Goal: Information Seeking & Learning: Learn about a topic

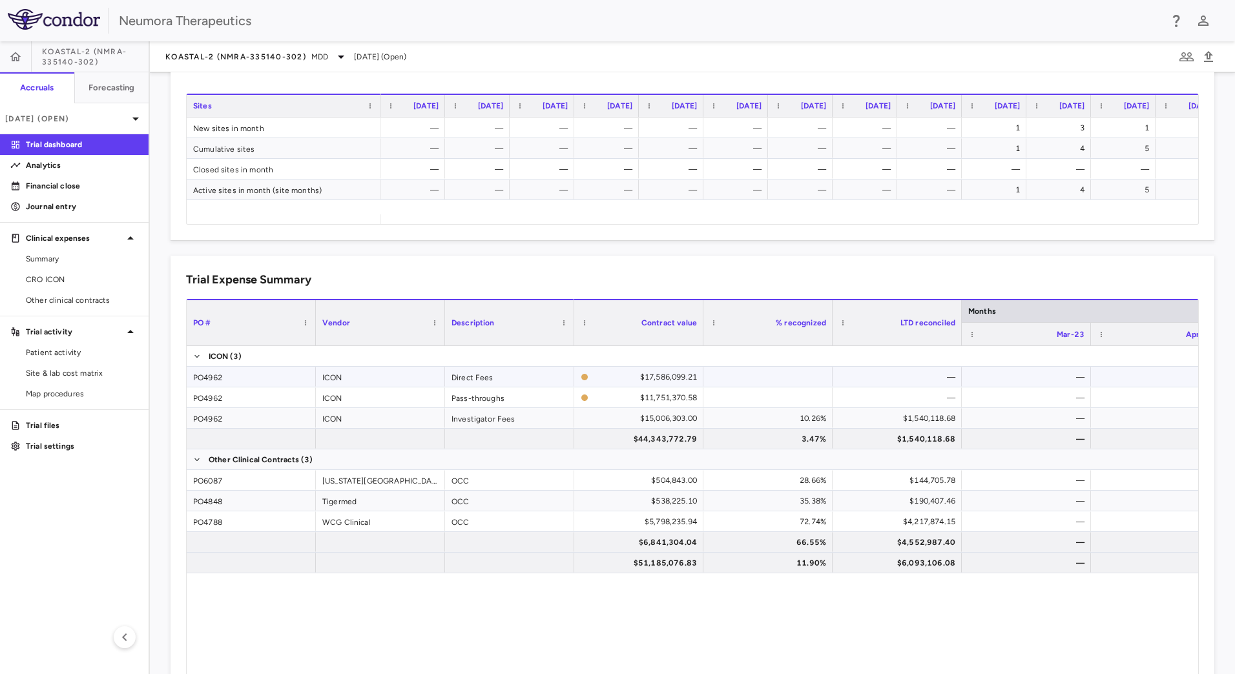
scroll to position [710, 0]
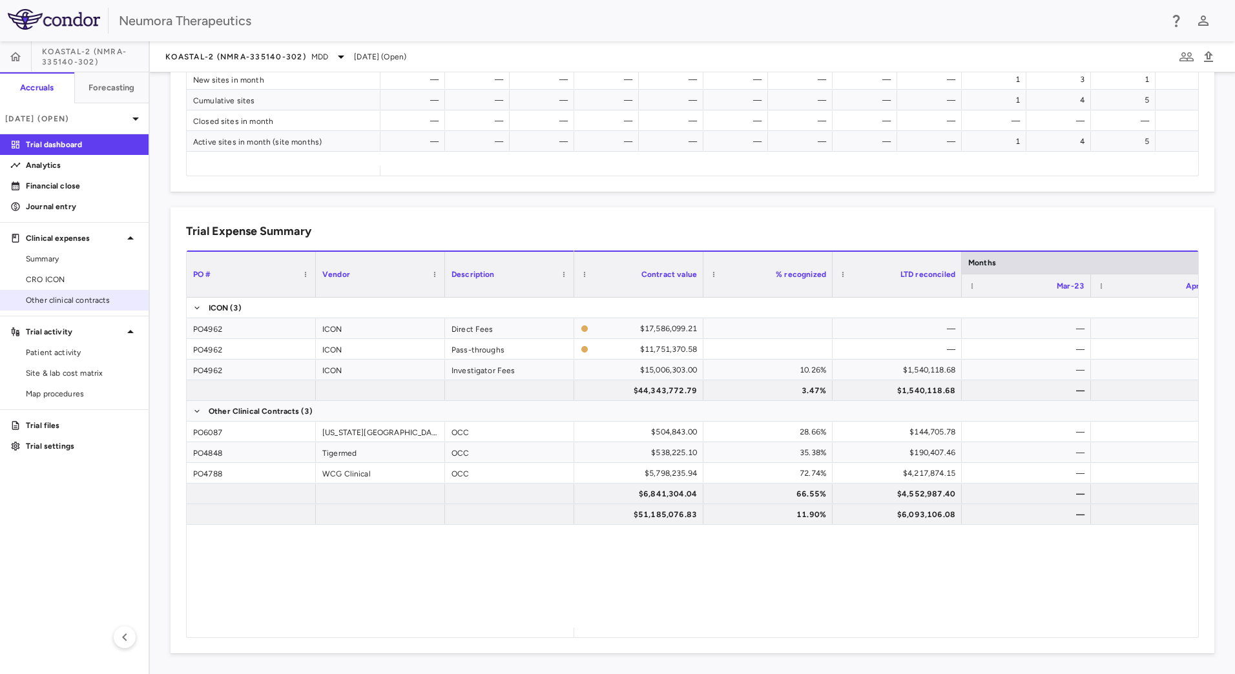
click at [87, 300] on span "Other clinical contracts" at bounding box center [82, 301] width 112 height 12
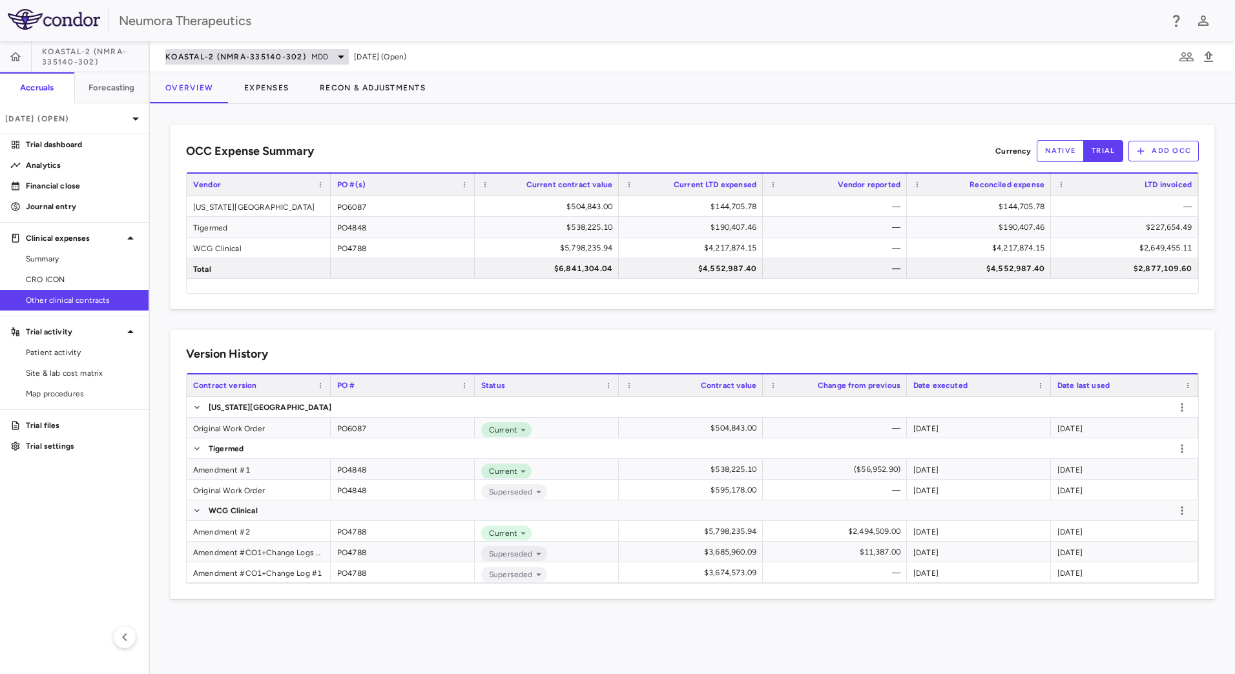
click at [294, 56] on span "KOASTAL-2 (NMRA-335140-302)" at bounding box center [235, 57] width 141 height 10
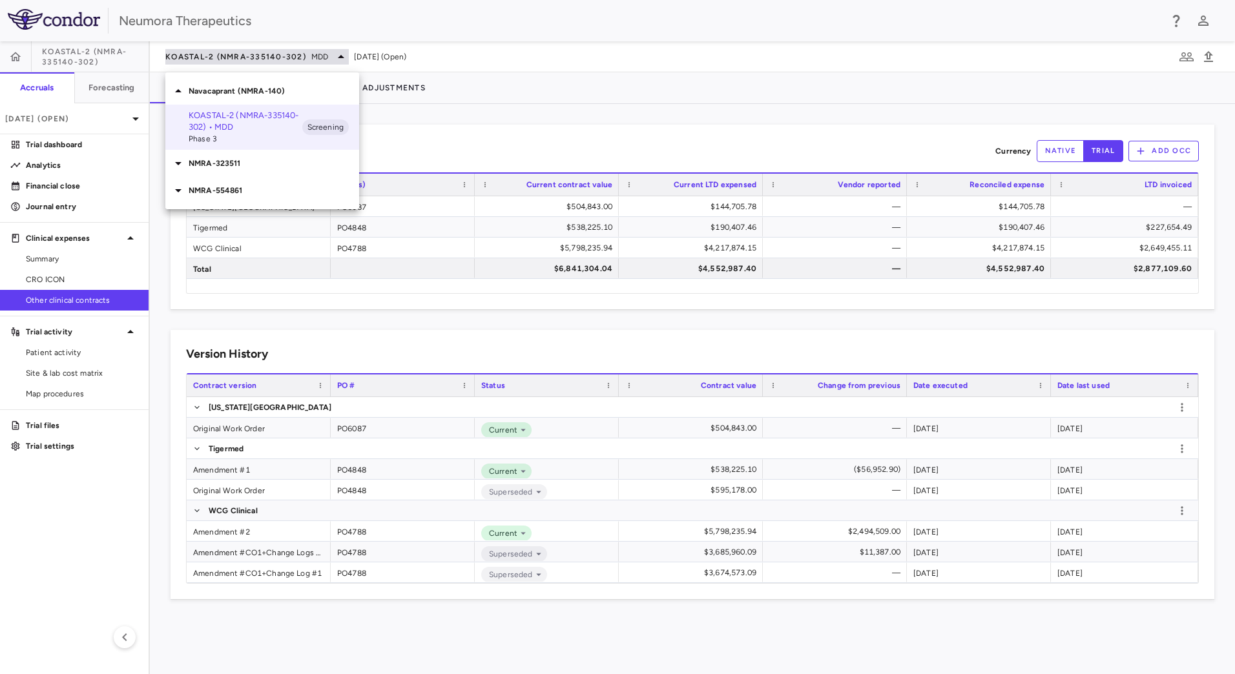
click at [294, 58] on div at bounding box center [617, 337] width 1235 height 674
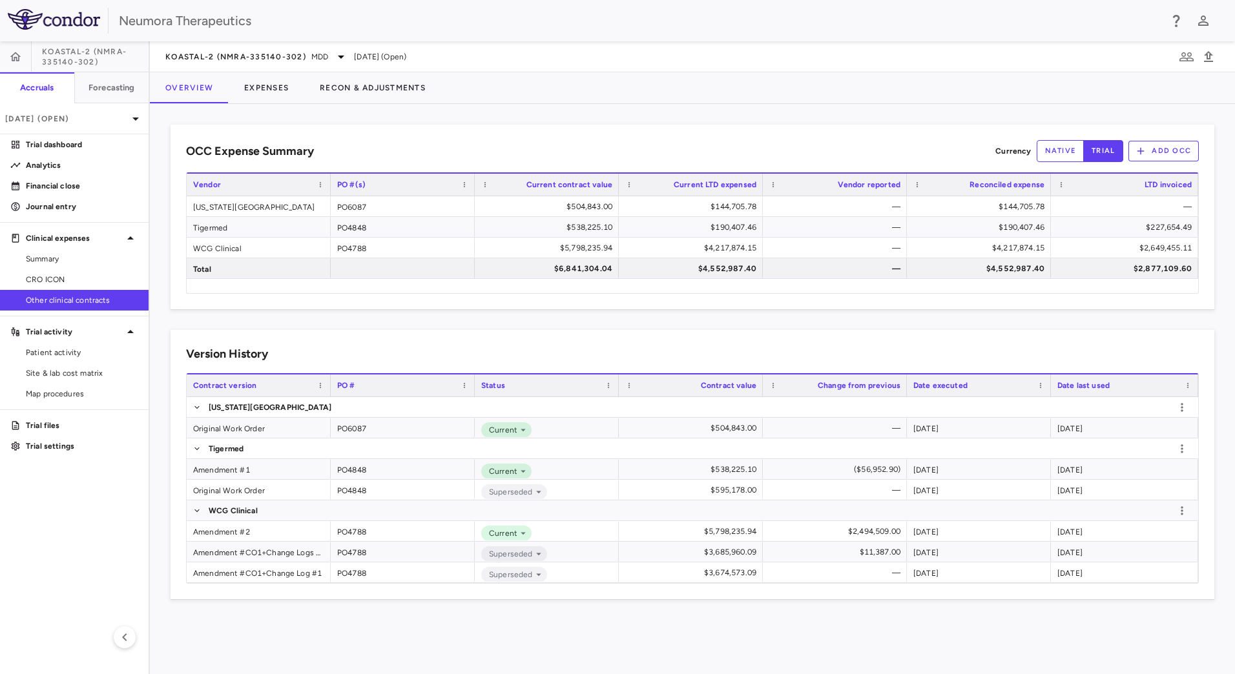
click at [317, 65] on div "KOASTAL-2 (NMRA-335140-302) MDD [DATE] (Open)" at bounding box center [692, 56] width 1085 height 31
click at [278, 59] on span "KOASTAL-2 (NMRA-335140-302)" at bounding box center [235, 57] width 141 height 10
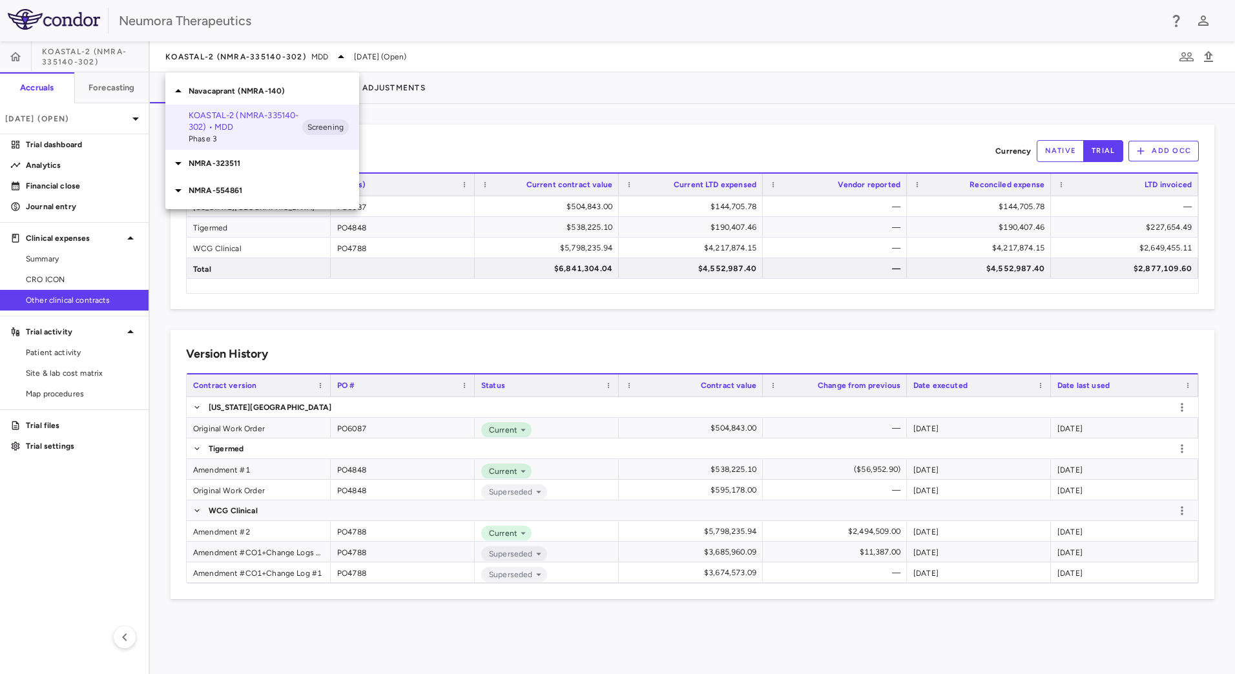
click at [272, 171] on div "NMRA-323511" at bounding box center [262, 163] width 194 height 27
click at [250, 265] on p "NMRA-554861" at bounding box center [274, 271] width 171 height 12
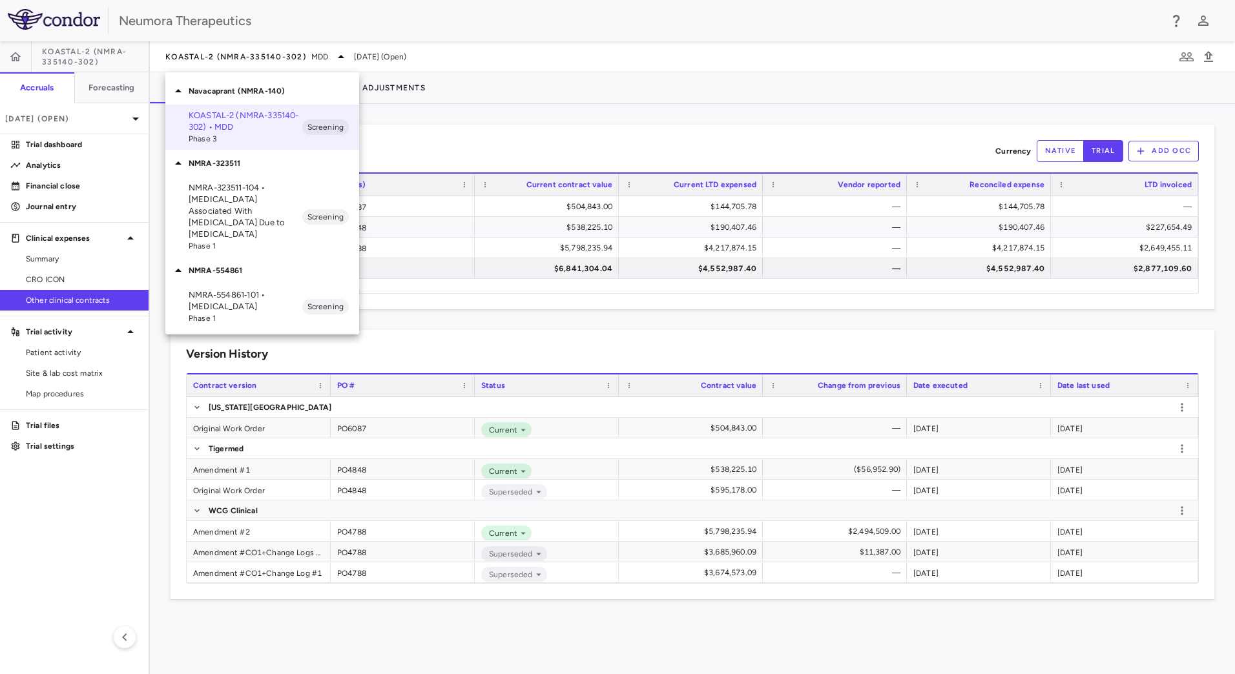
click at [280, 131] on p "KOASTAL-2 (NMRA-335140-302) • MDD" at bounding box center [246, 121] width 114 height 23
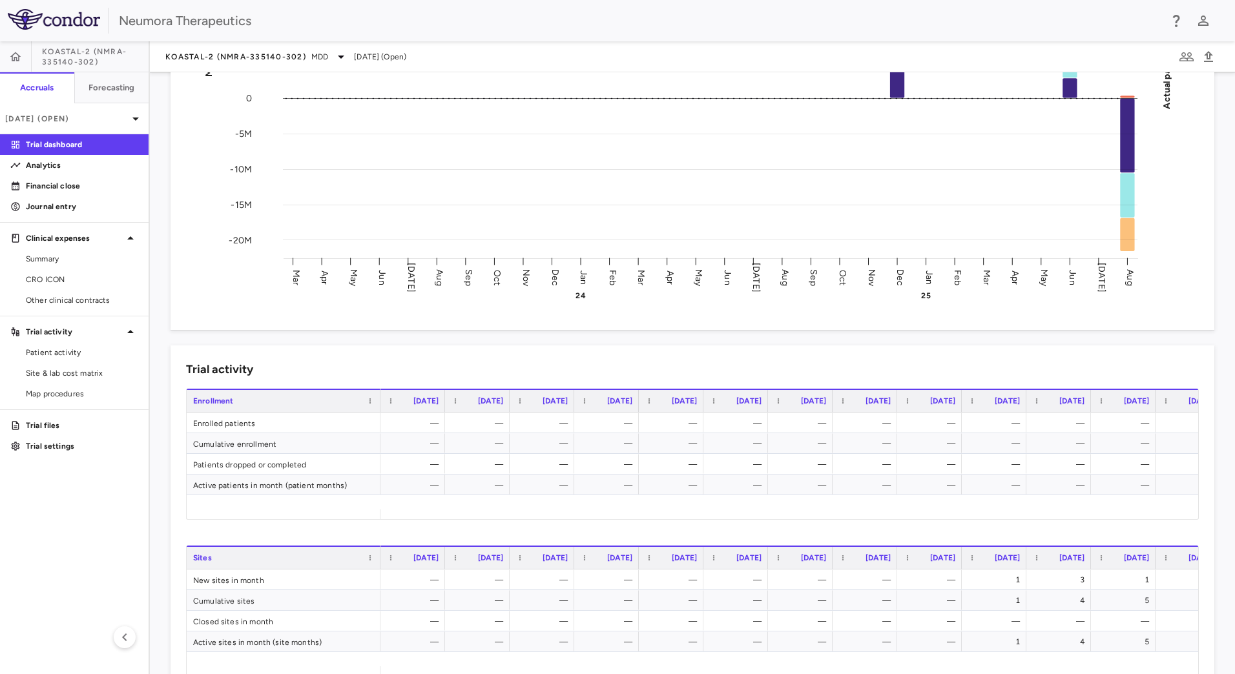
scroll to position [193, 0]
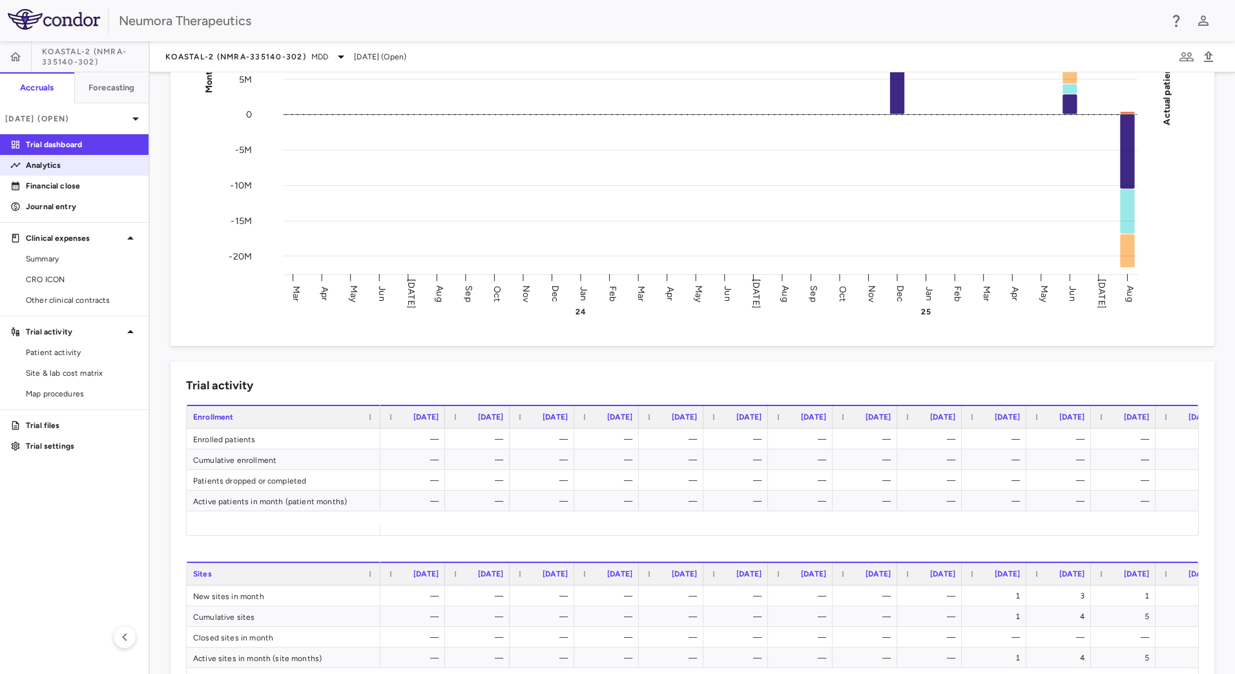
click at [96, 160] on p "Analytics" at bounding box center [82, 166] width 112 height 12
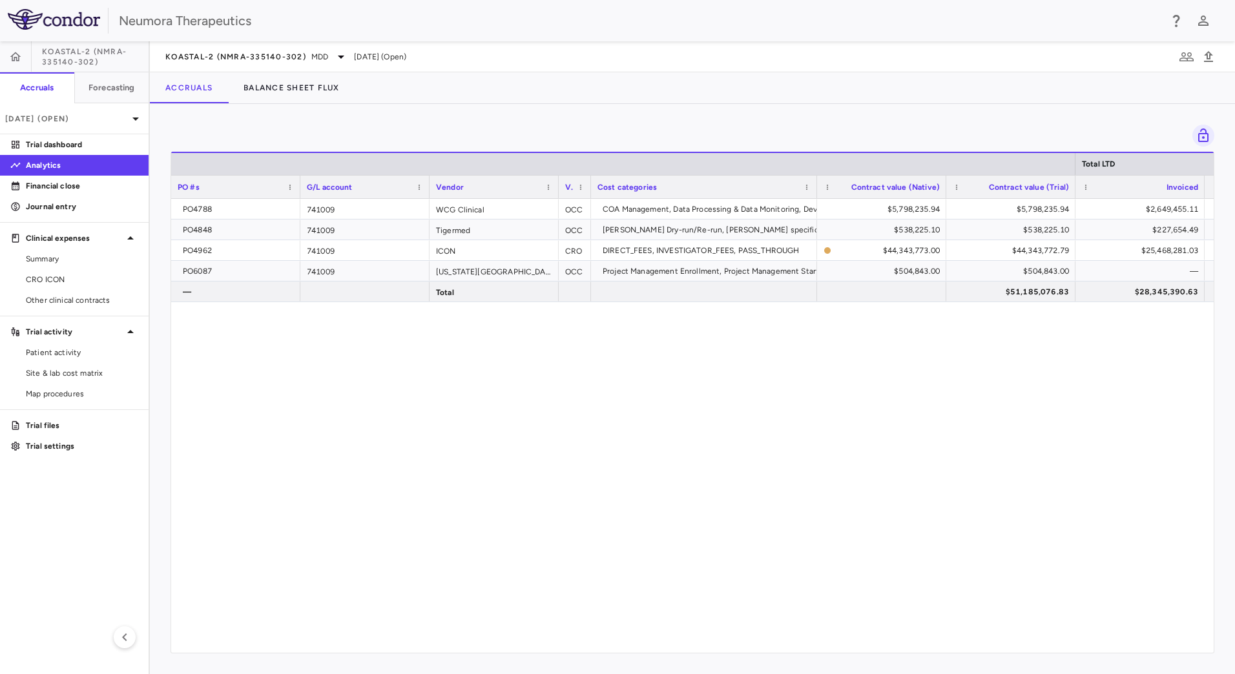
drag, startPoint x: 702, startPoint y: 322, endPoint x: 820, endPoint y: 333, distance: 118.7
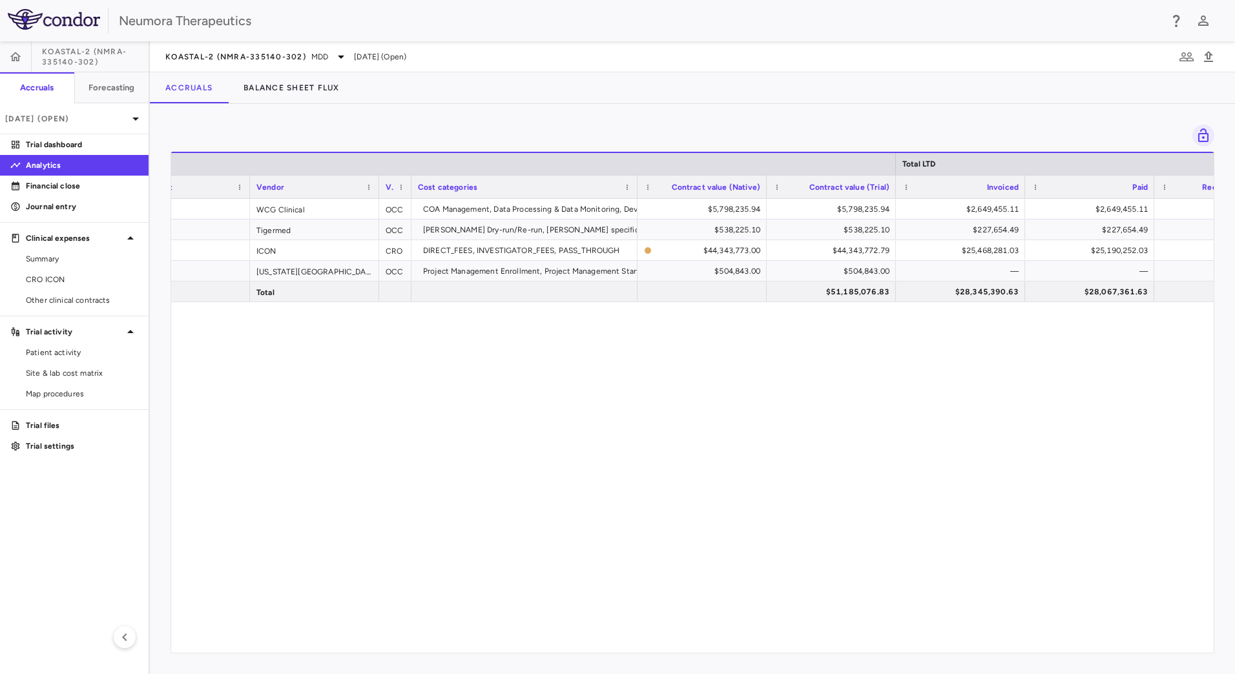
scroll to position [0, 232]
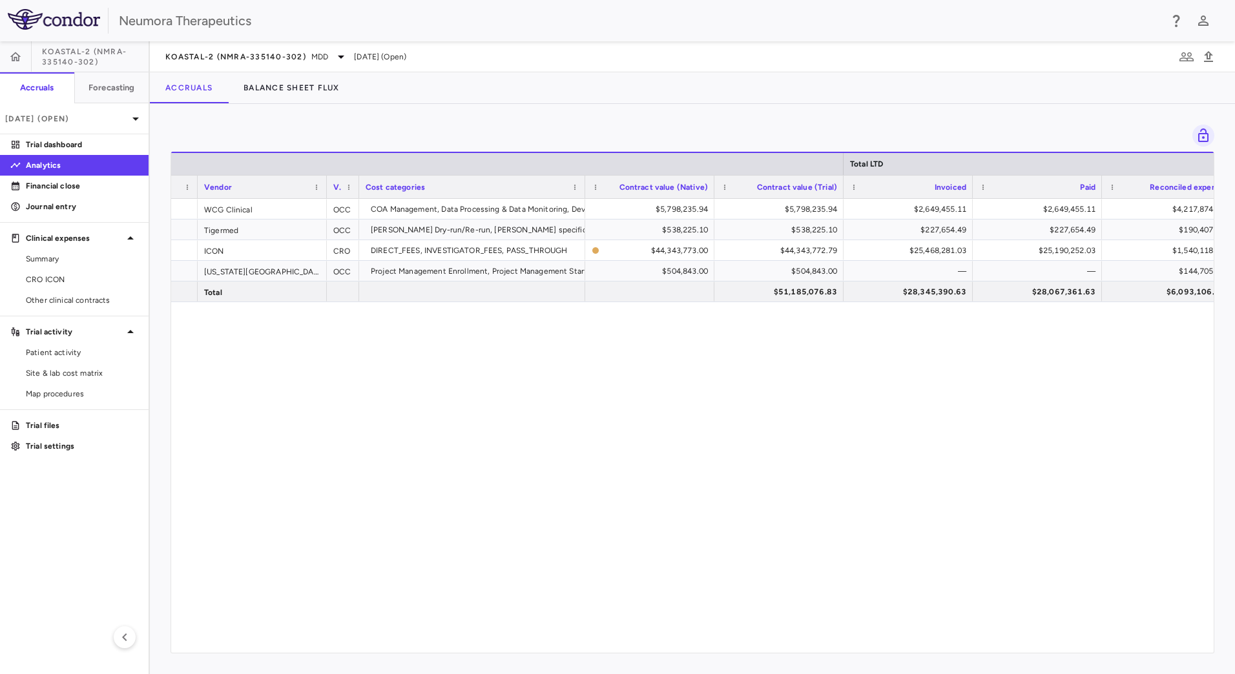
drag, startPoint x: 841, startPoint y: 349, endPoint x: 763, endPoint y: 343, distance: 78.4
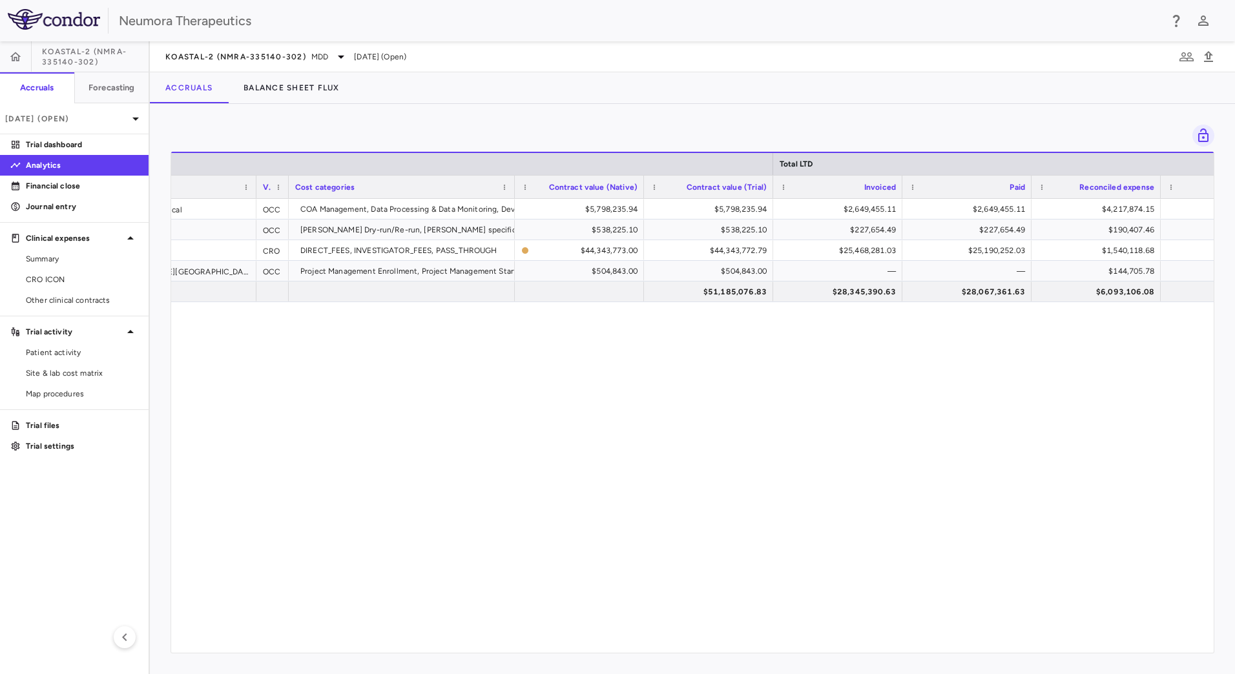
drag, startPoint x: 784, startPoint y: 348, endPoint x: 859, endPoint y: 357, distance: 75.4
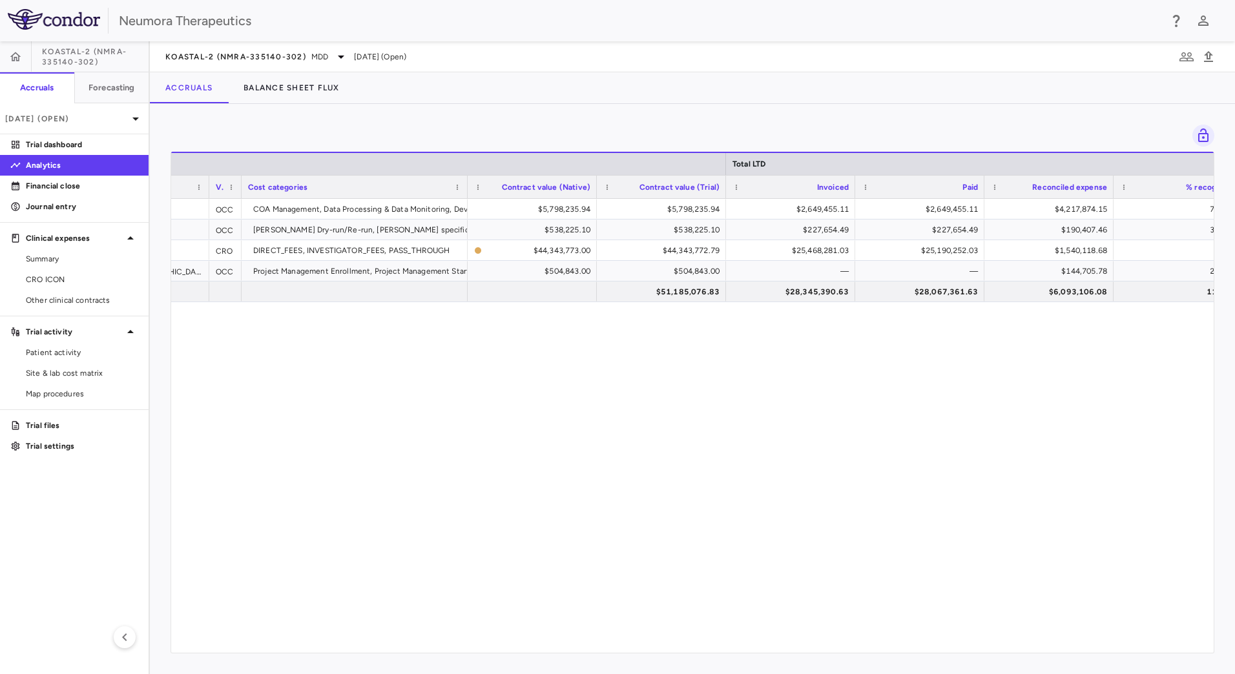
drag, startPoint x: 857, startPoint y: 351, endPoint x: 809, endPoint y: 351, distance: 47.2
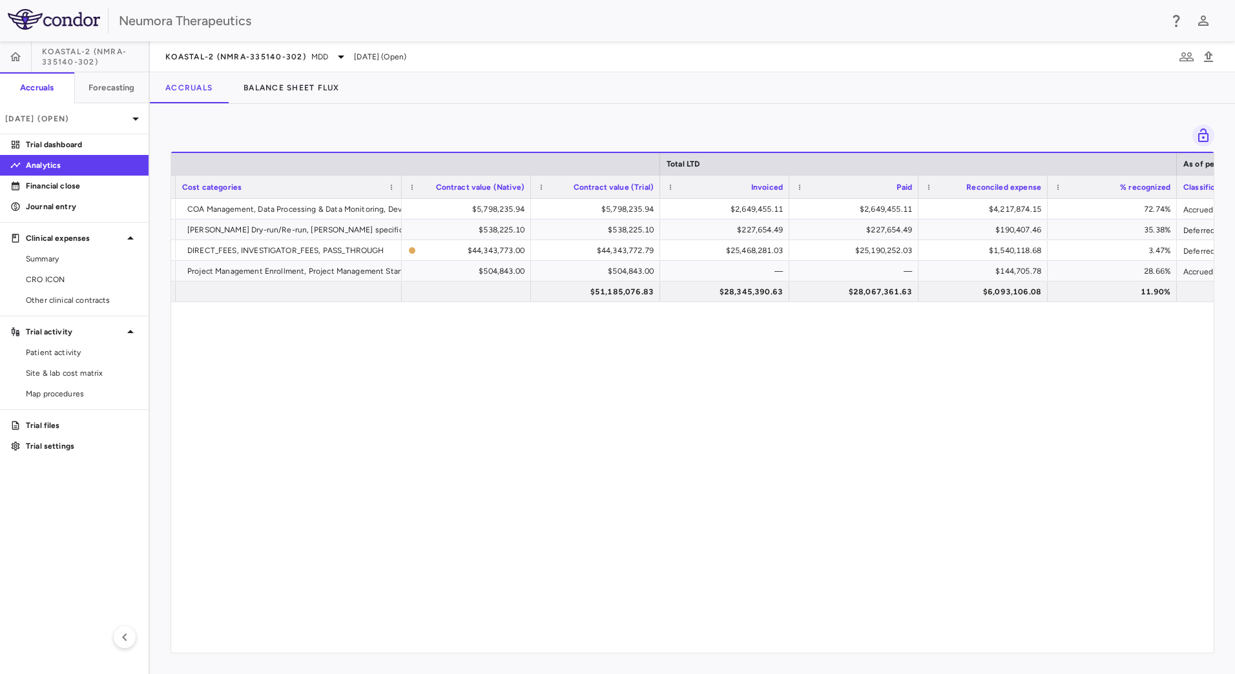
drag, startPoint x: 809, startPoint y: 351, endPoint x: 897, endPoint y: 357, distance: 87.4
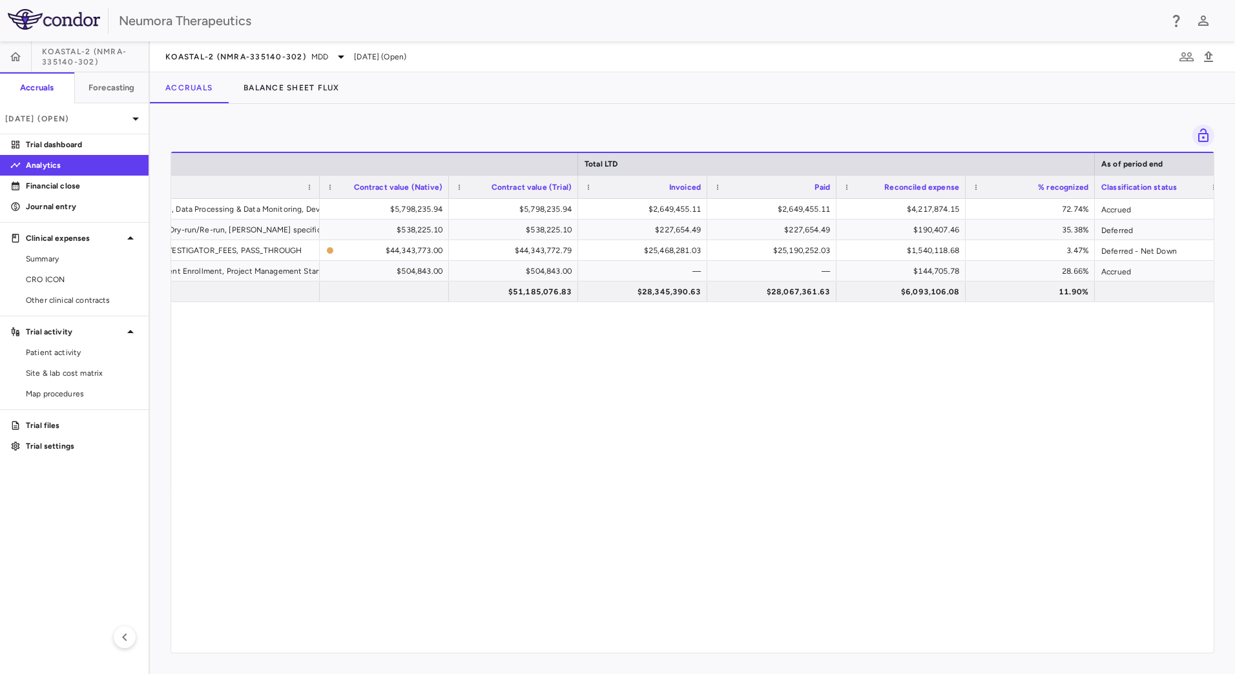
scroll to position [0, 678]
drag, startPoint x: 813, startPoint y: 352, endPoint x: 909, endPoint y: 359, distance: 97.2
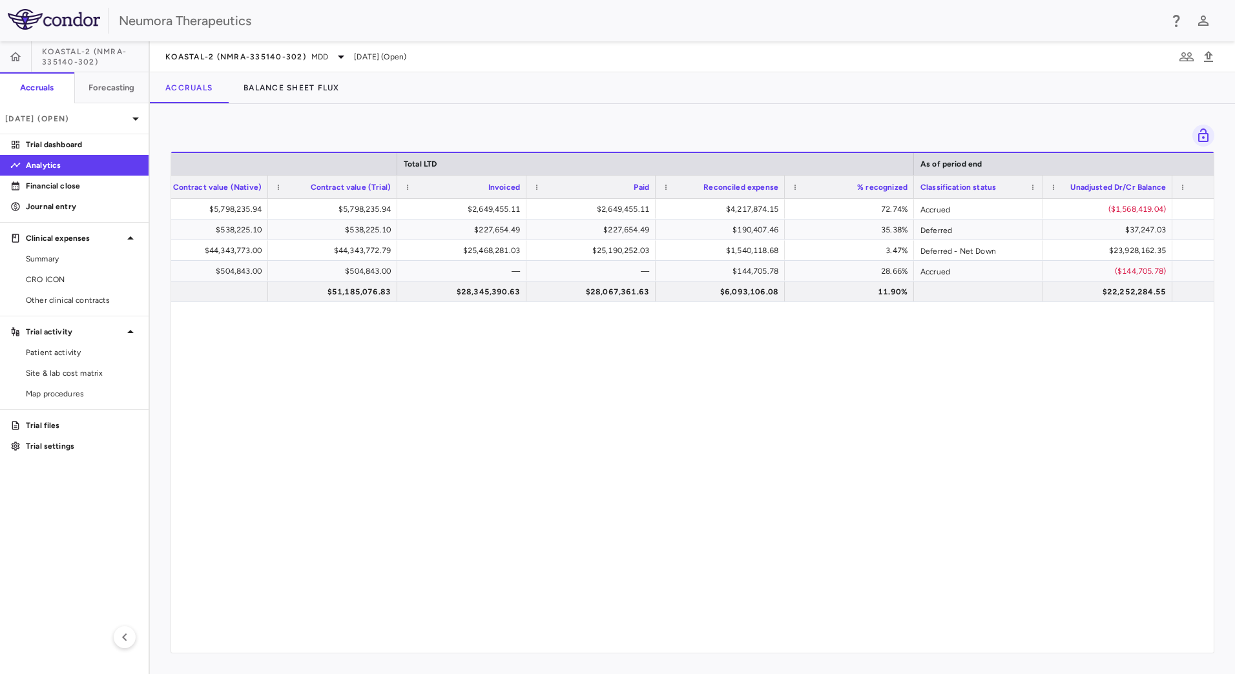
drag, startPoint x: 822, startPoint y: 347, endPoint x: 893, endPoint y: 350, distance: 70.5
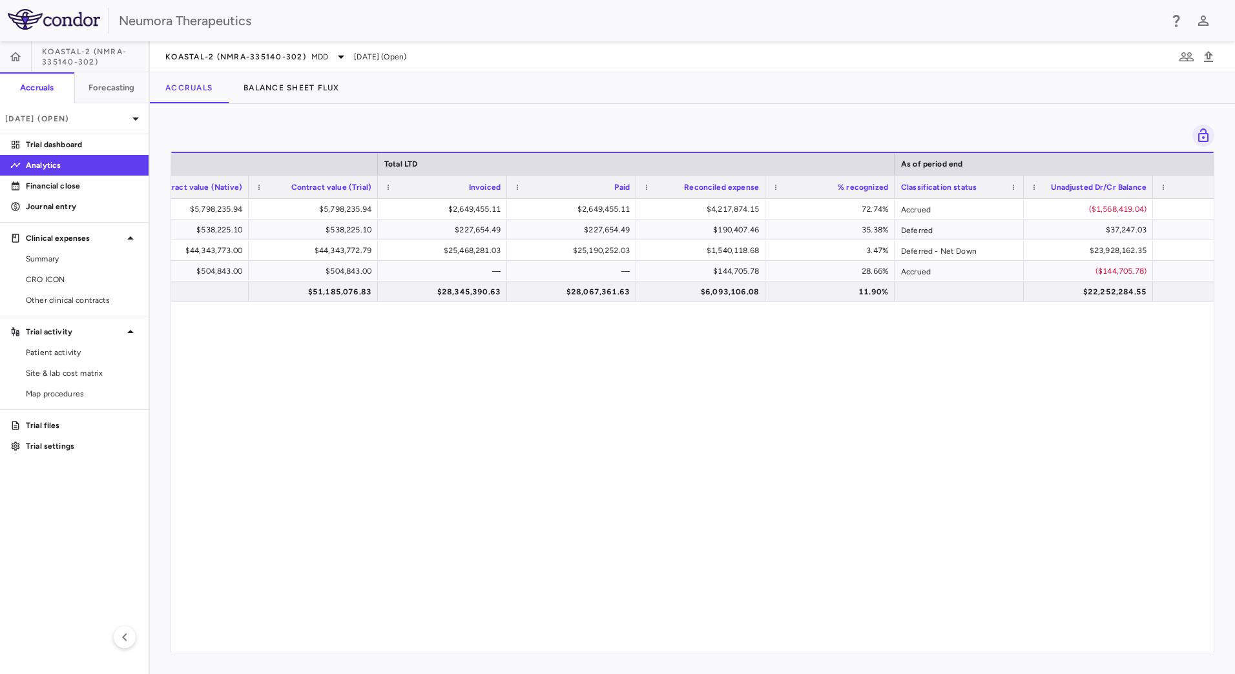
drag, startPoint x: 834, startPoint y: 340, endPoint x: 933, endPoint y: 349, distance: 99.9
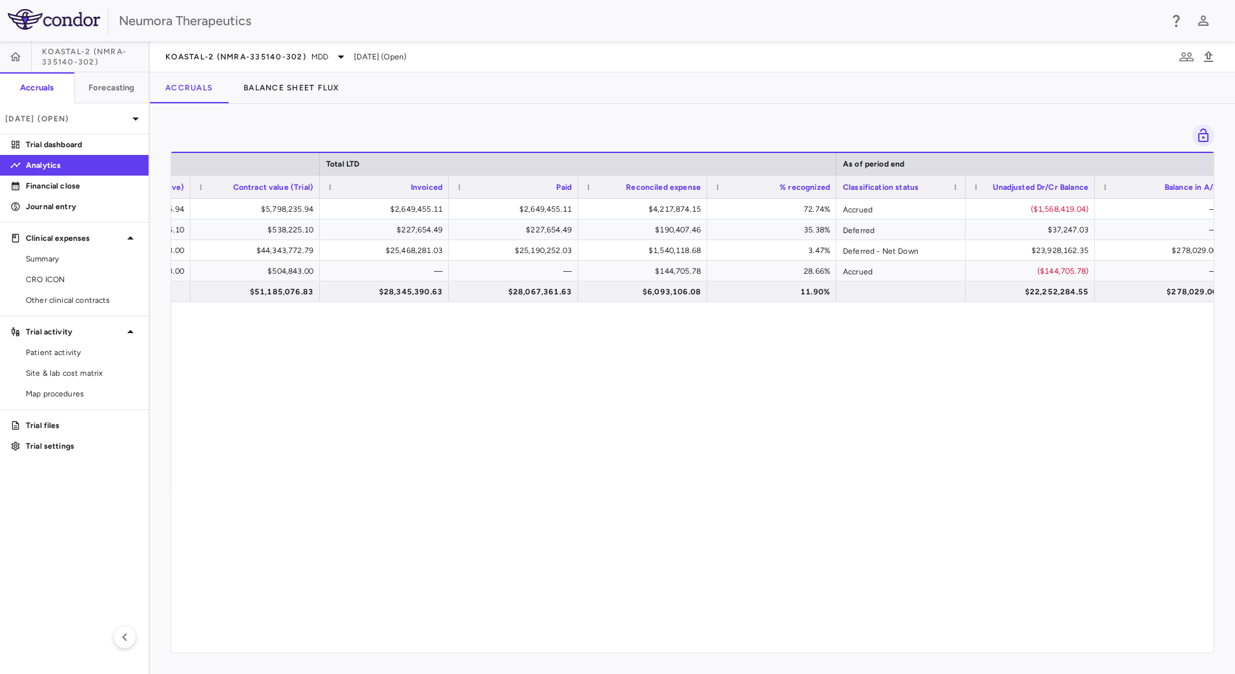
drag, startPoint x: 871, startPoint y: 348, endPoint x: 975, endPoint y: 353, distance: 104.2
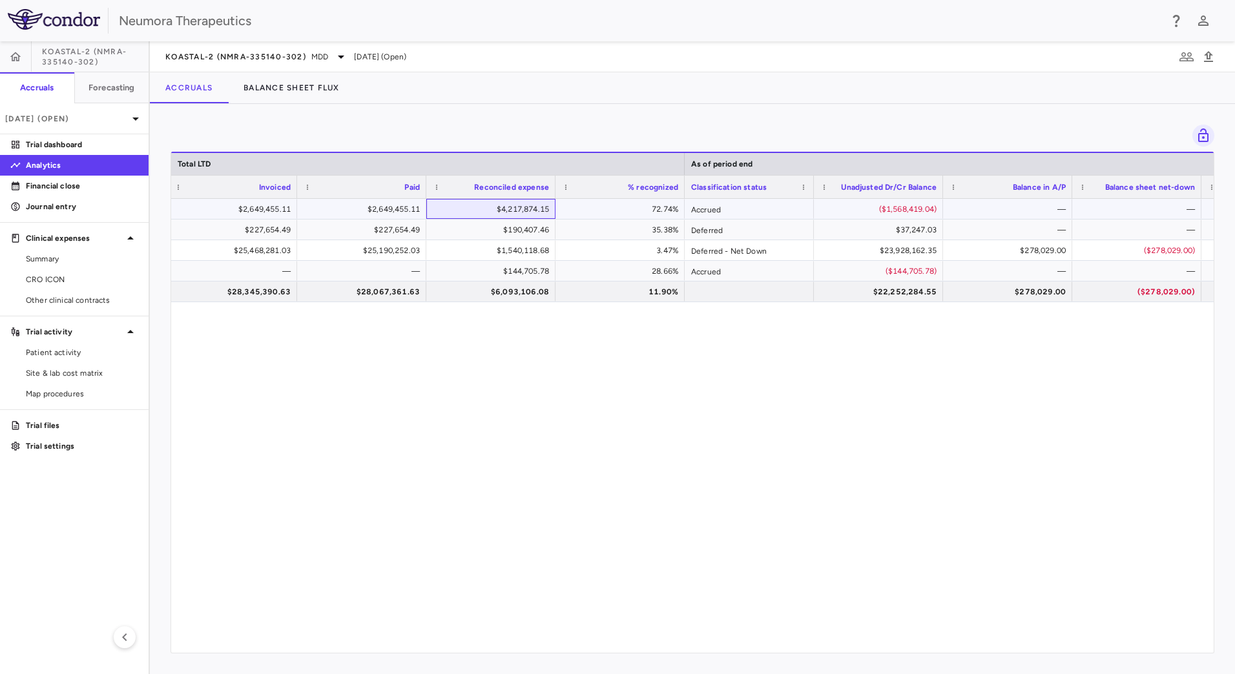
click at [519, 210] on div "$4,217,874.15" at bounding box center [493, 209] width 111 height 21
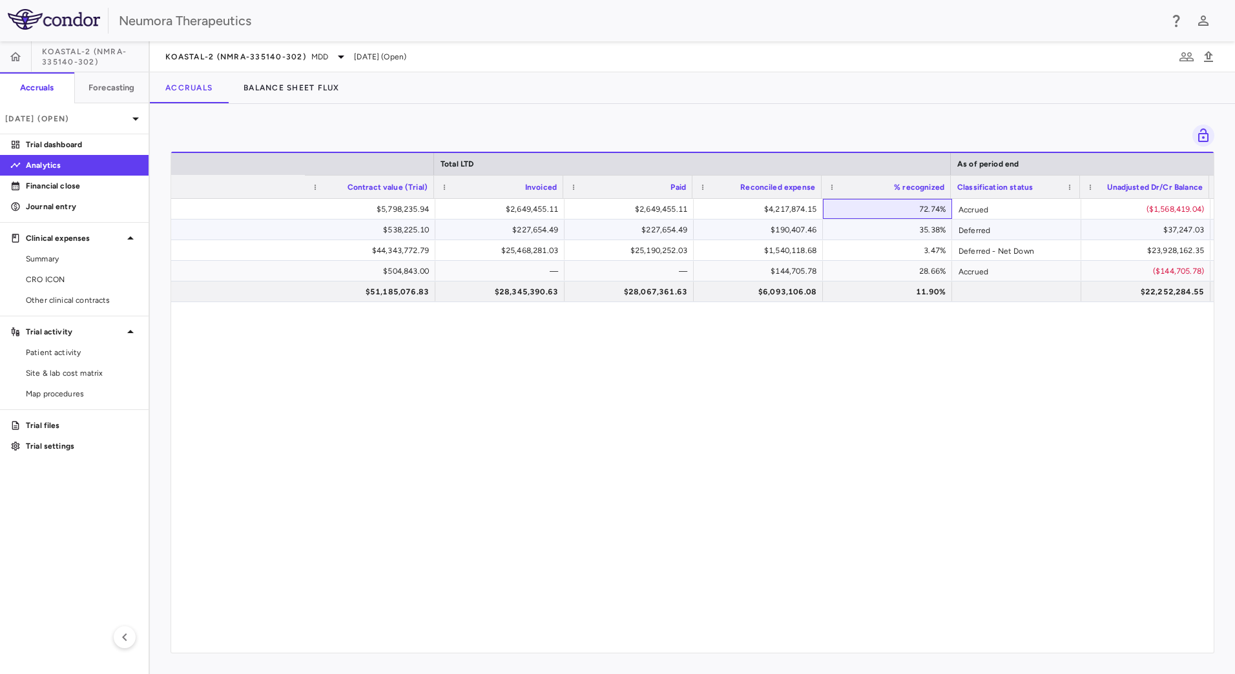
drag, startPoint x: 517, startPoint y: 223, endPoint x: 362, endPoint y: 224, distance: 155.7
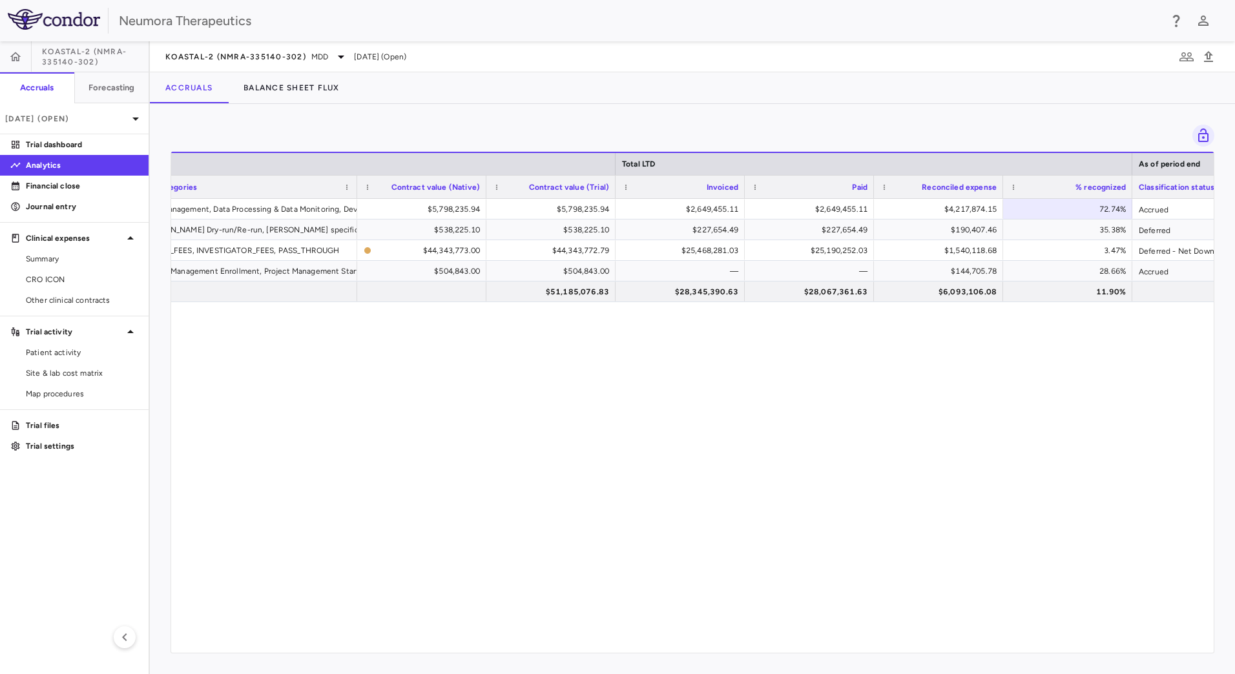
click at [370, 57] on span "[DATE] (Open)" at bounding box center [380, 57] width 52 height 12
click at [406, 59] on span "[DATE] (Open)" at bounding box center [380, 57] width 52 height 12
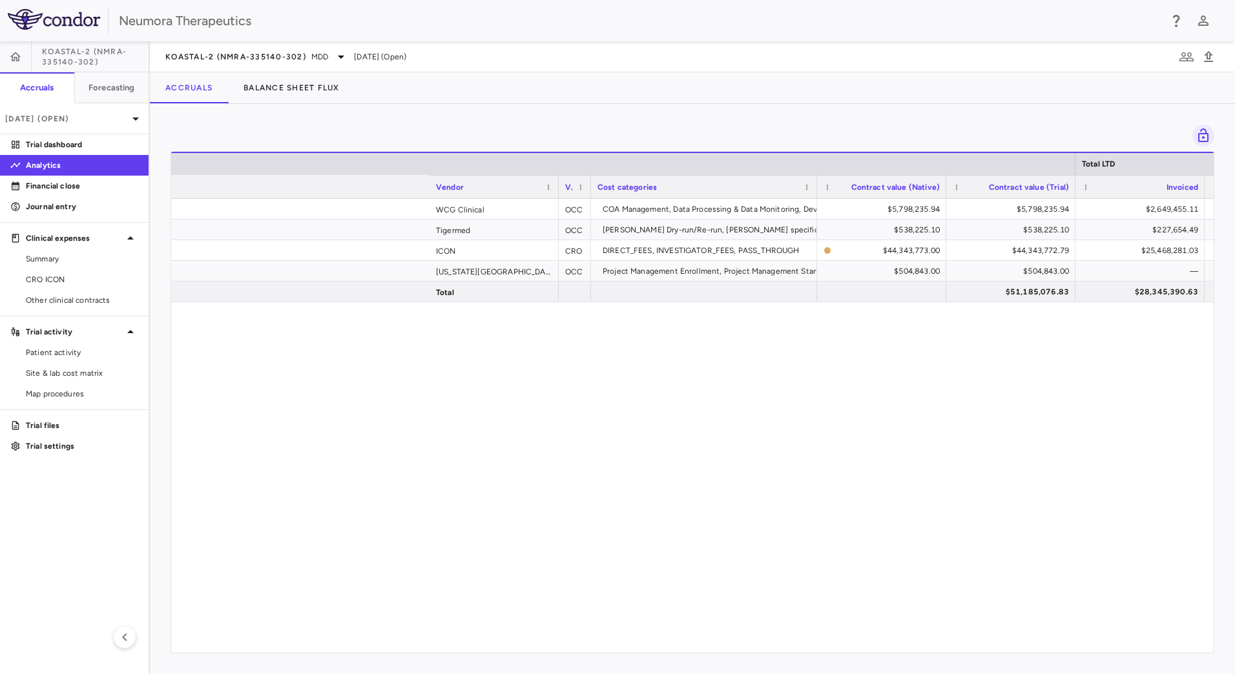
drag, startPoint x: 636, startPoint y: 406, endPoint x: 271, endPoint y: 407, distance: 365.0
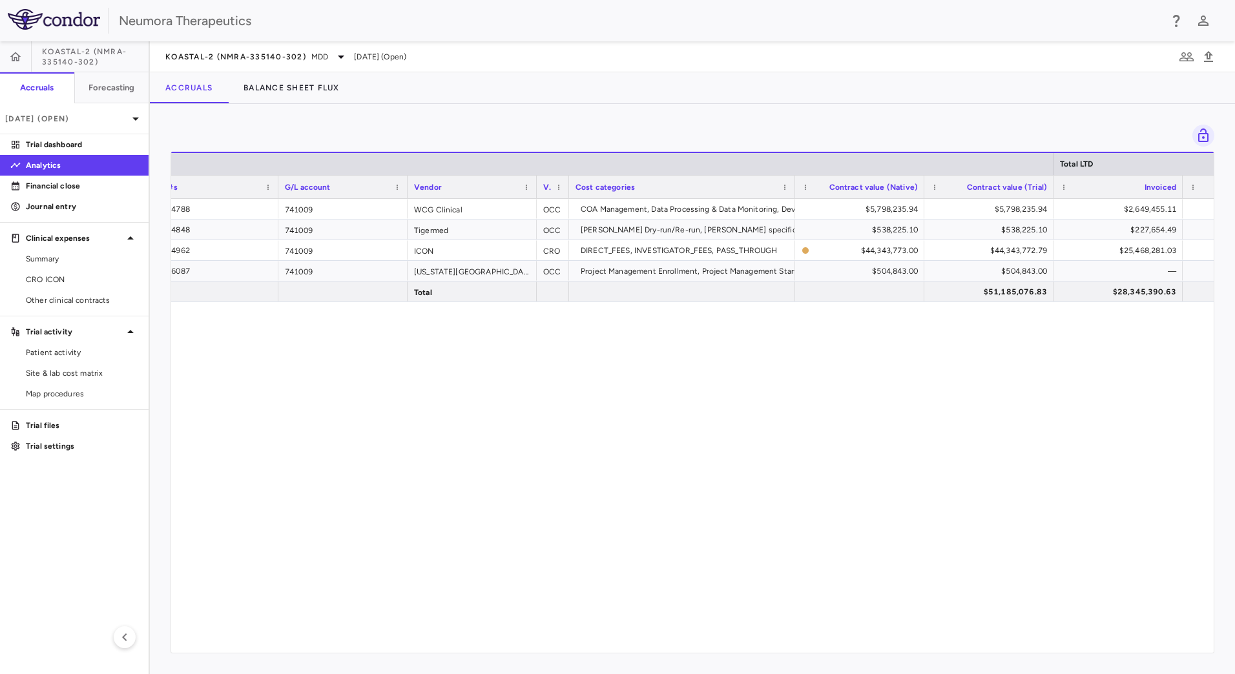
drag, startPoint x: 521, startPoint y: 337, endPoint x: 510, endPoint y: 346, distance: 14.2
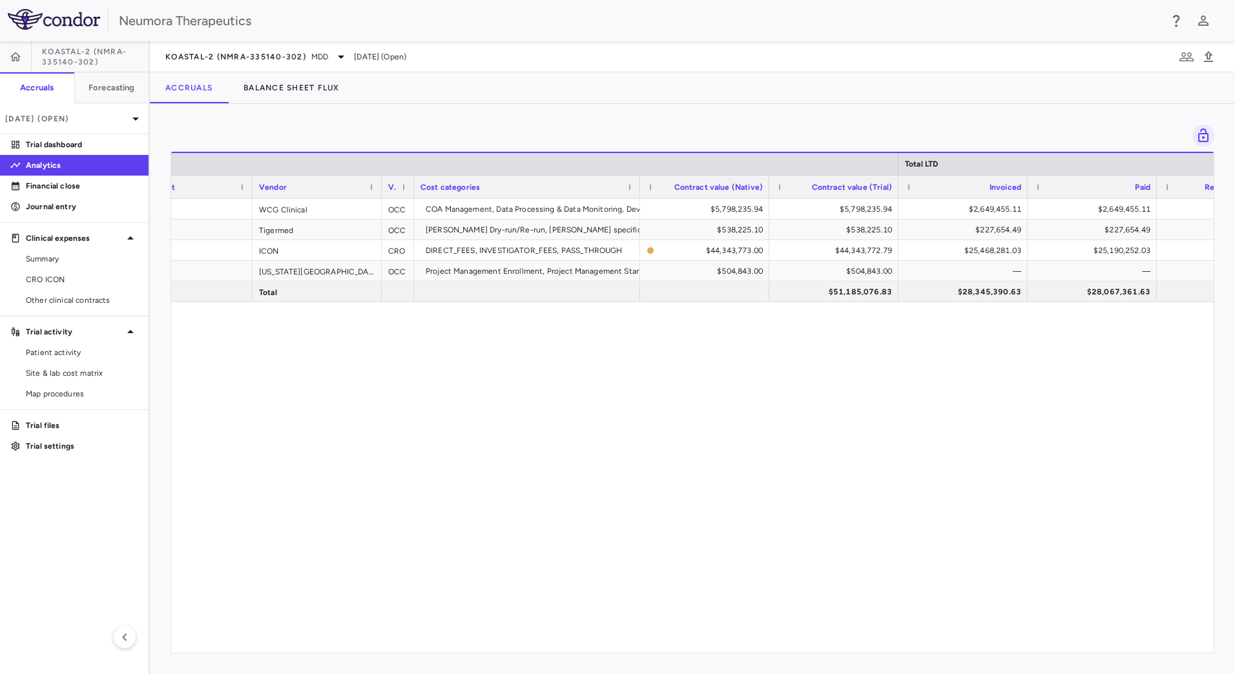
scroll to position [0, 330]
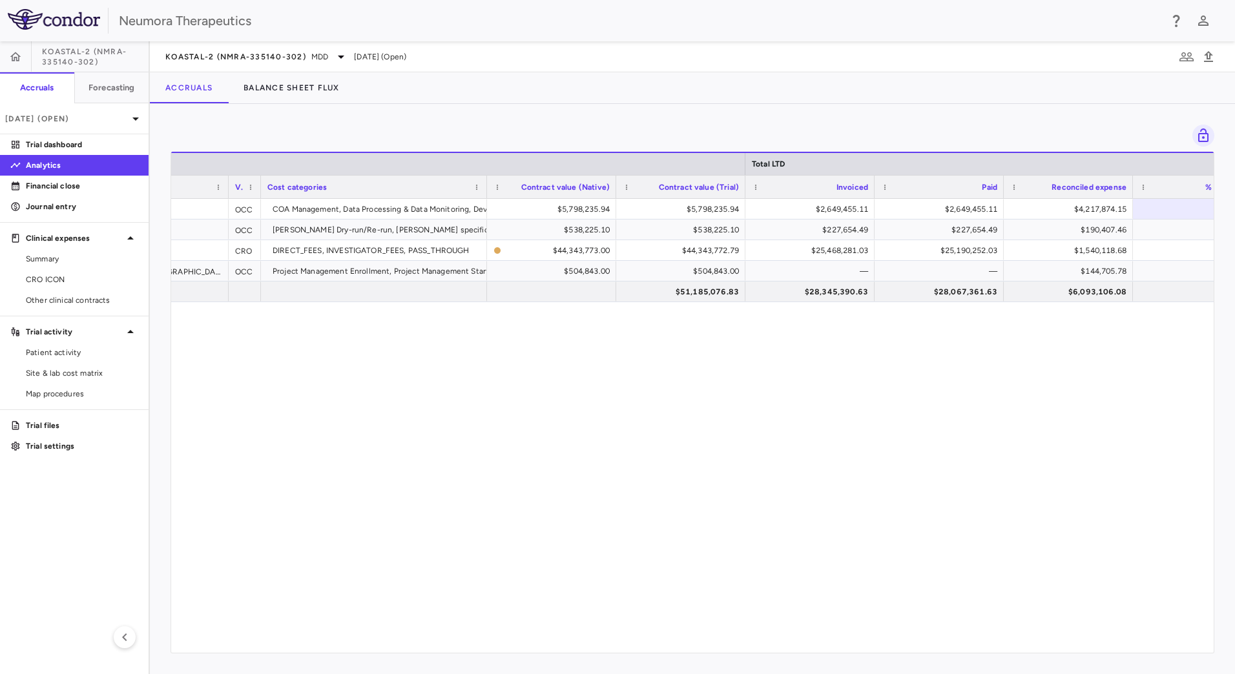
drag, startPoint x: 570, startPoint y: 355, endPoint x: 672, endPoint y: 363, distance: 103.0
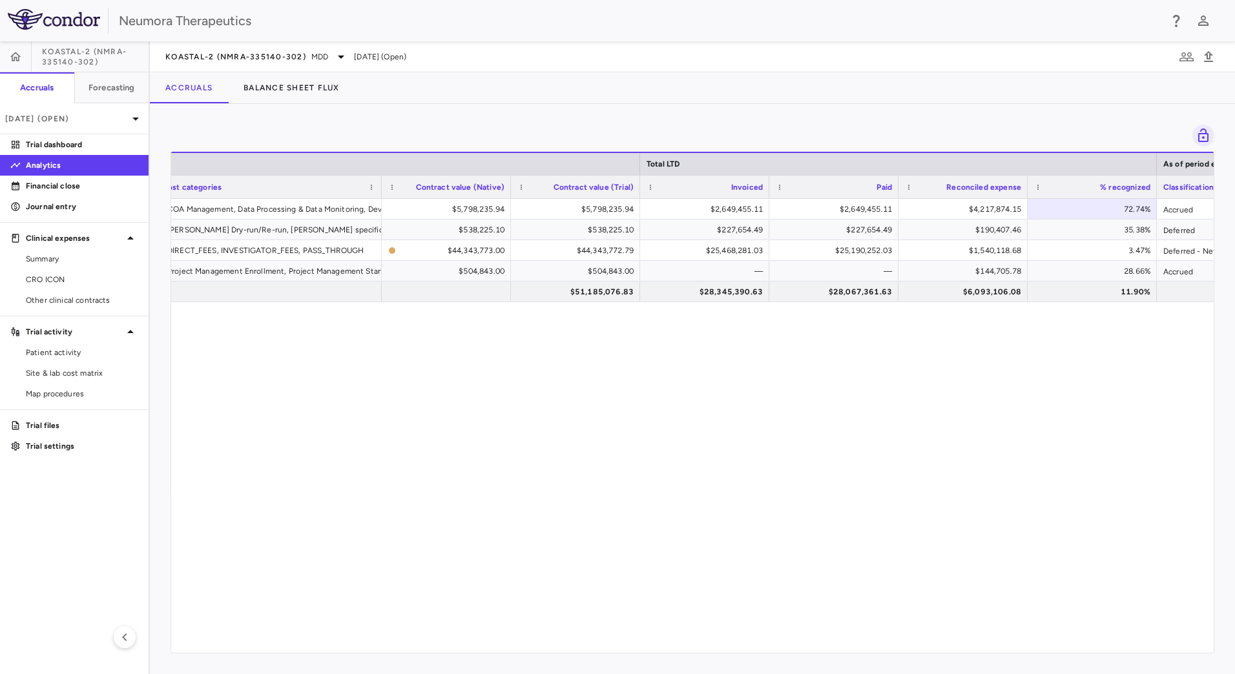
scroll to position [0, 447]
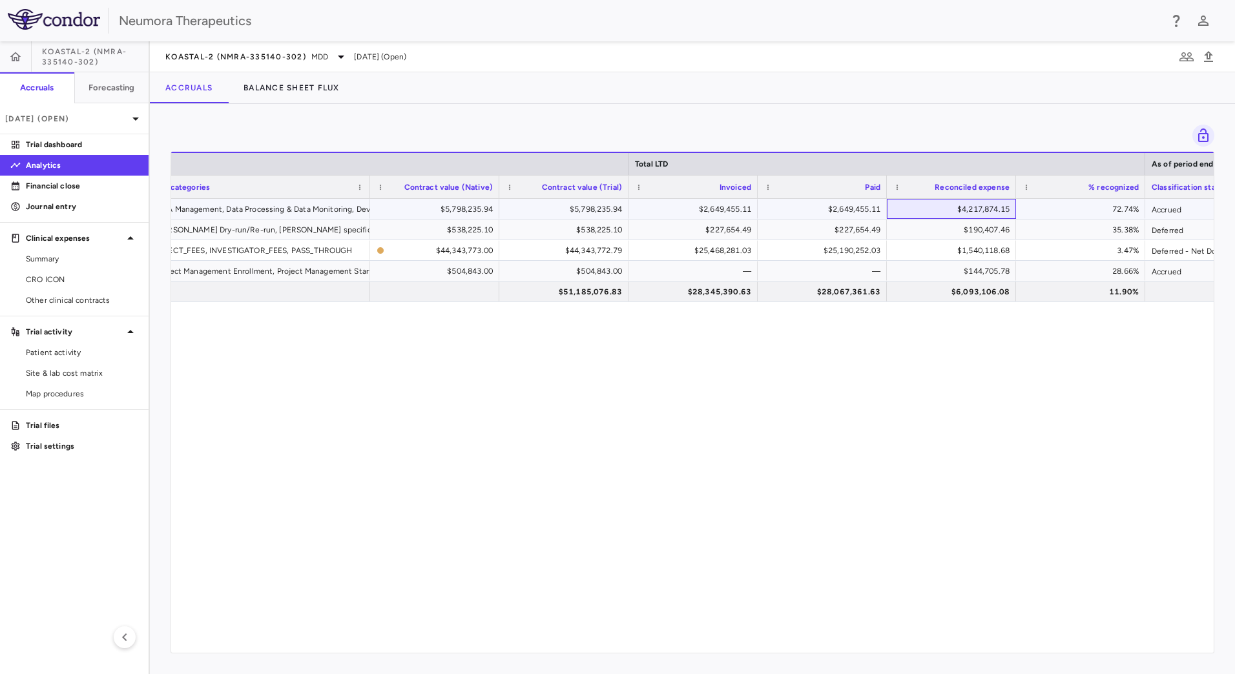
click at [920, 208] on div "$4,217,874.15" at bounding box center [954, 209] width 111 height 21
click at [972, 205] on div "$4,217,874.15" at bounding box center [954, 209] width 111 height 21
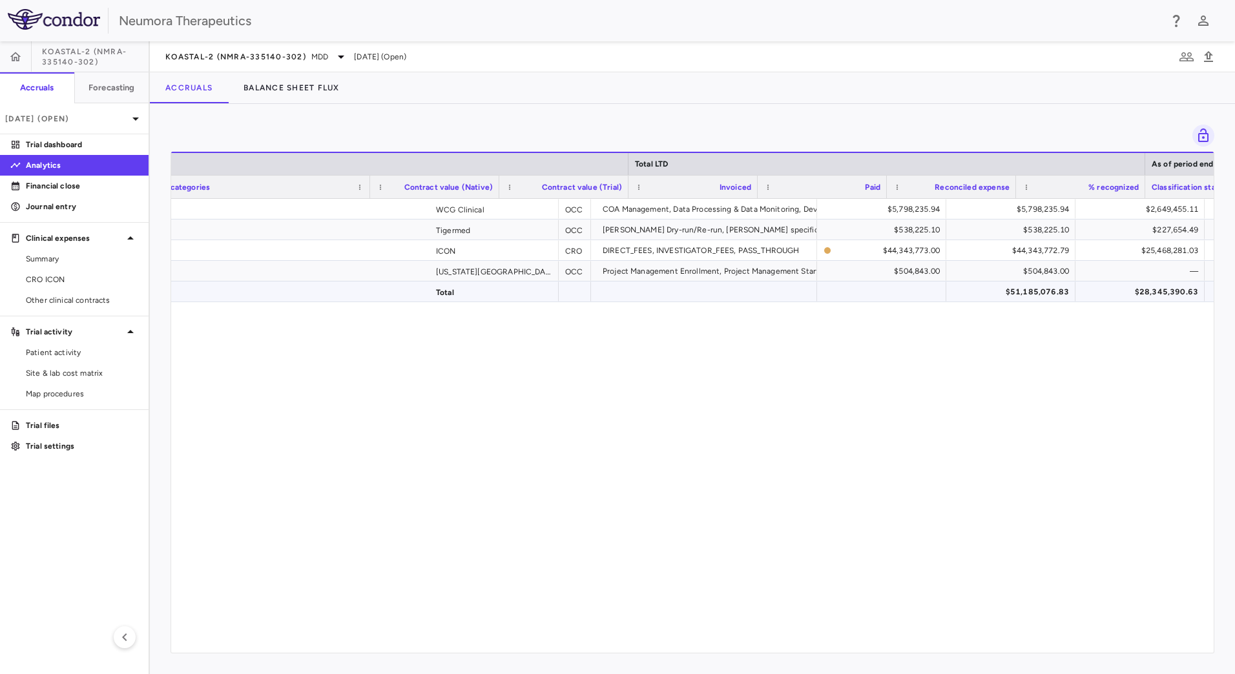
scroll to position [0, 0]
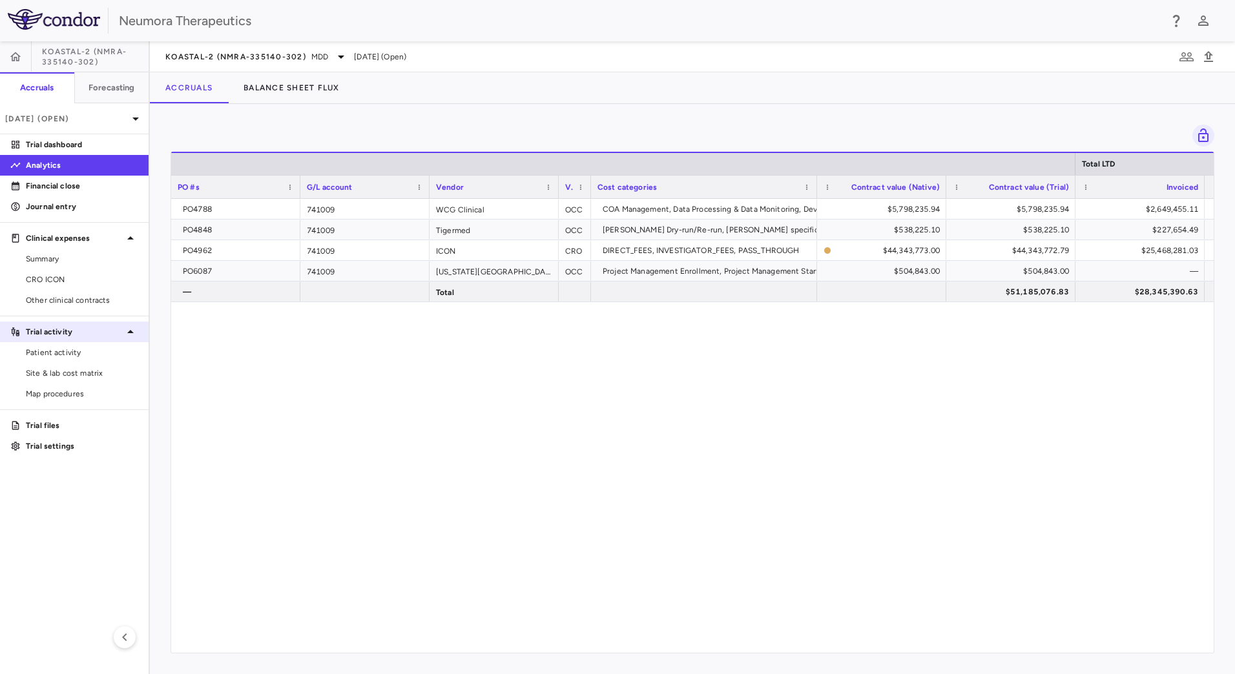
drag, startPoint x: 262, startPoint y: 338, endPoint x: 264, endPoint y: 330, distance: 8.8
click at [345, 327] on div "741009 WCG Clinical OCC COA Management, Data Processing & Data Monitoring, Devi…" at bounding box center [692, 421] width 1043 height 444
click at [70, 295] on span "Other clinical contracts" at bounding box center [82, 301] width 112 height 12
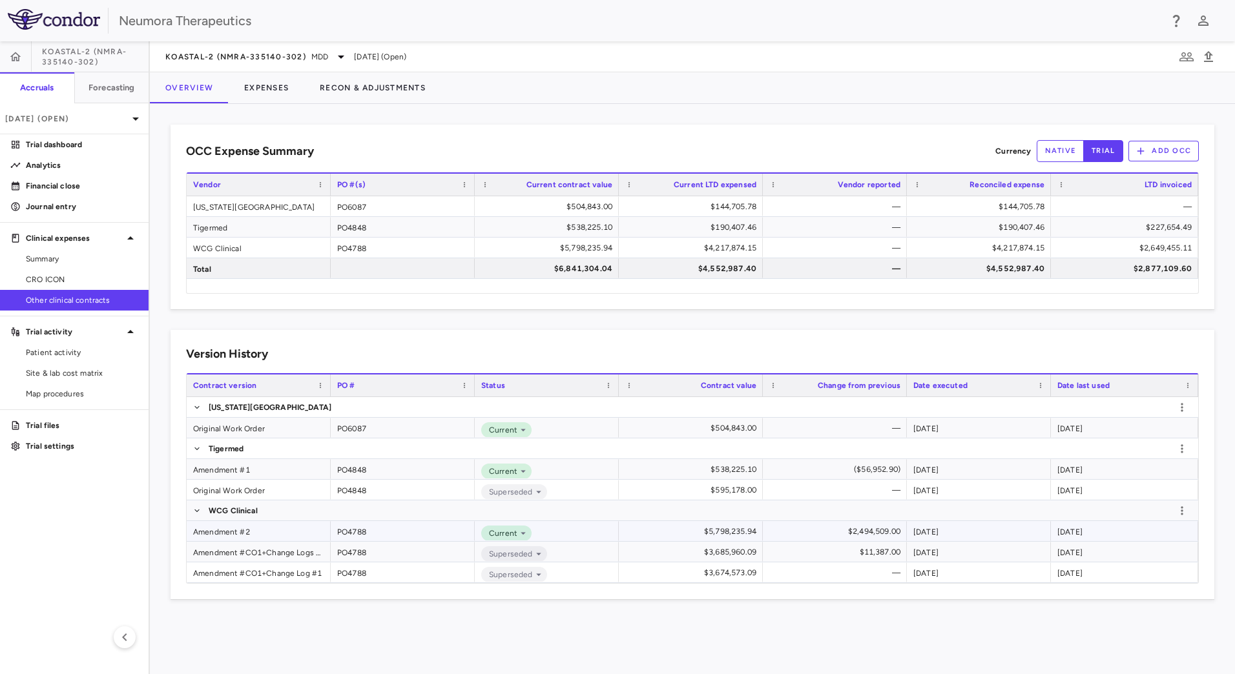
click at [369, 533] on div "PO4788" at bounding box center [403, 531] width 144 height 20
click at [520, 533] on icon at bounding box center [523, 534] width 12 height 12
click at [520, 533] on div at bounding box center [617, 337] width 1235 height 674
click at [263, 88] on button "Expenses" at bounding box center [267, 87] width 76 height 31
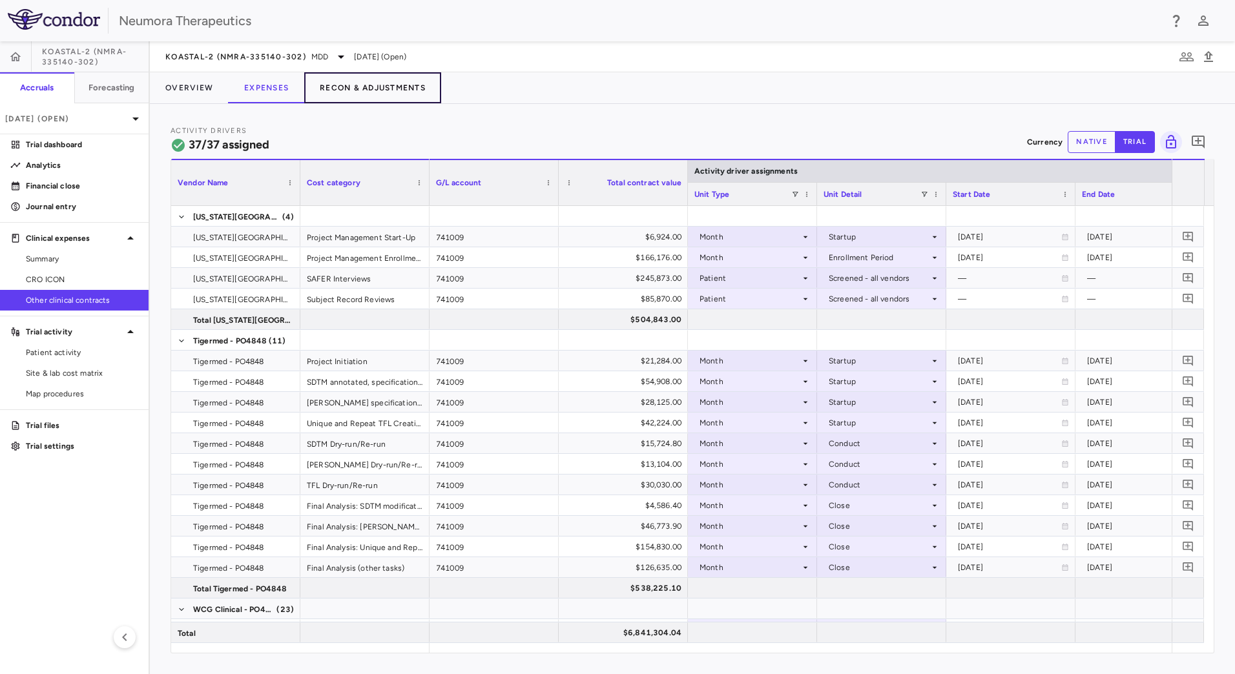
click at [348, 88] on button "Recon & Adjustments" at bounding box center [372, 87] width 137 height 31
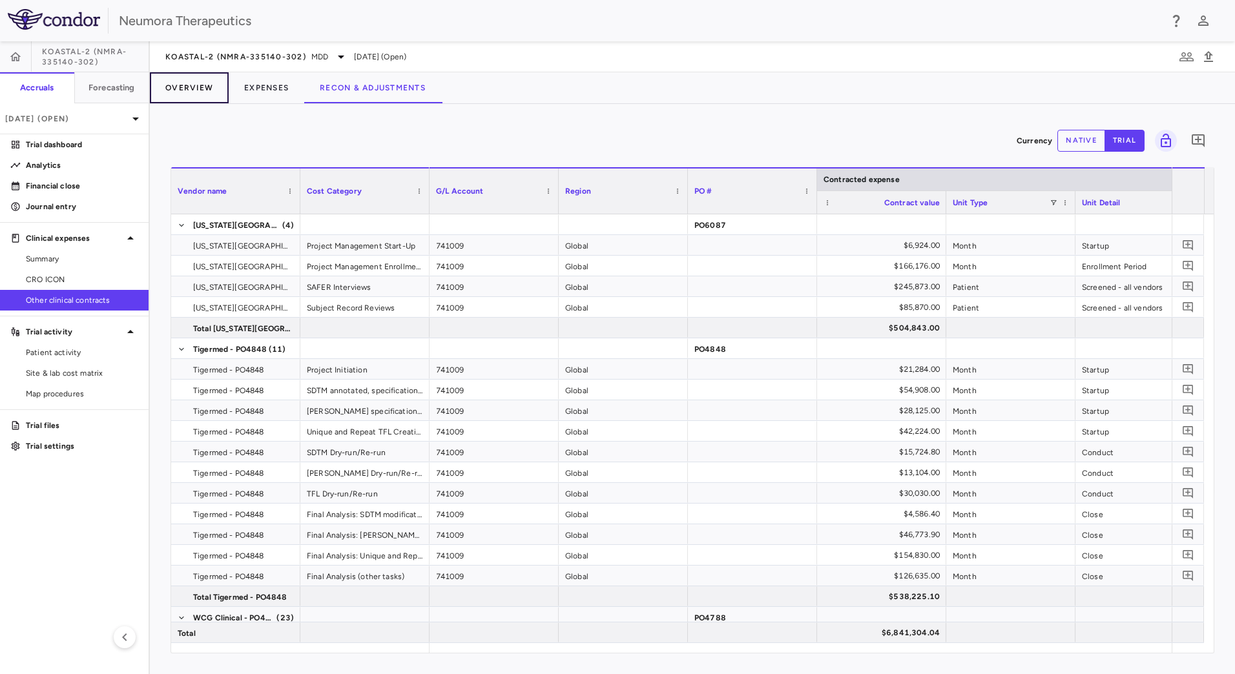
click at [180, 91] on button "Overview" at bounding box center [189, 87] width 79 height 31
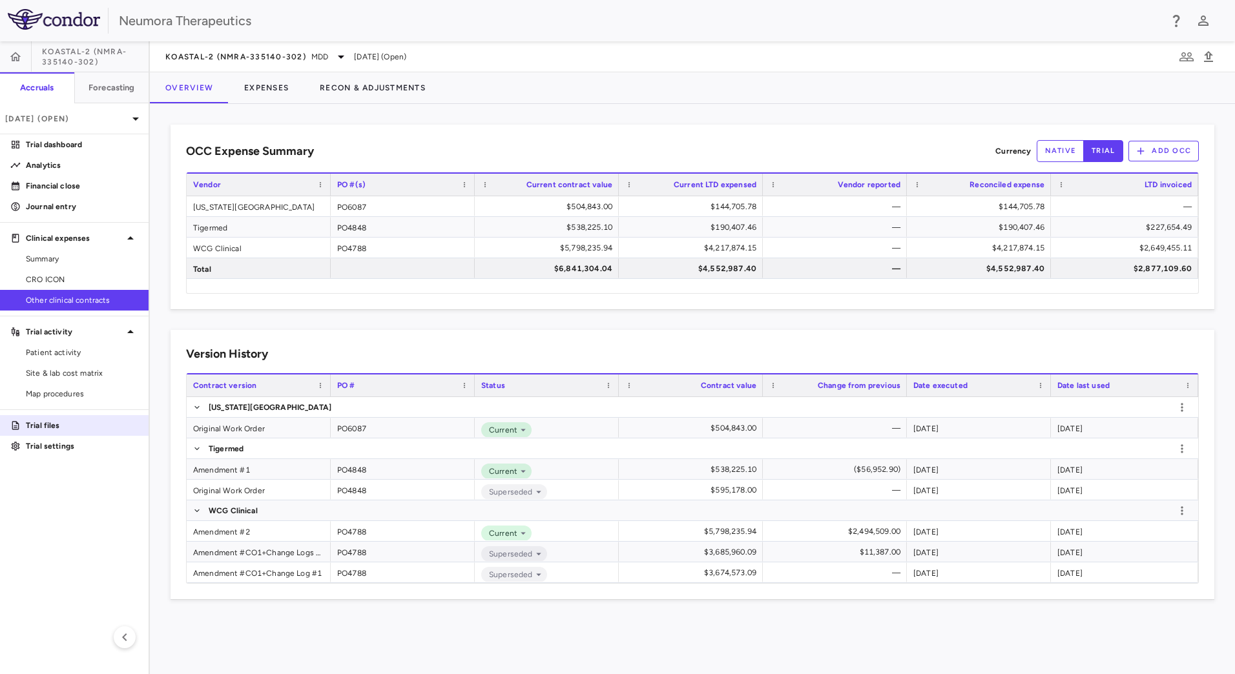
click at [62, 422] on p "Trial files" at bounding box center [82, 426] width 112 height 12
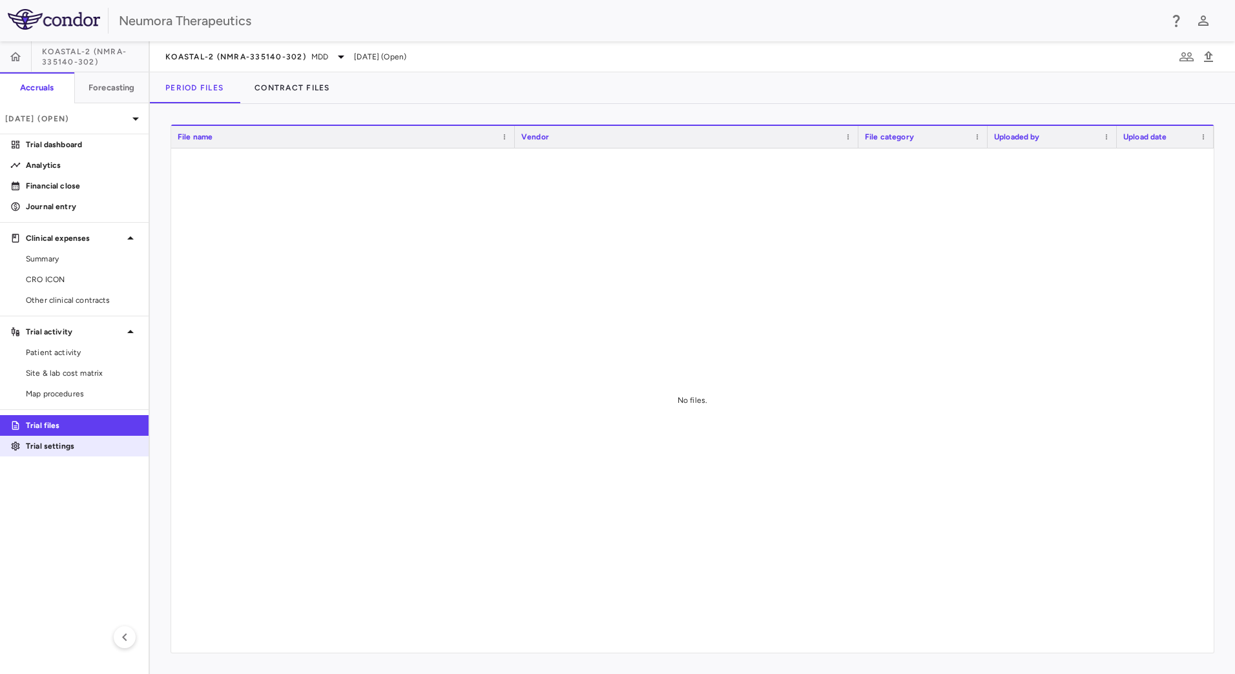
click at [63, 442] on p "Trial settings" at bounding box center [82, 447] width 112 height 12
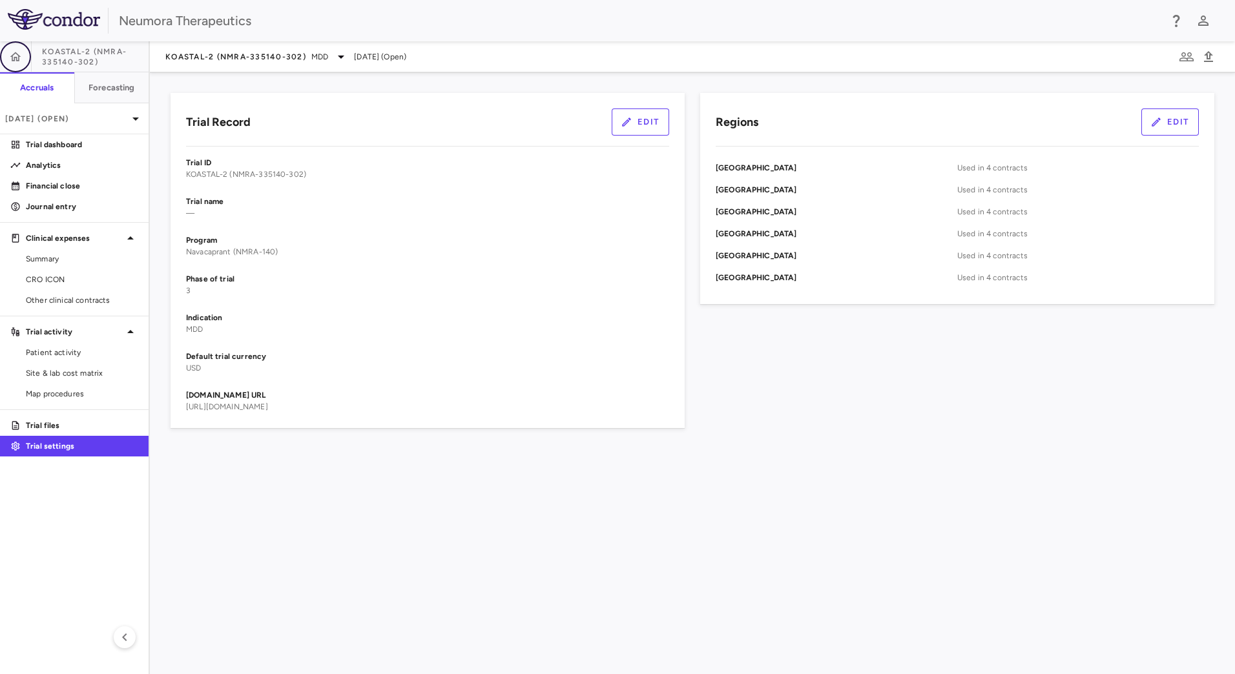
click at [15, 61] on icon "button" at bounding box center [15, 56] width 13 height 13
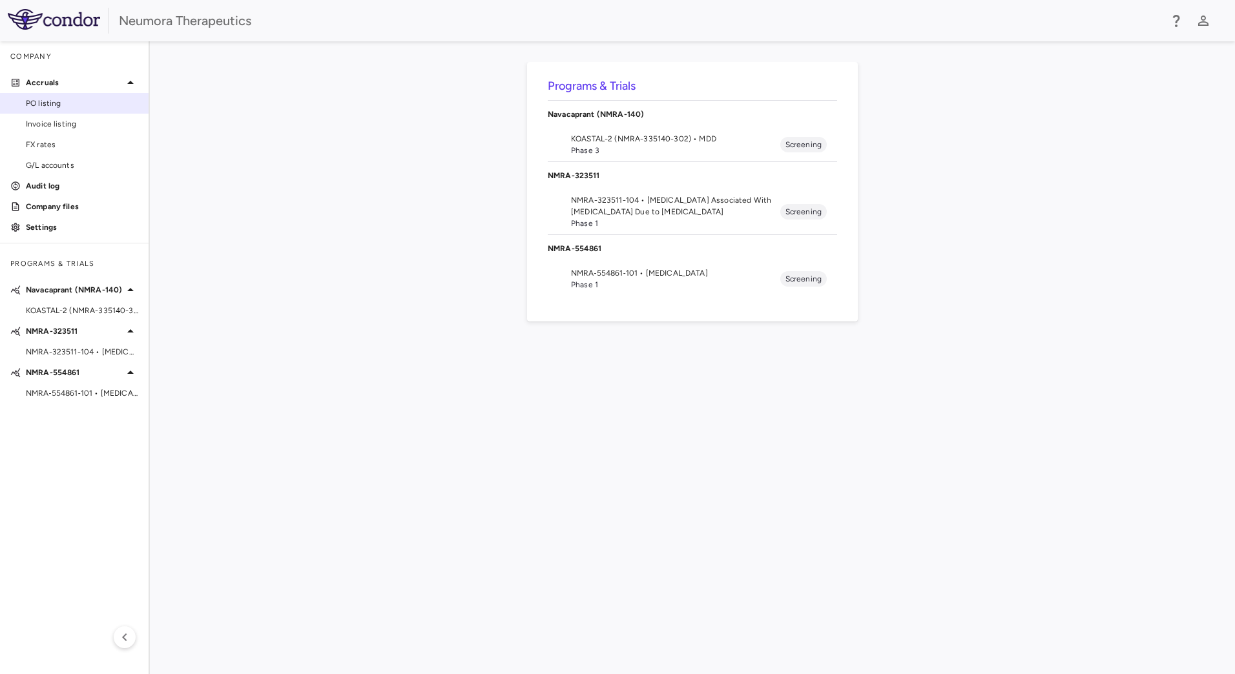
click at [85, 99] on span "PO listing" at bounding box center [82, 104] width 112 height 12
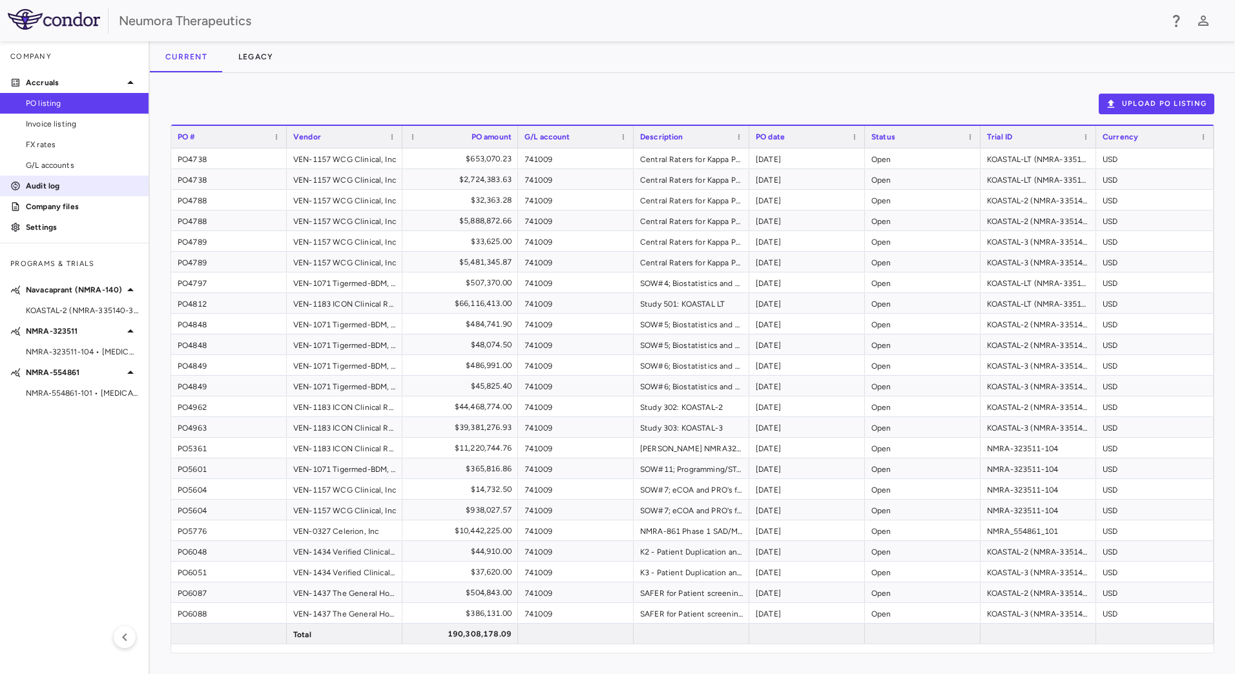
click at [40, 182] on p "Audit log" at bounding box center [82, 186] width 112 height 12
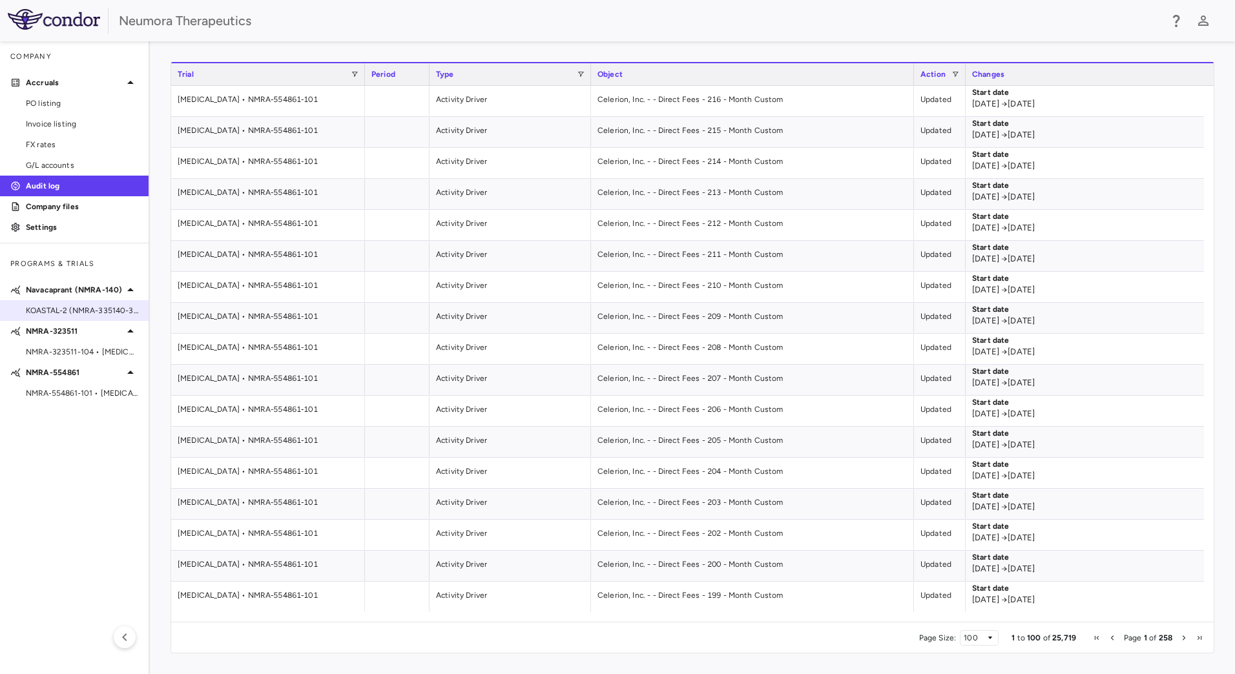
click at [94, 313] on span "KOASTAL-2 (NMRA-335140-302) • MDD" at bounding box center [82, 311] width 112 height 12
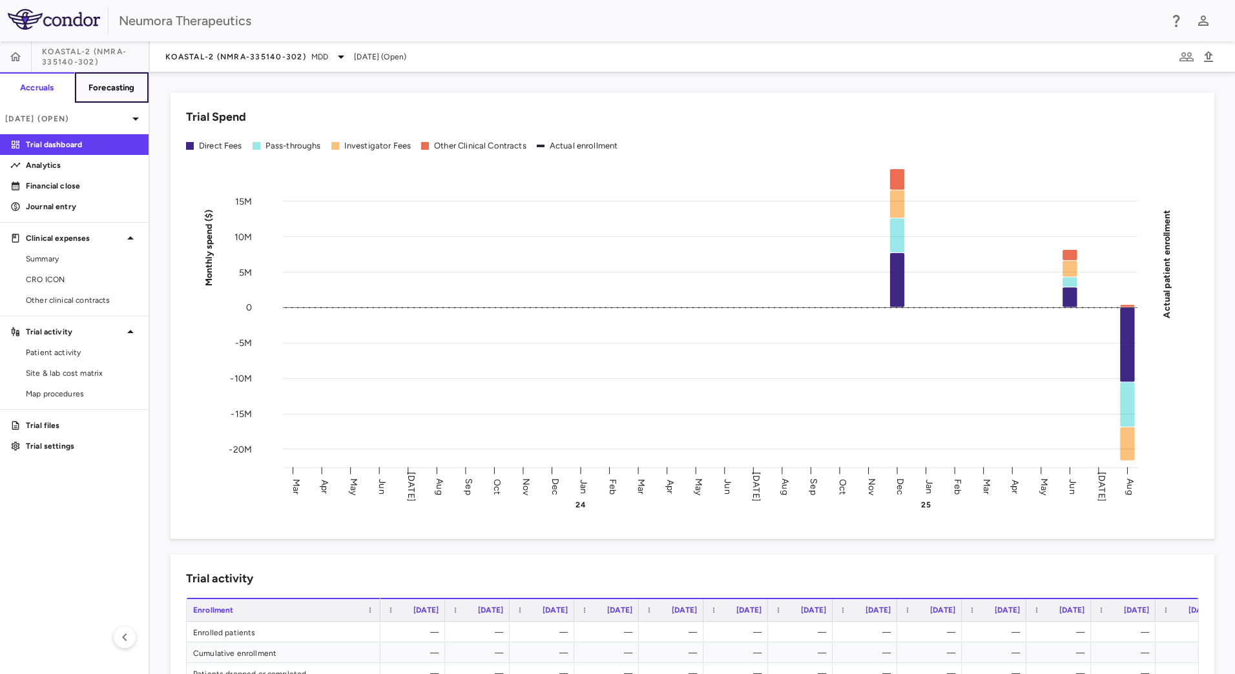
click at [113, 95] on button "Forecasting" at bounding box center [111, 87] width 75 height 31
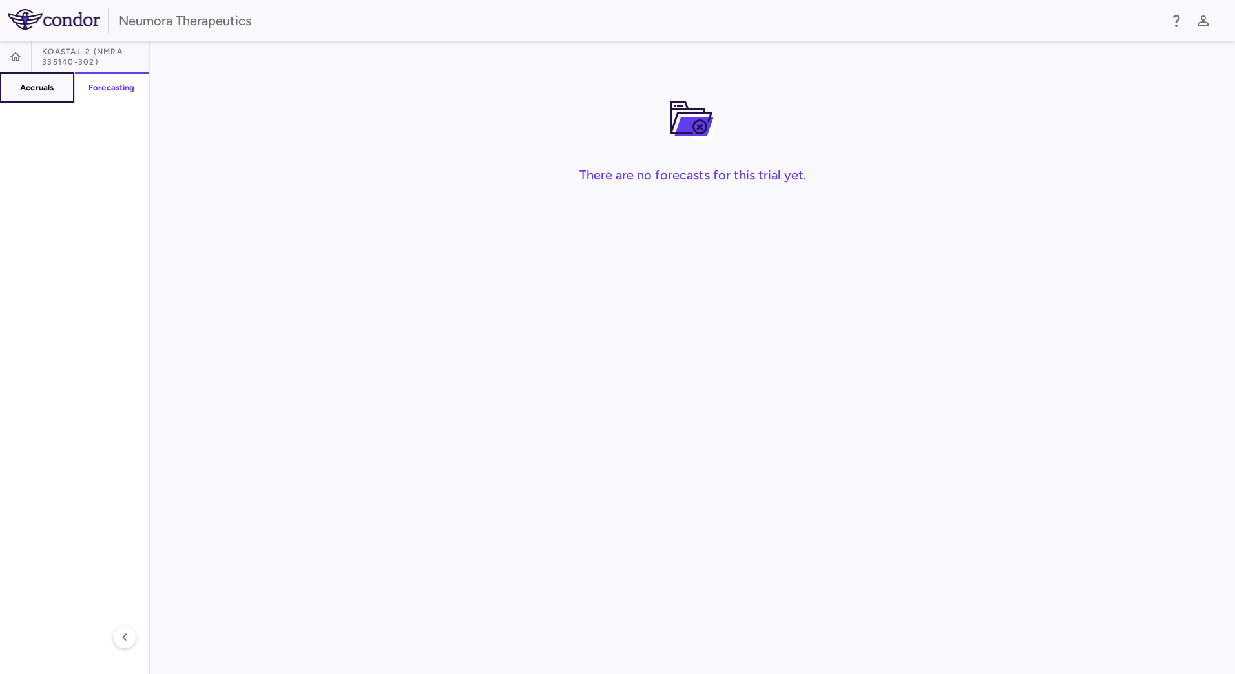
click at [40, 88] on h6 "Accruals" at bounding box center [37, 88] width 34 height 12
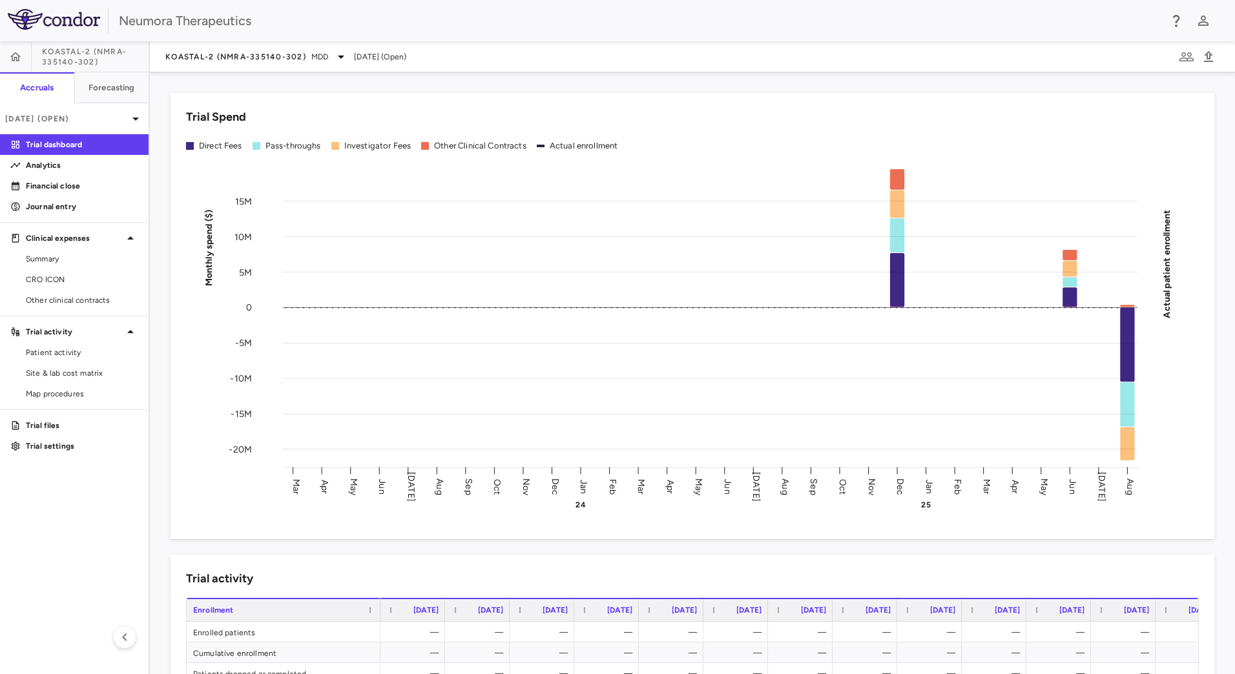
drag, startPoint x: 244, startPoint y: 265, endPoint x: 234, endPoint y: 480, distance: 215.3
click at [234, 495] on icon "Monthly spend ($) -20M -15M -10M -5M 0 5M 10M 15M Actual patient enrollment Mar…" at bounding box center [687, 334] width 1003 height 357
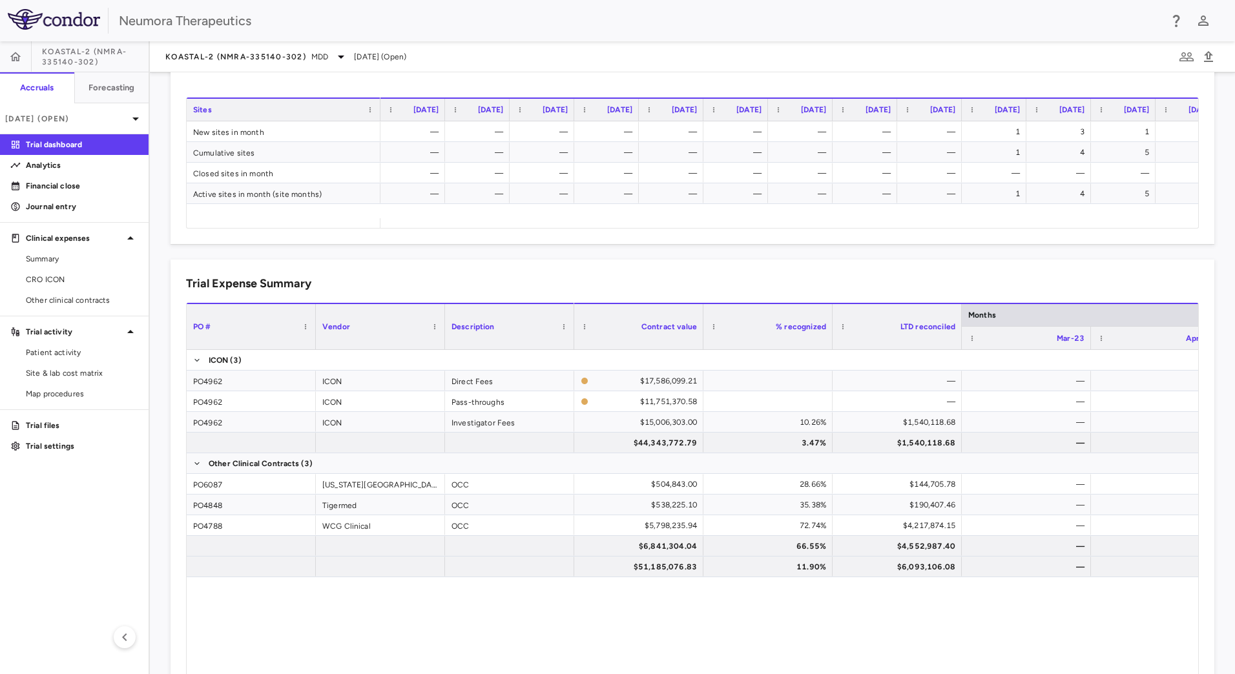
scroll to position [710, 0]
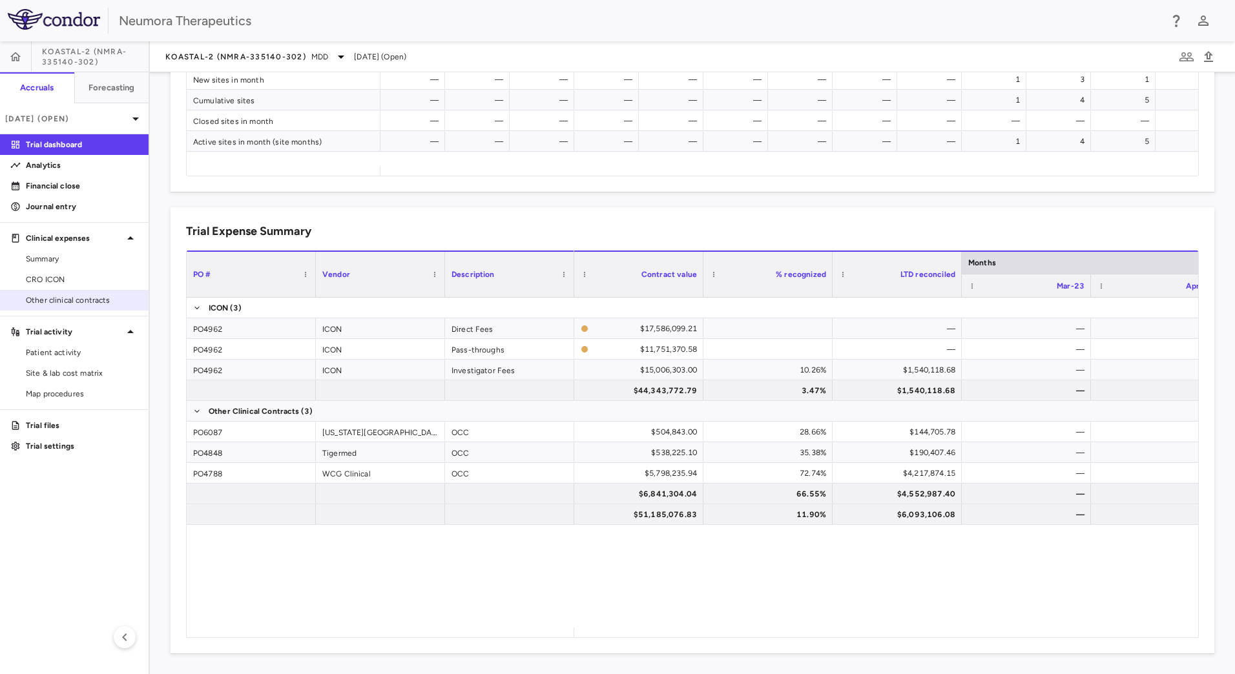
click at [80, 311] on aside "KOASTAL-2 (NMRA-335140-302) Accruals Forecasting [DATE] (Open) Trial dashboard …" at bounding box center [75, 357] width 150 height 633
click at [84, 301] on span "Other clinical contracts" at bounding box center [82, 301] width 112 height 12
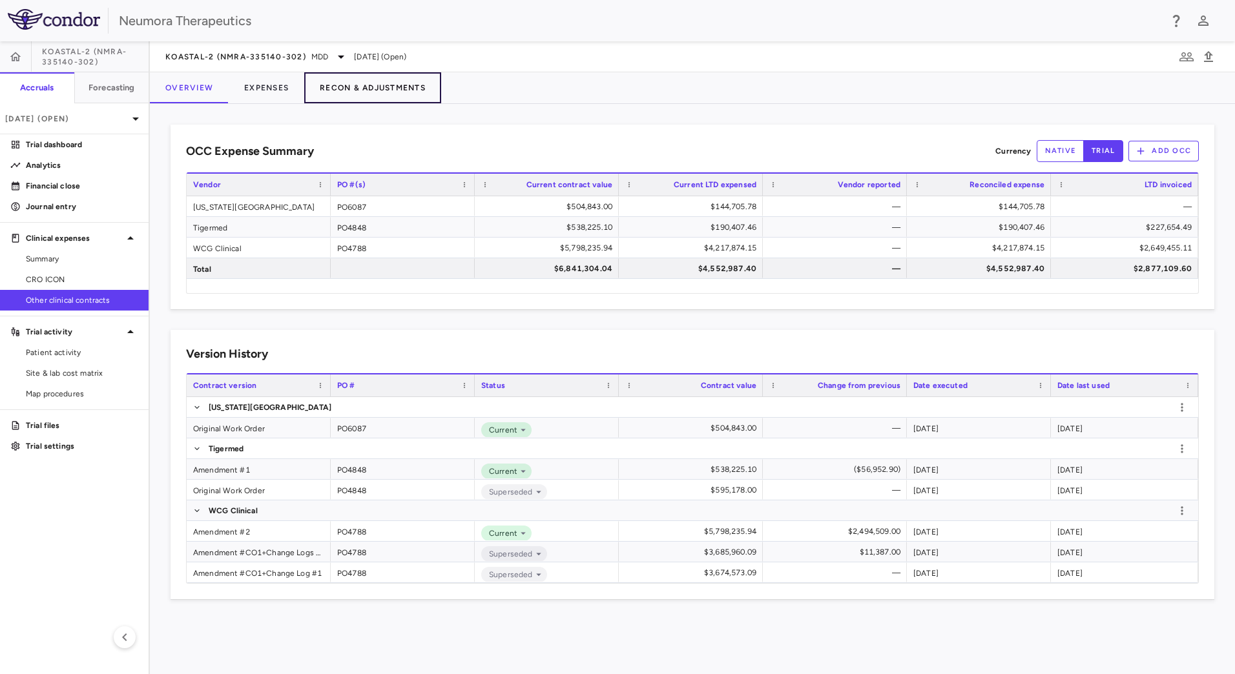
click at [375, 86] on button "Recon & Adjustments" at bounding box center [372, 87] width 137 height 31
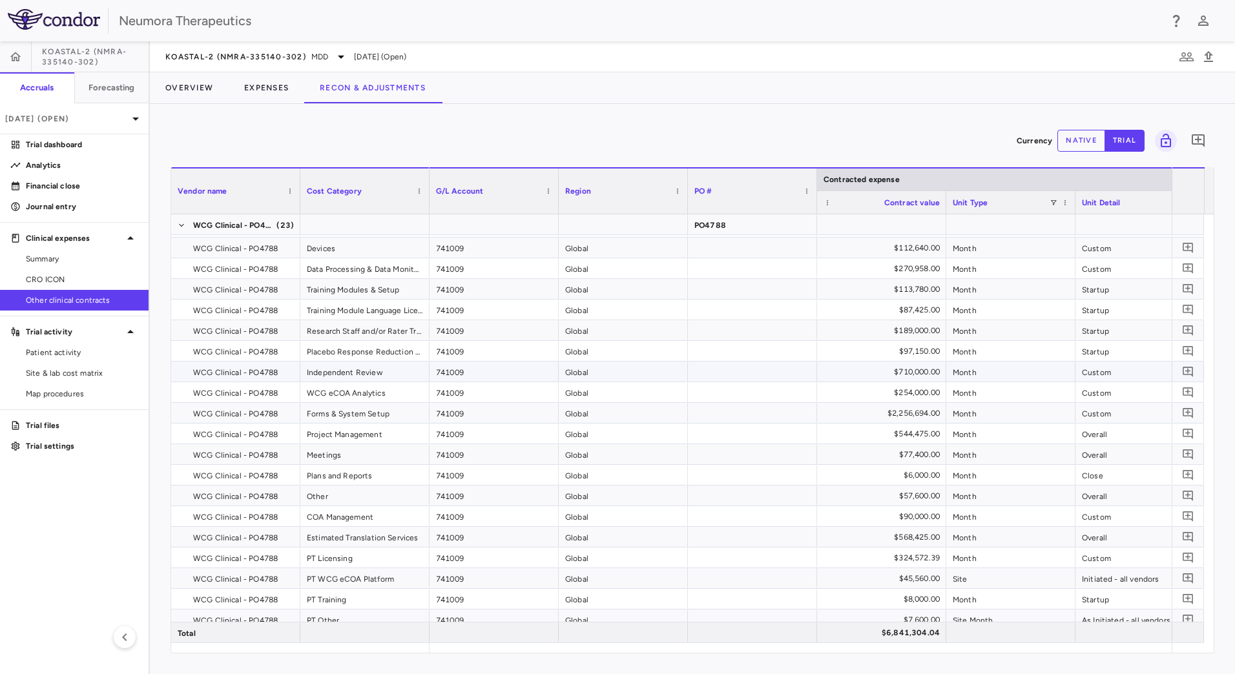
scroll to position [501, 0]
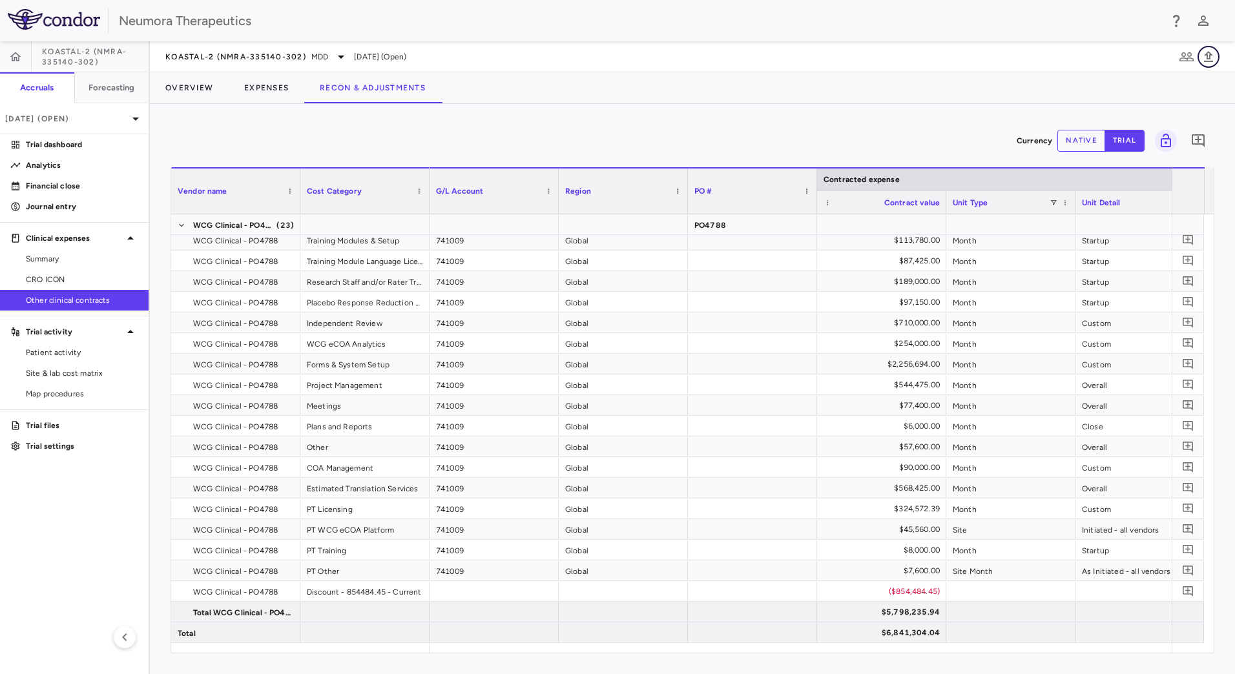
click at [1207, 53] on icon "button" at bounding box center [1208, 56] width 9 height 11
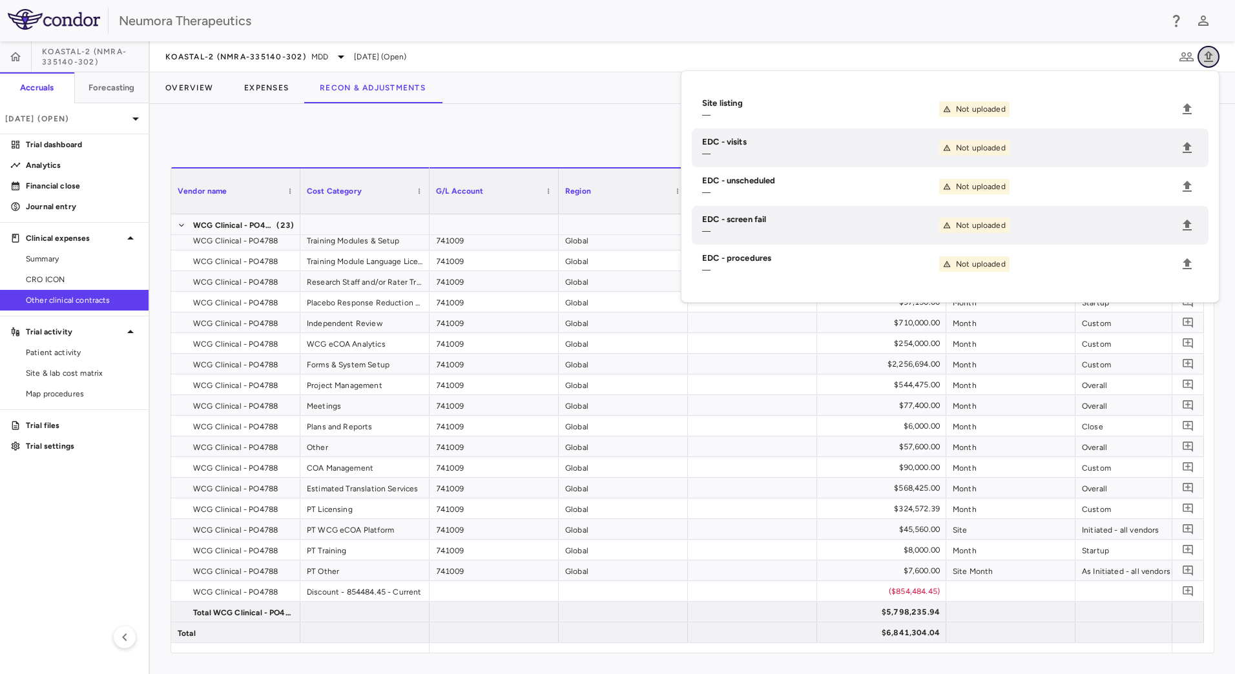
click at [1207, 52] on icon "button" at bounding box center [1209, 57] width 16 height 16
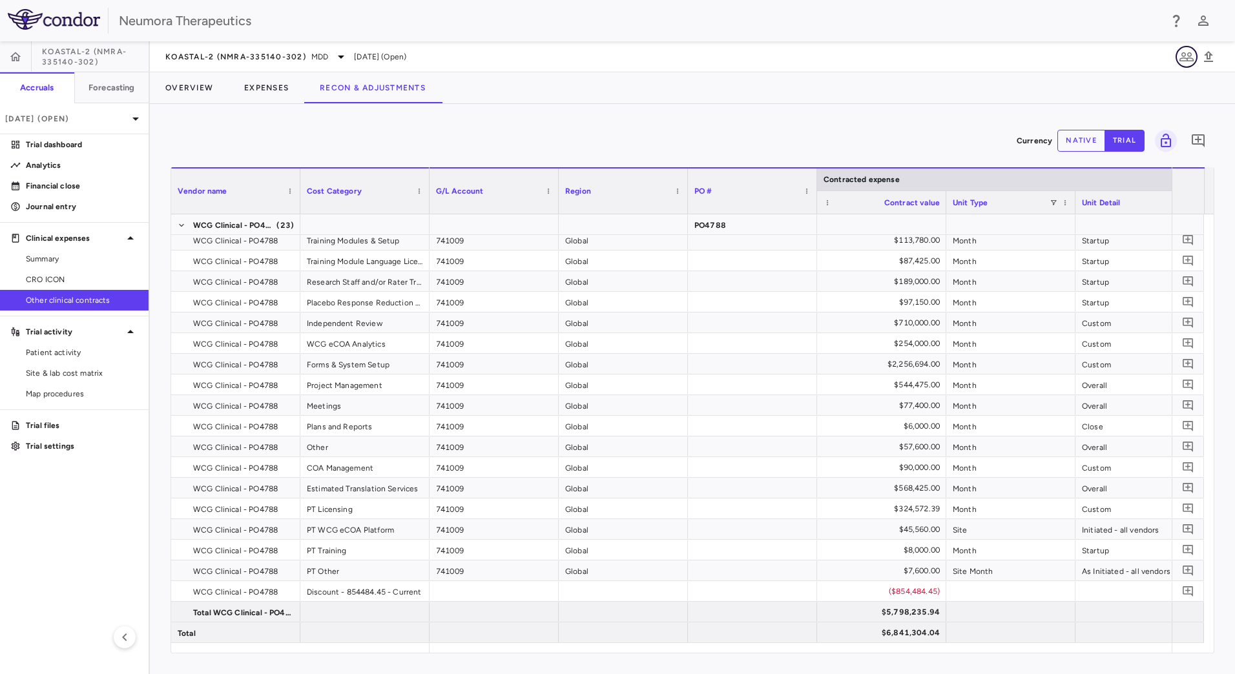
click at [1188, 57] on icon "button" at bounding box center [1187, 57] width 16 height 16
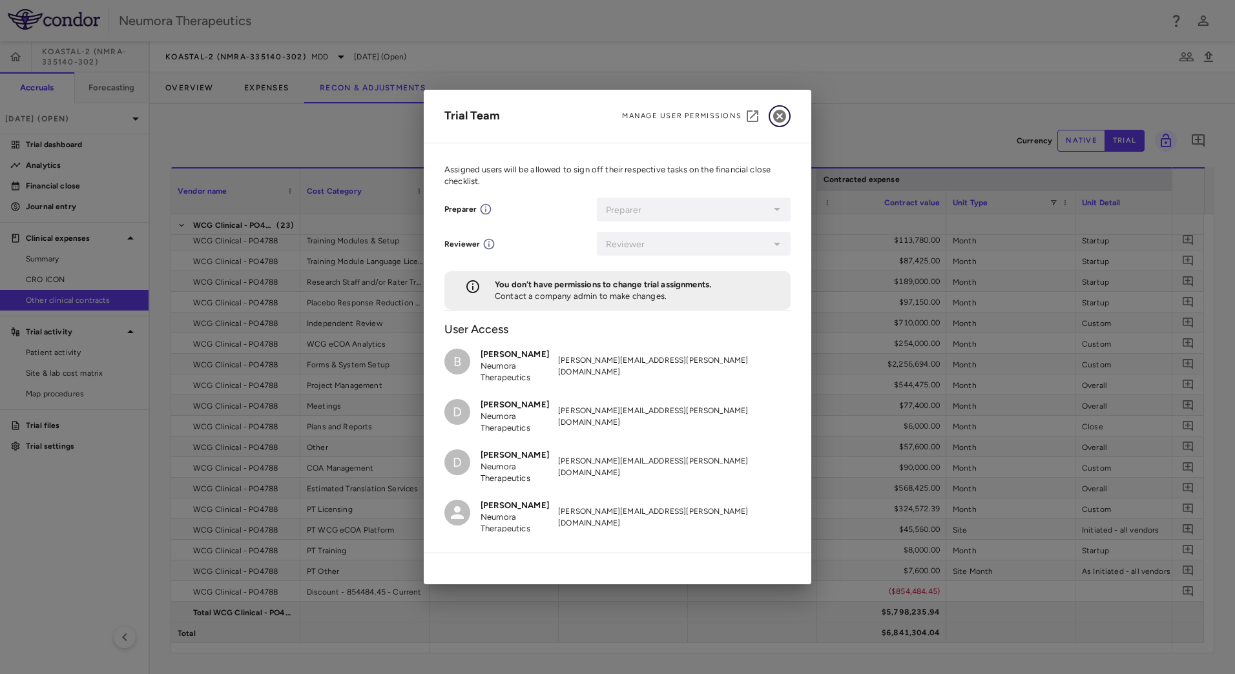
click at [783, 116] on icon "button" at bounding box center [779, 116] width 13 height 13
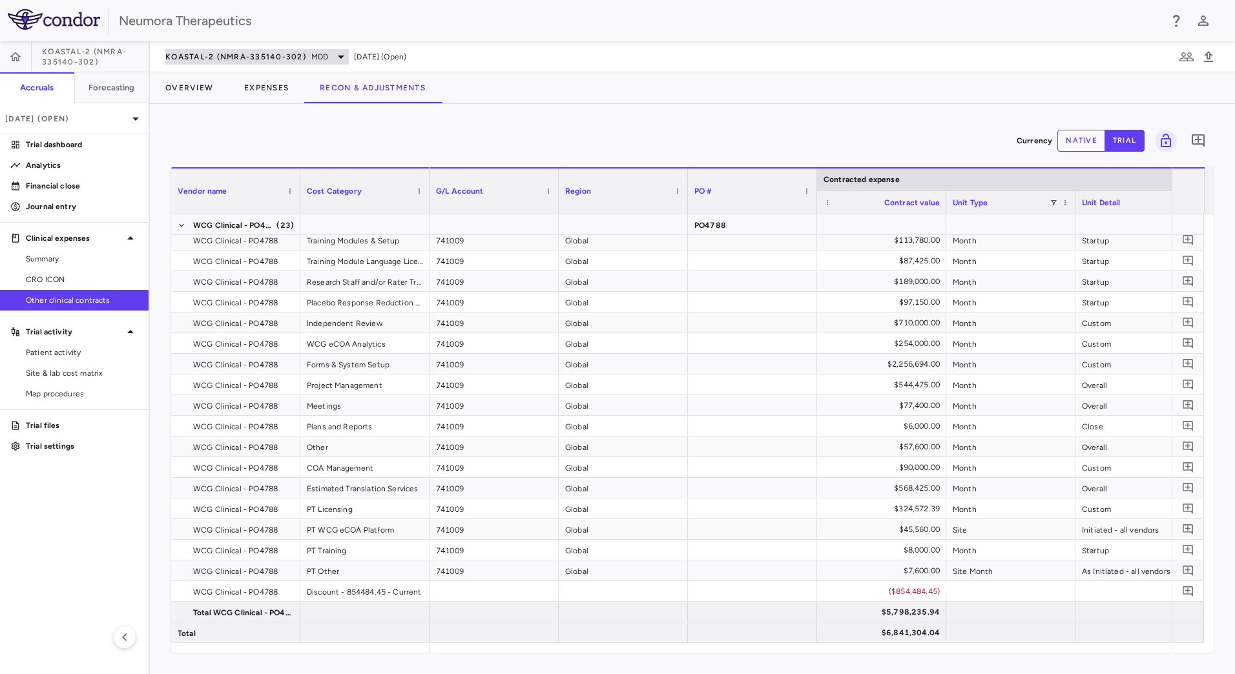
click at [344, 56] on icon at bounding box center [341, 57] width 6 height 3
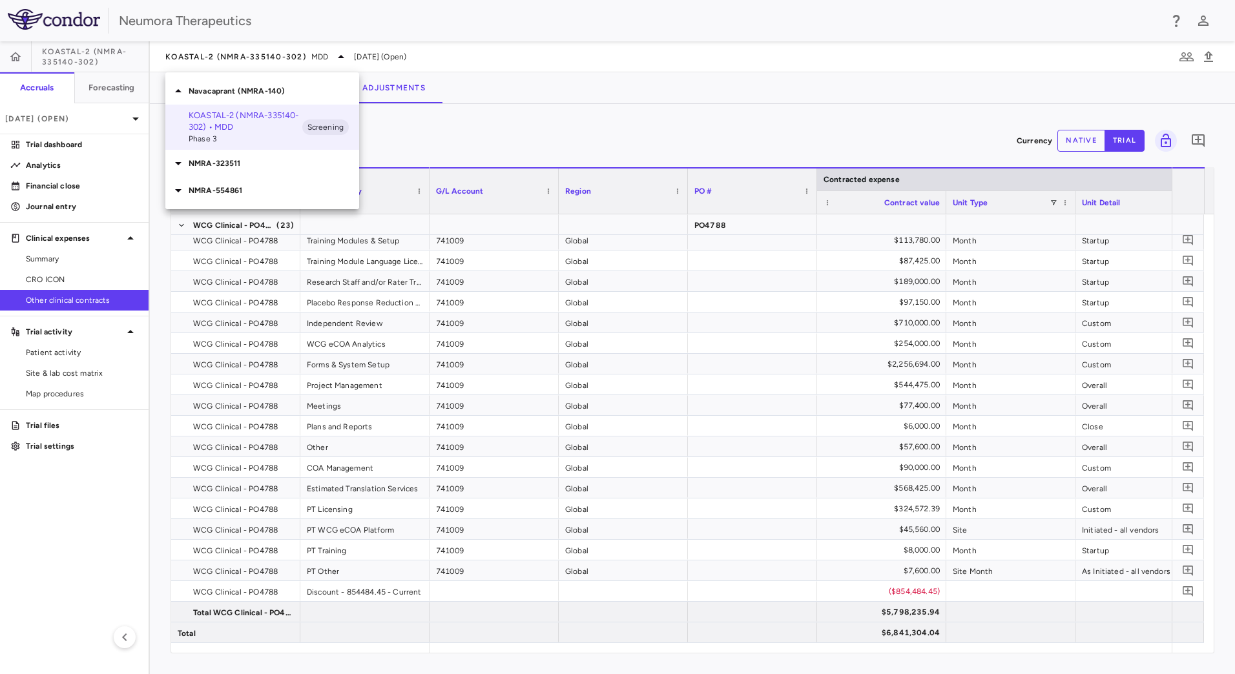
drag, startPoint x: 344, startPoint y: 56, endPoint x: 376, endPoint y: 65, distance: 33.7
click at [344, 55] on div at bounding box center [617, 337] width 1235 height 674
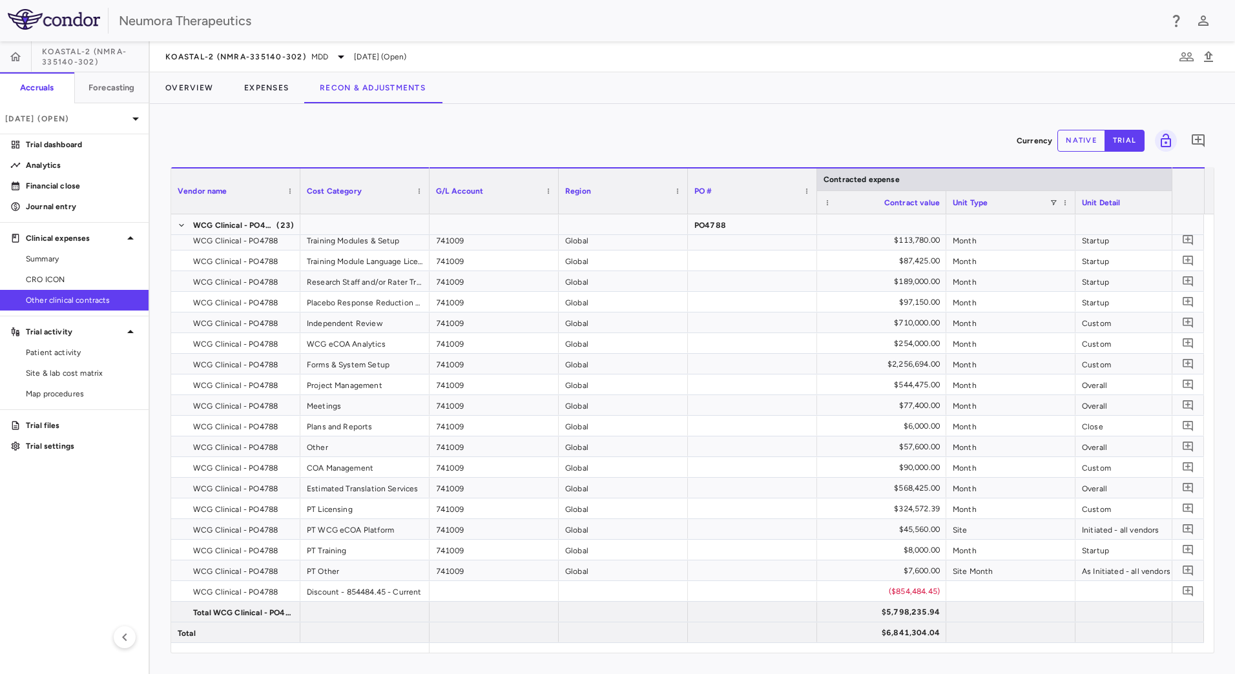
drag, startPoint x: 500, startPoint y: 129, endPoint x: 594, endPoint y: 132, distance: 94.4
click at [395, 133] on div "Currency native trial 0" at bounding box center [693, 141] width 1044 height 32
click at [1194, 143] on icon "Add comment" at bounding box center [1198, 141] width 16 height 16
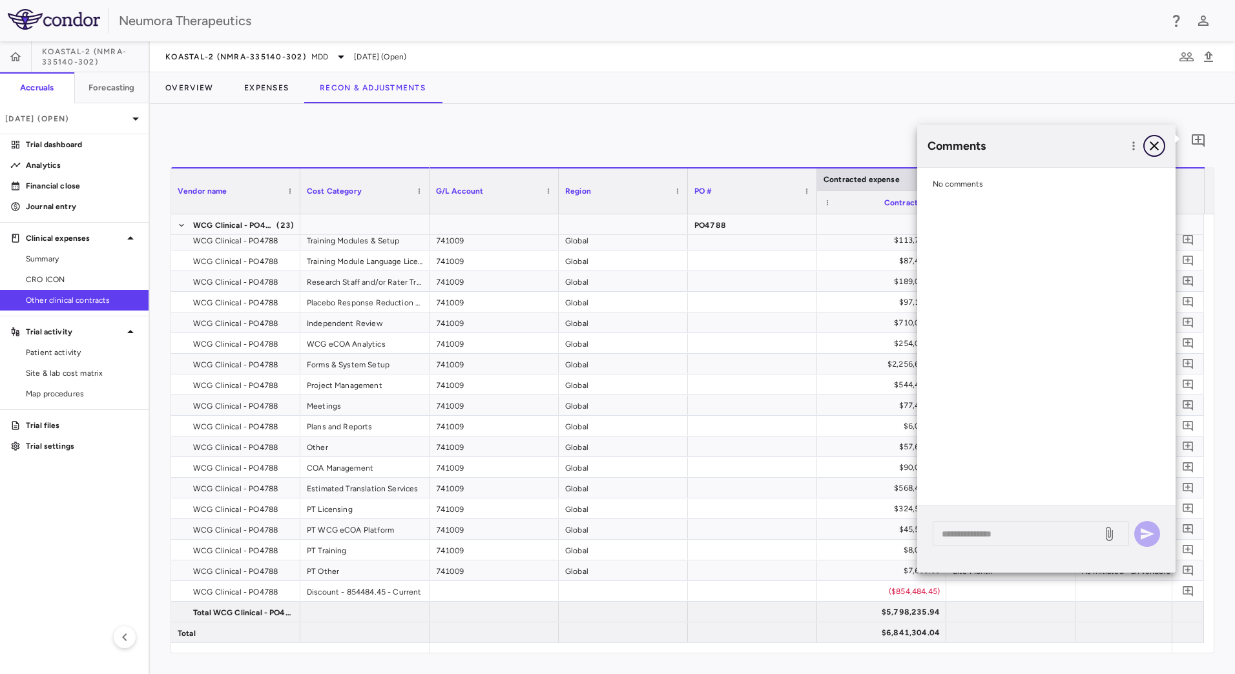
click at [1156, 143] on icon "button" at bounding box center [1155, 146] width 16 height 16
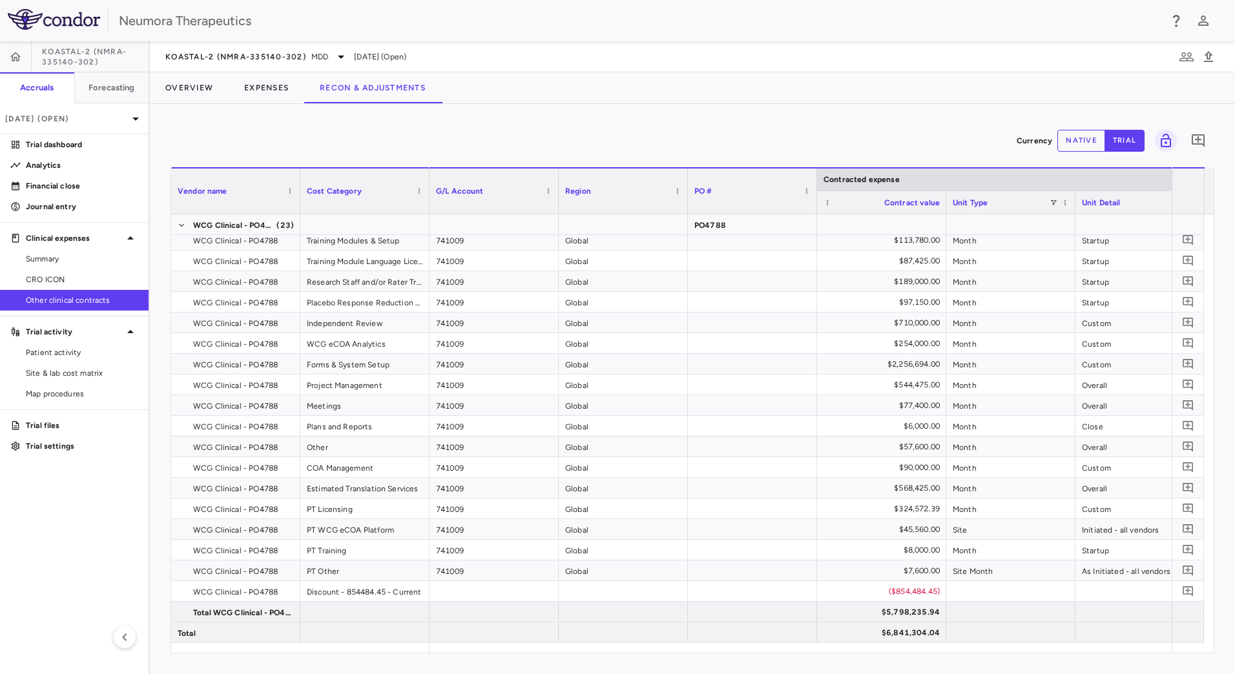
drag, startPoint x: 247, startPoint y: 137, endPoint x: 216, endPoint y: 122, distance: 35.0
click at [220, 122] on div "Currency native trial 0 Vendor Name Drag here to set column labels Vendor name …" at bounding box center [692, 389] width 1085 height 570
click at [1208, 56] on icon "button" at bounding box center [1208, 56] width 9 height 11
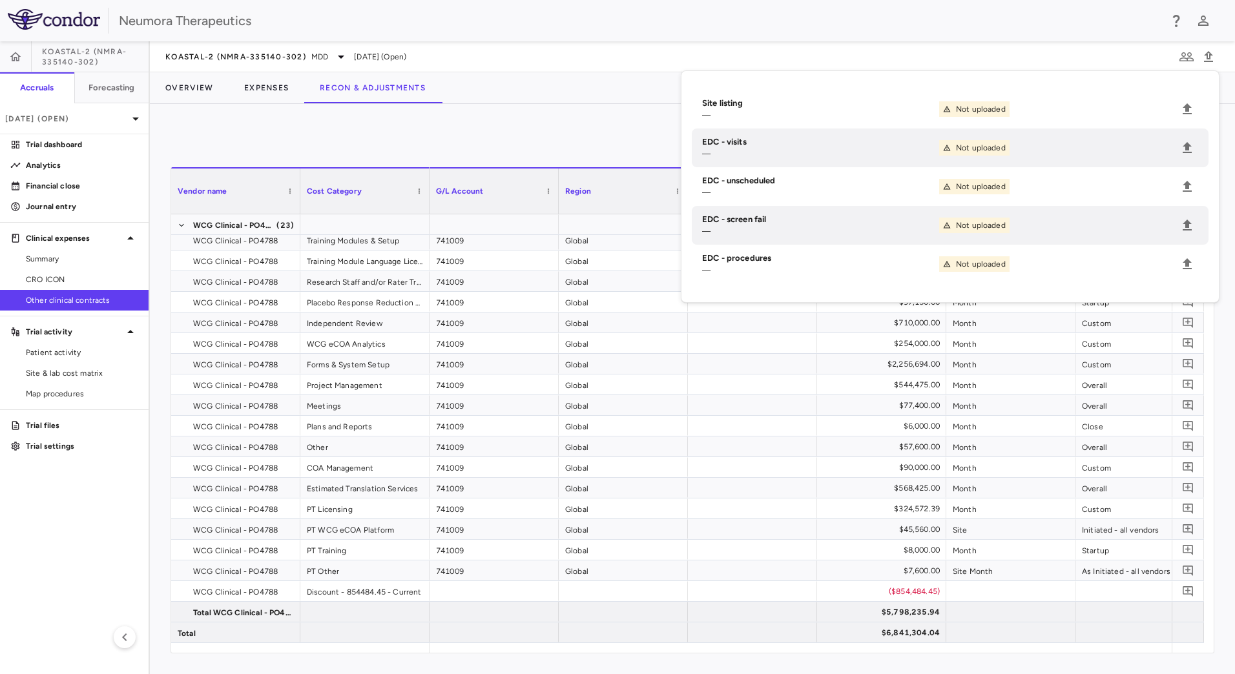
click at [583, 112] on div "Currency native trial 0 Vendor Name Drag here to set column labels Vendor name …" at bounding box center [692, 389] width 1085 height 570
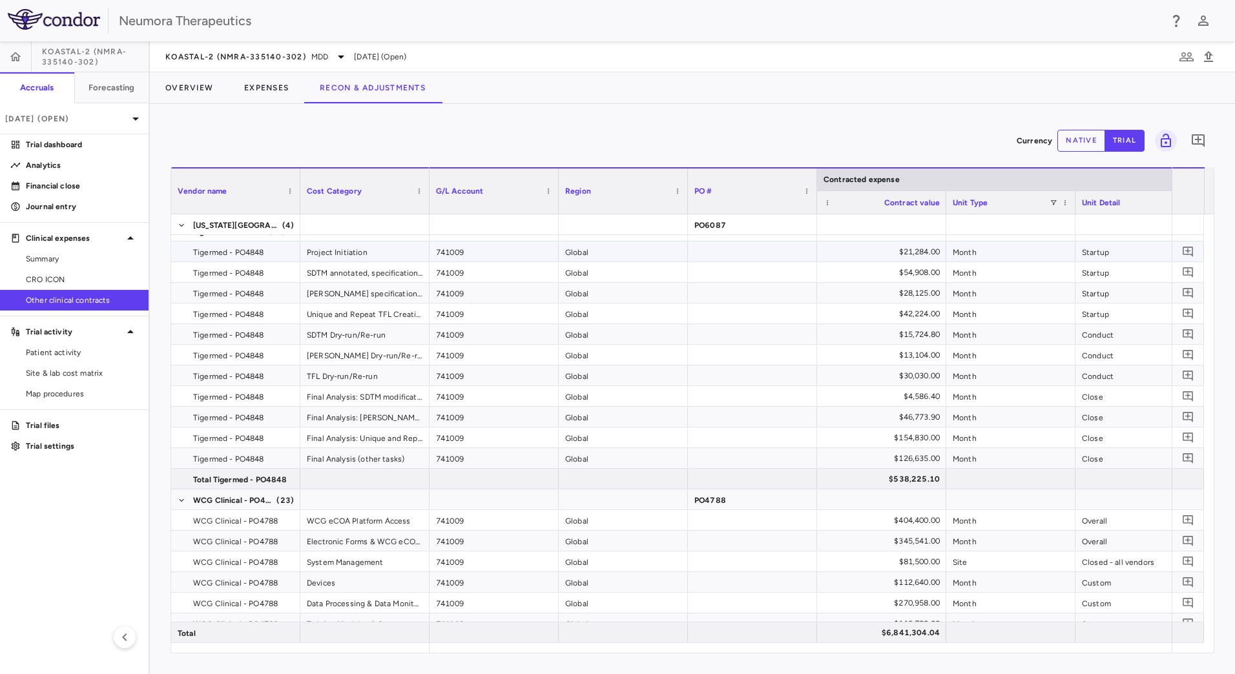
scroll to position [49, 0]
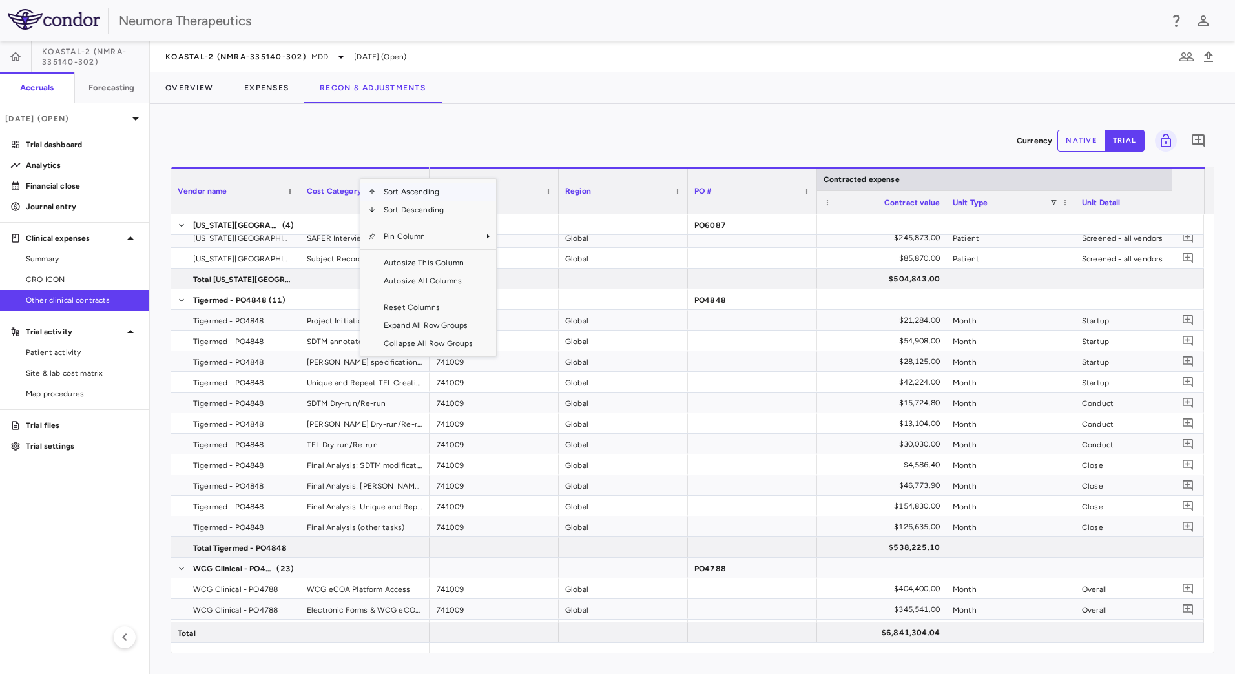
click at [359, 176] on div "Cost Category" at bounding box center [359, 191] width 105 height 39
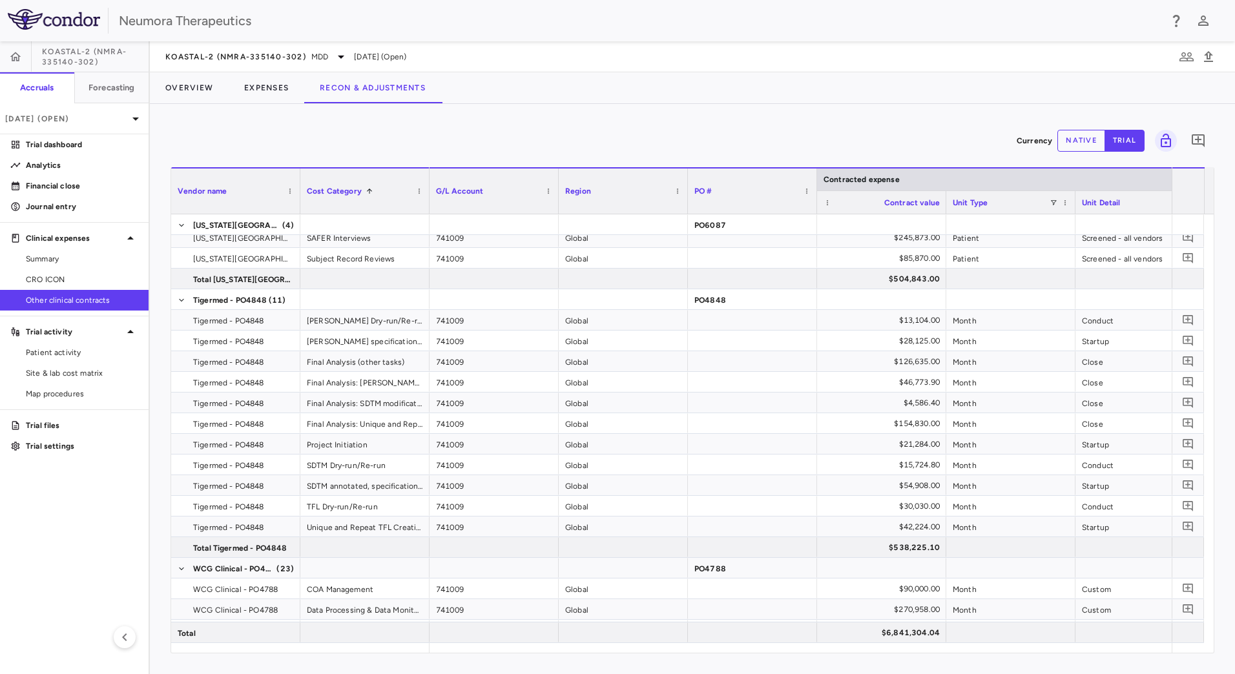
click at [587, 190] on span "Region" at bounding box center [578, 191] width 26 height 9
click at [715, 188] on div "PO #" at bounding box center [746, 191] width 105 height 39
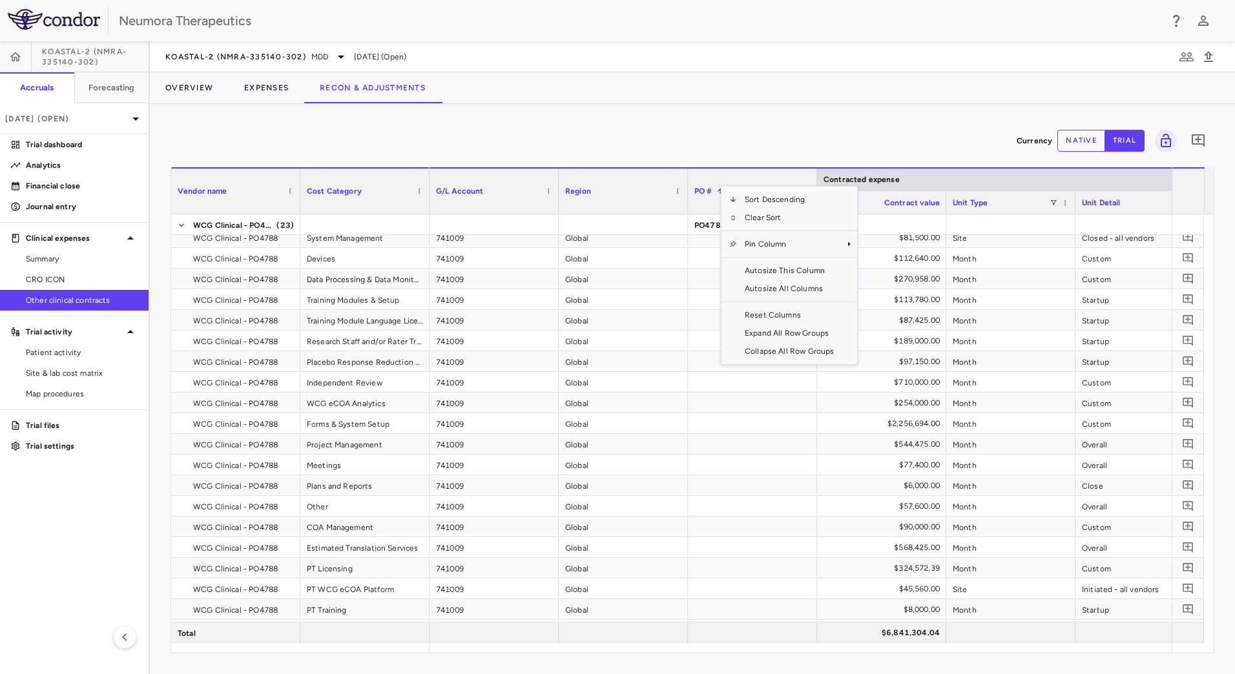
click at [932, 121] on div "Currency native trial 0 Press ENTER to sort. Press ALT DOWN to open column menu…" at bounding box center [692, 389] width 1085 height 570
click at [1086, 140] on button "native" at bounding box center [1081, 141] width 48 height 22
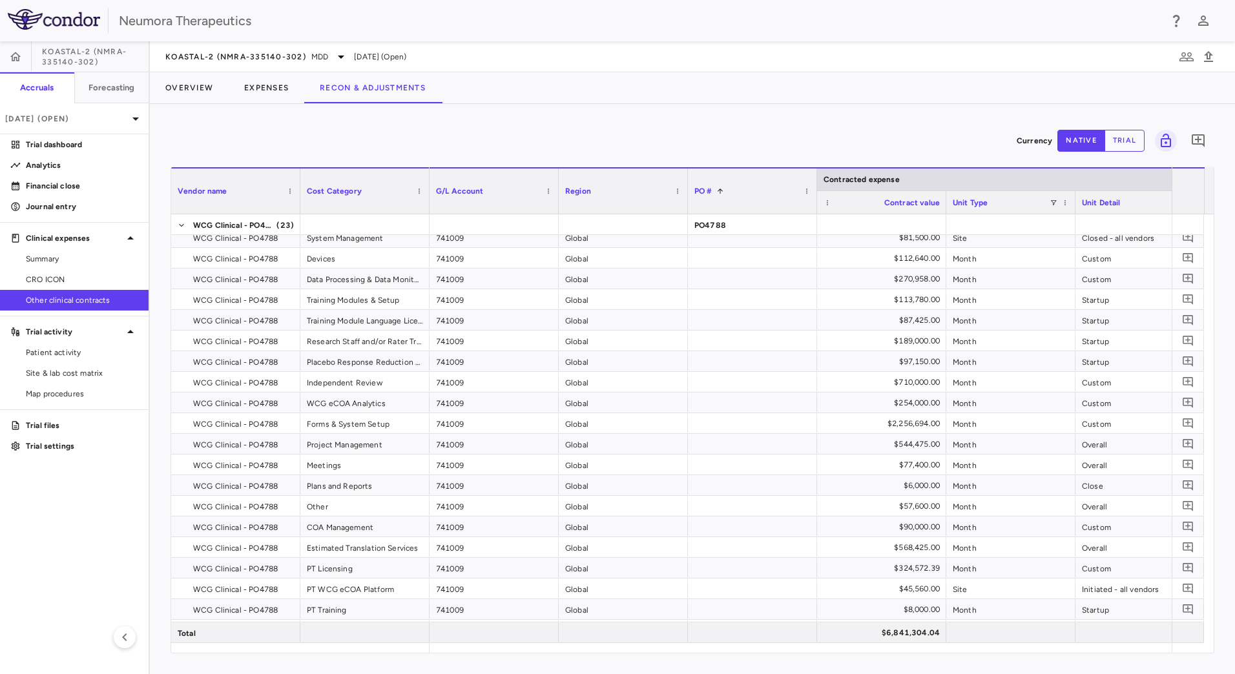
click at [1123, 137] on button "trial" at bounding box center [1125, 141] width 40 height 22
click at [1200, 21] on icon "button" at bounding box center [1204, 21] width 16 height 16
click at [1200, 20] on div at bounding box center [617, 337] width 1235 height 674
click at [1187, 22] on button "button" at bounding box center [1176, 21] width 22 height 22
click at [1182, 22] on div at bounding box center [617, 337] width 1235 height 674
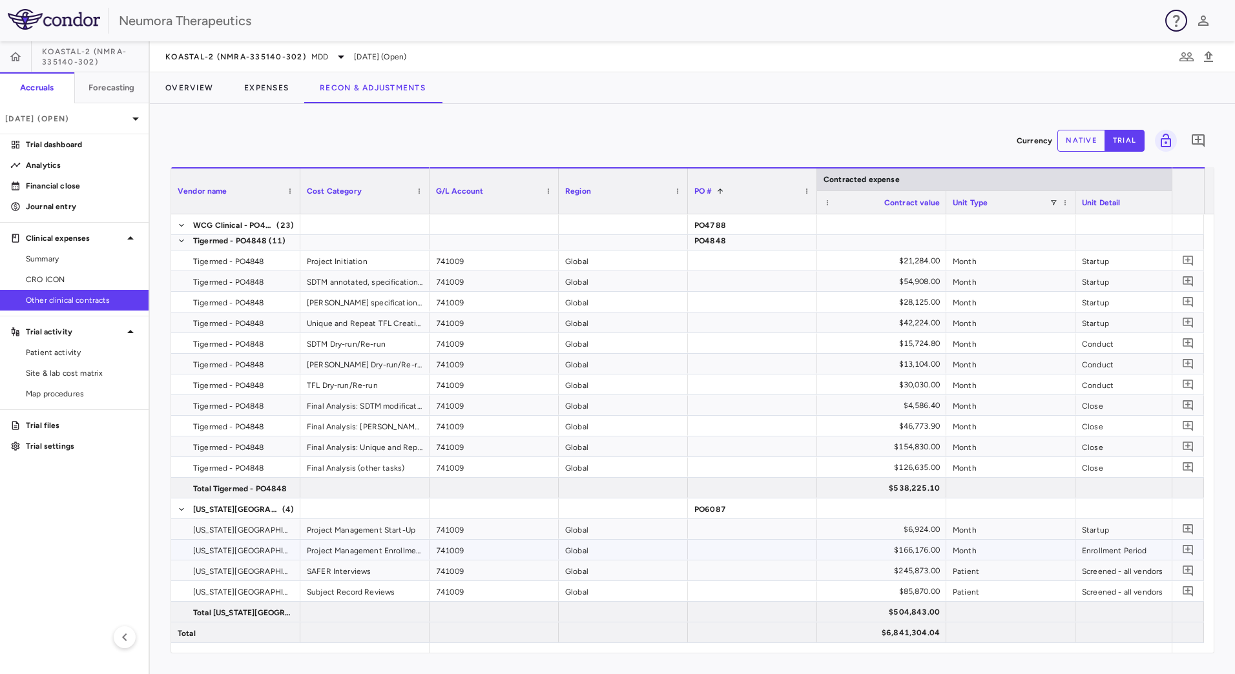
scroll to position [0, 0]
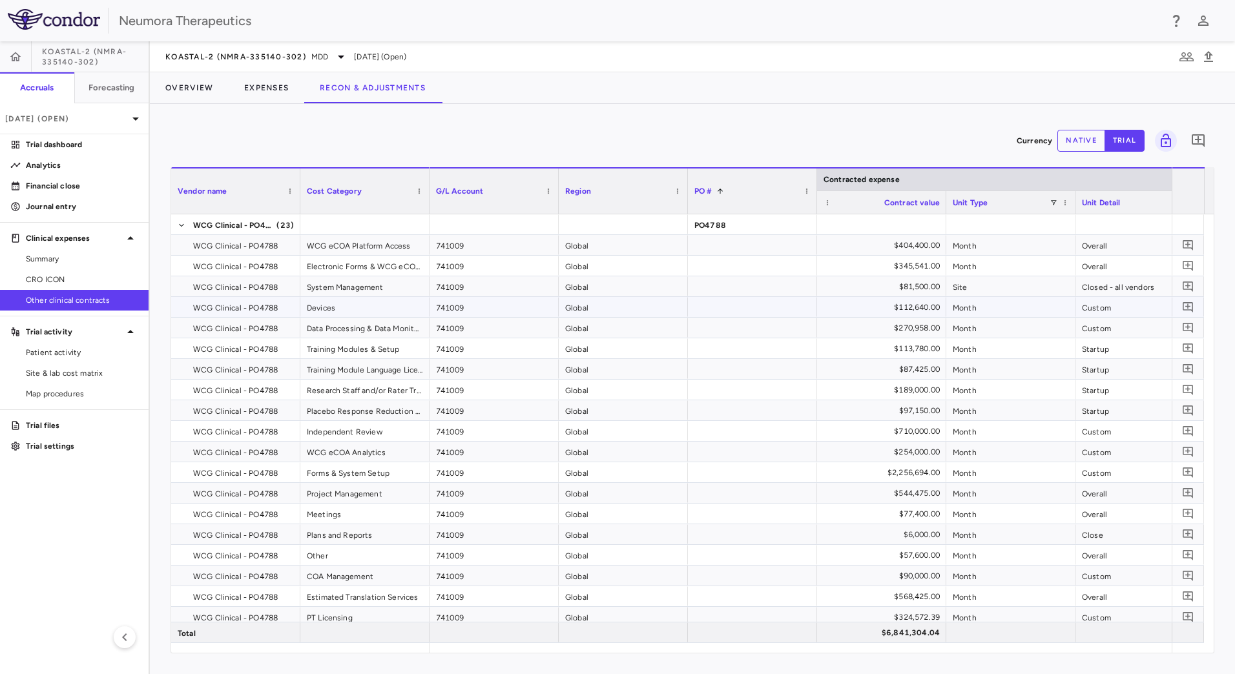
click at [605, 295] on div "Global" at bounding box center [623, 286] width 129 height 20
click at [248, 134] on div "Currency native trial 0" at bounding box center [693, 141] width 1044 height 32
click at [346, 52] on icon at bounding box center [341, 57] width 16 height 16
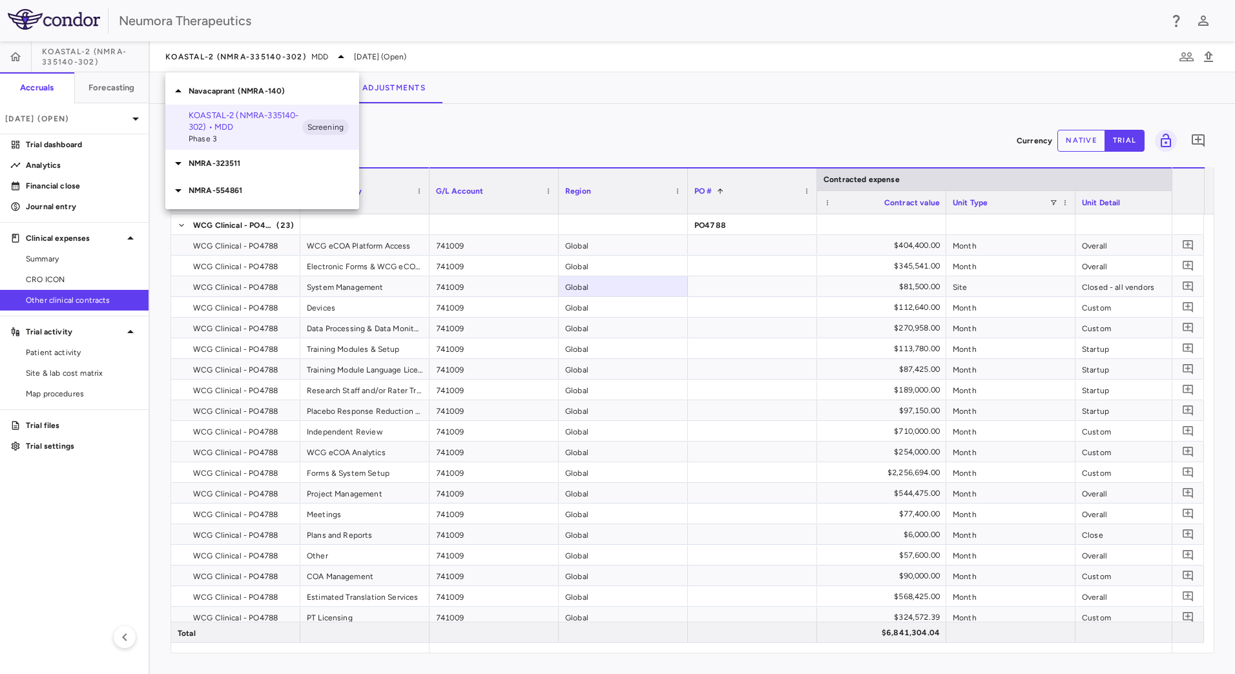
click at [346, 53] on div at bounding box center [617, 337] width 1235 height 674
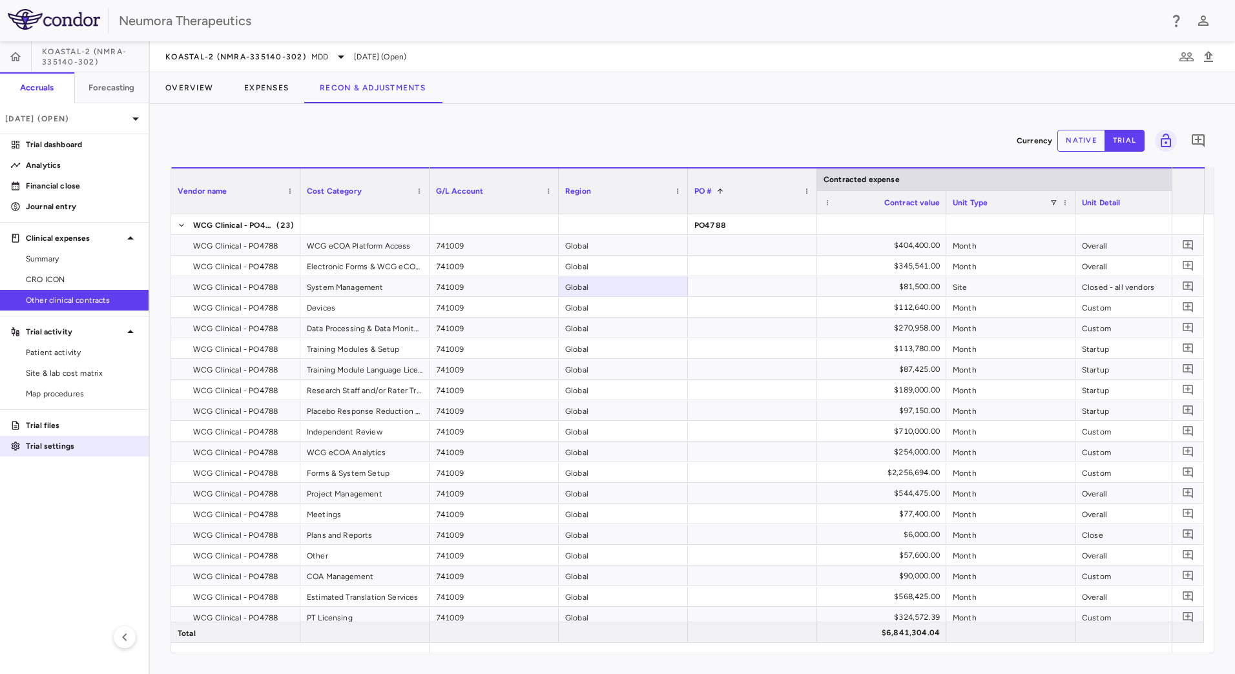
click at [98, 450] on p "Trial settings" at bounding box center [82, 447] width 112 height 12
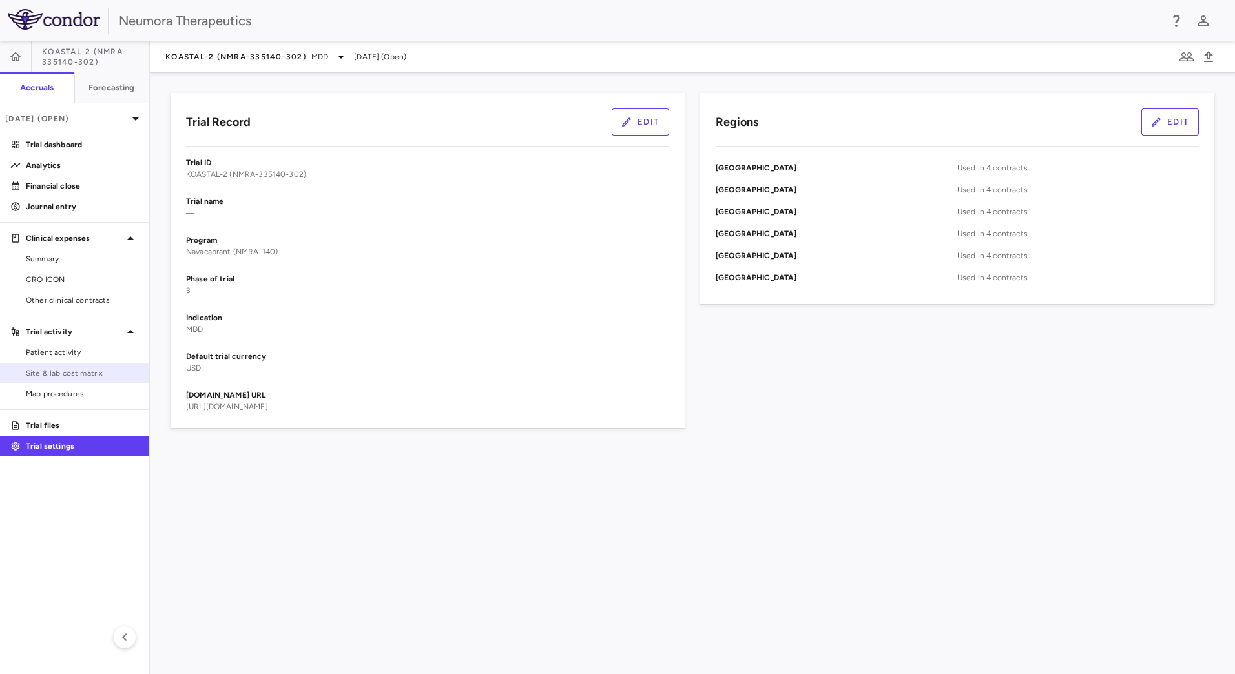
click at [76, 379] on link "Site & lab cost matrix" at bounding box center [74, 373] width 149 height 19
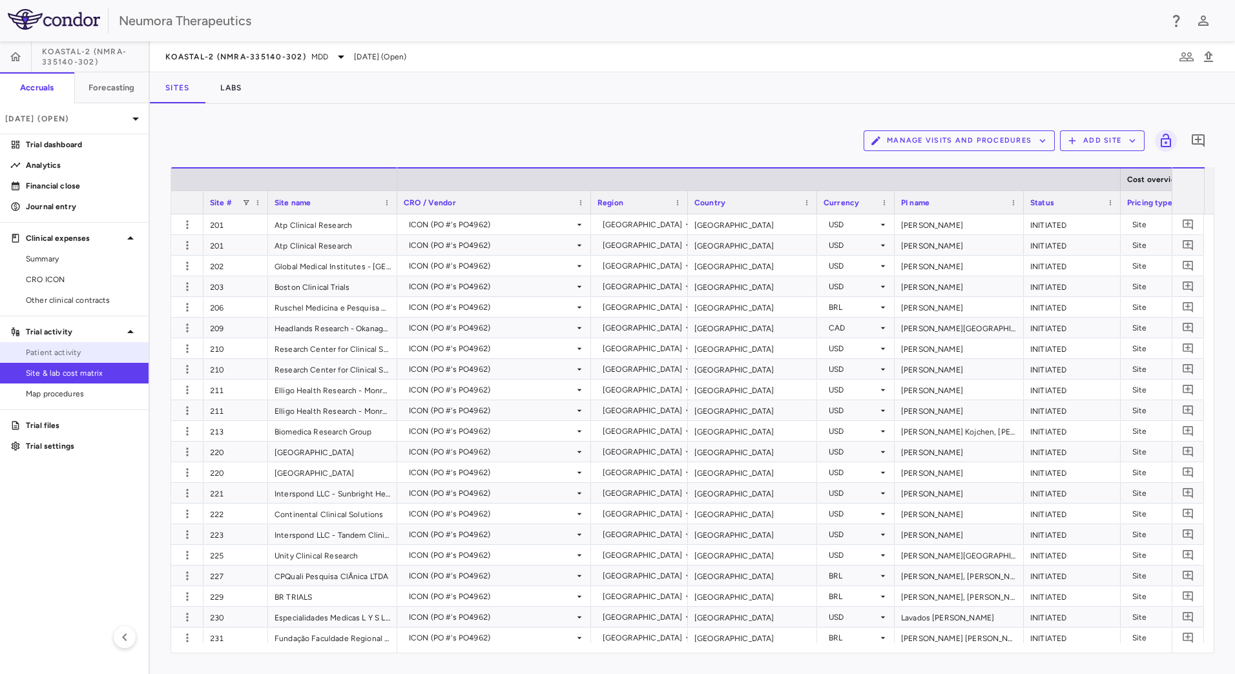
click at [81, 350] on span "Patient activity" at bounding box center [82, 353] width 112 height 12
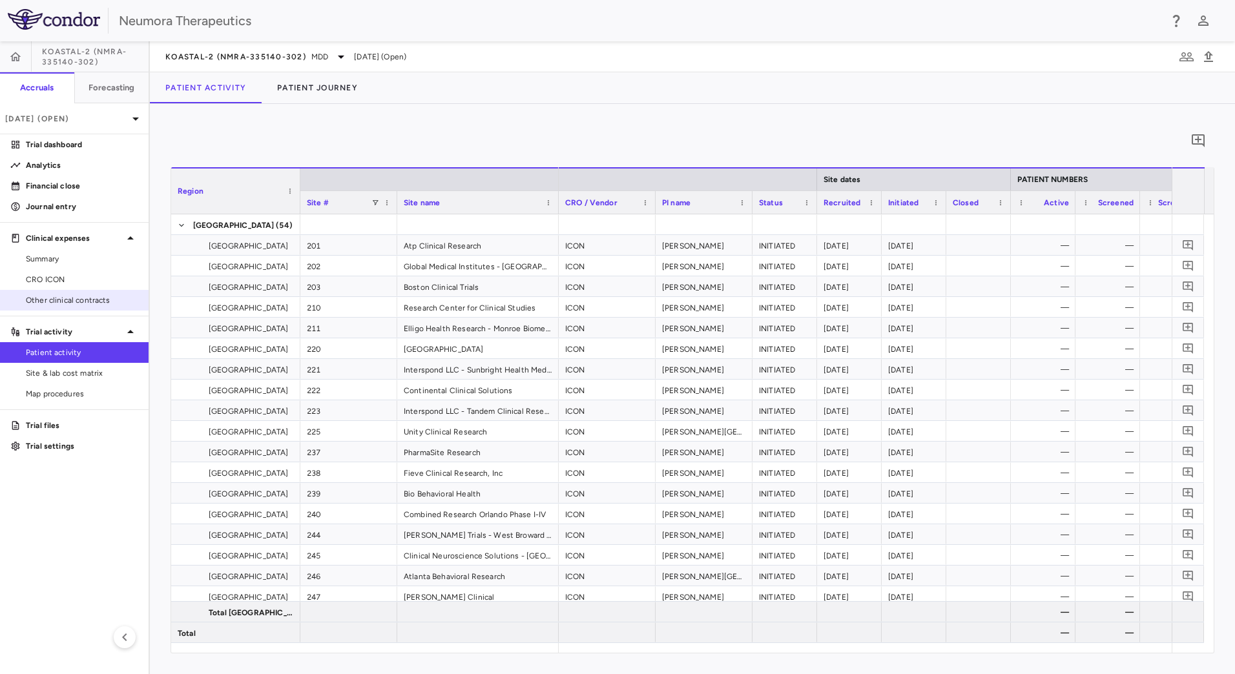
click at [67, 295] on span "Other clinical contracts" at bounding box center [82, 301] width 112 height 12
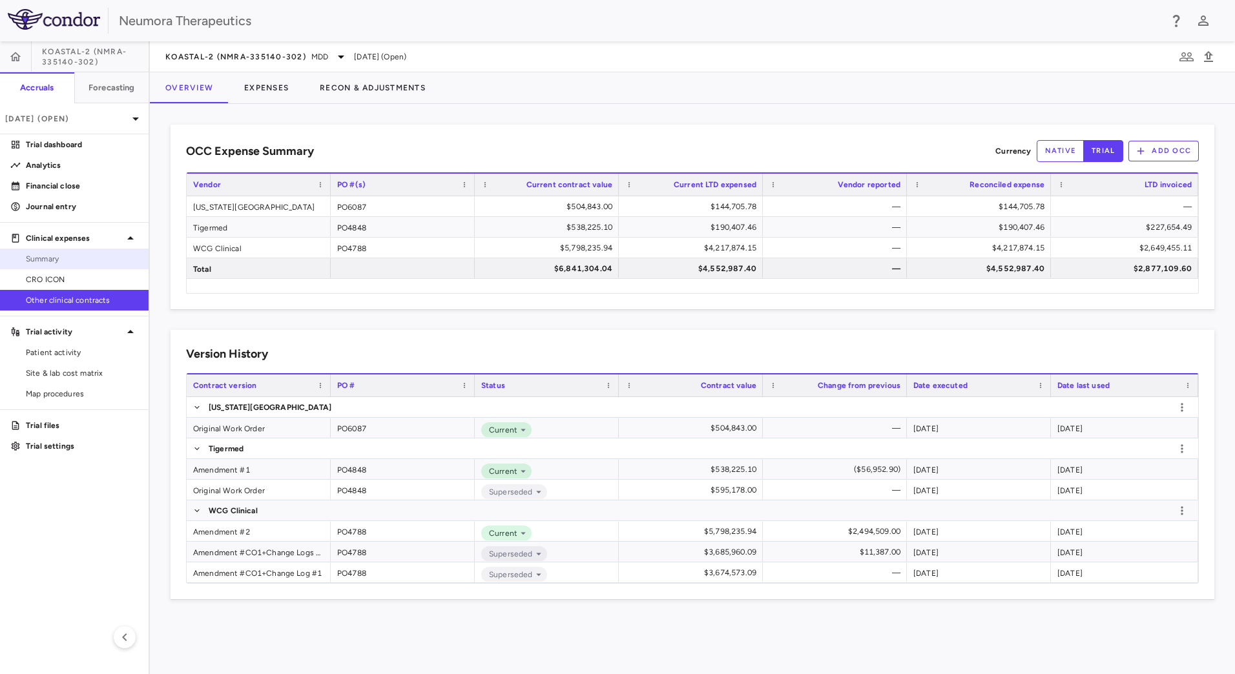
click at [99, 255] on span "Summary" at bounding box center [82, 259] width 112 height 12
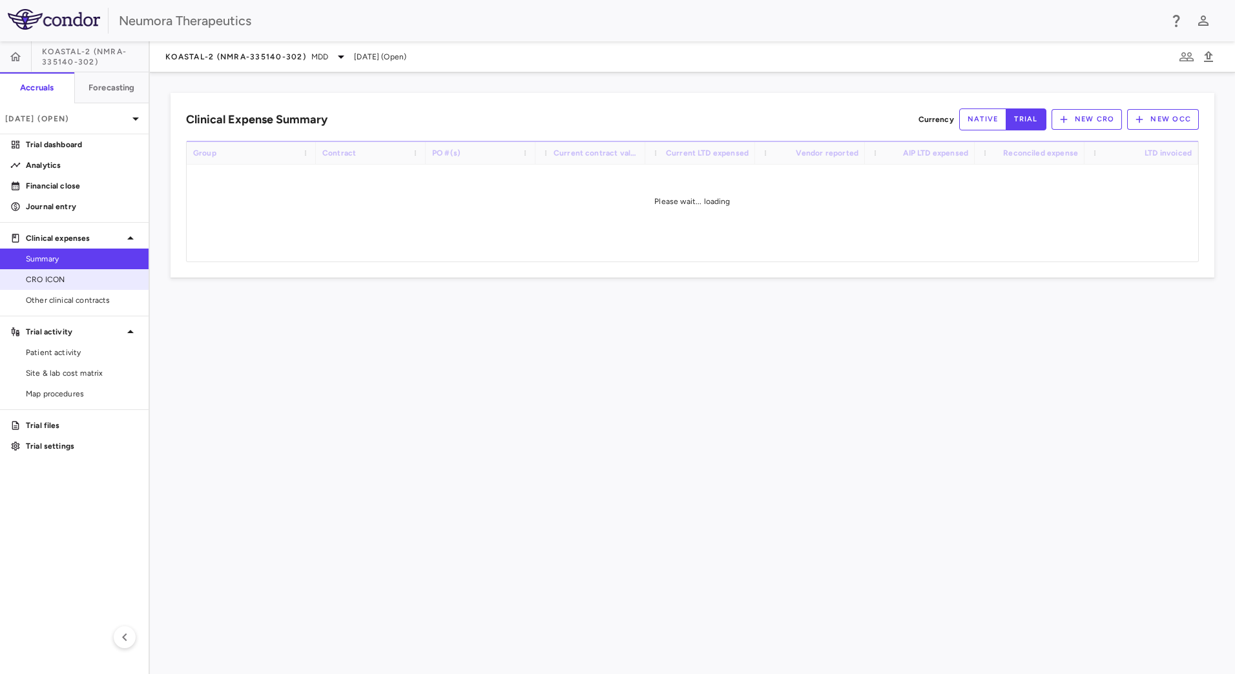
click at [90, 273] on link "CRO ICON" at bounding box center [74, 279] width 149 height 19
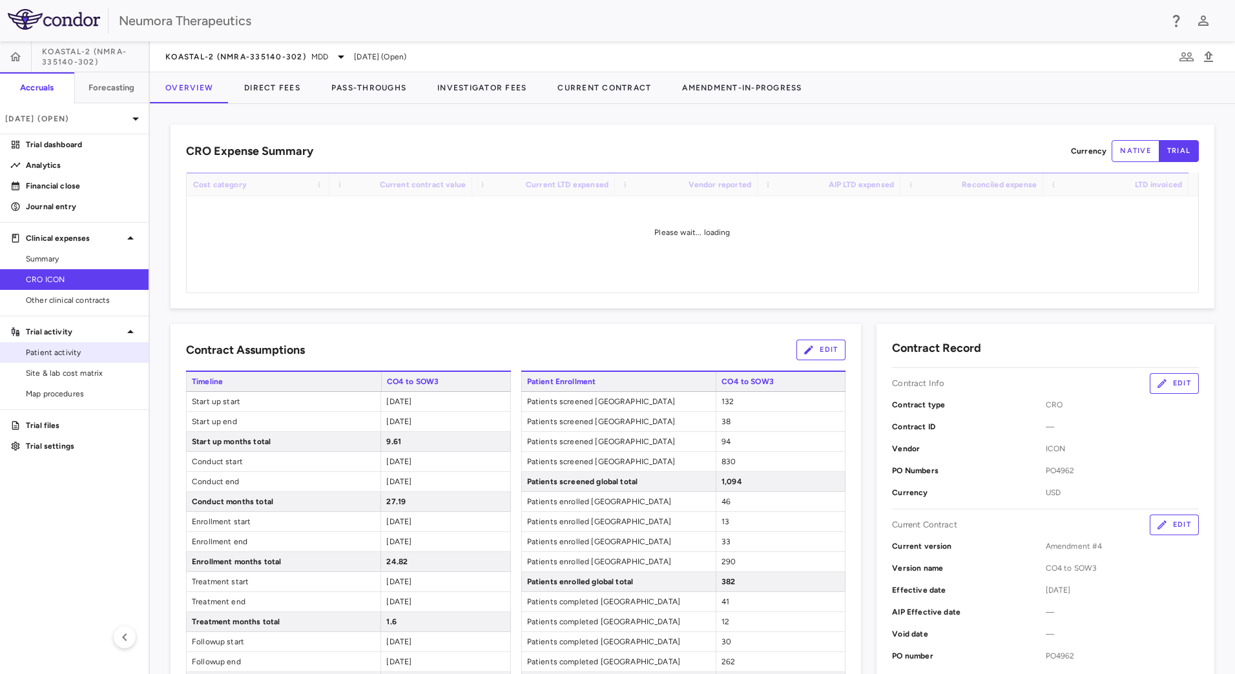
click at [96, 347] on span "Patient activity" at bounding box center [82, 353] width 112 height 12
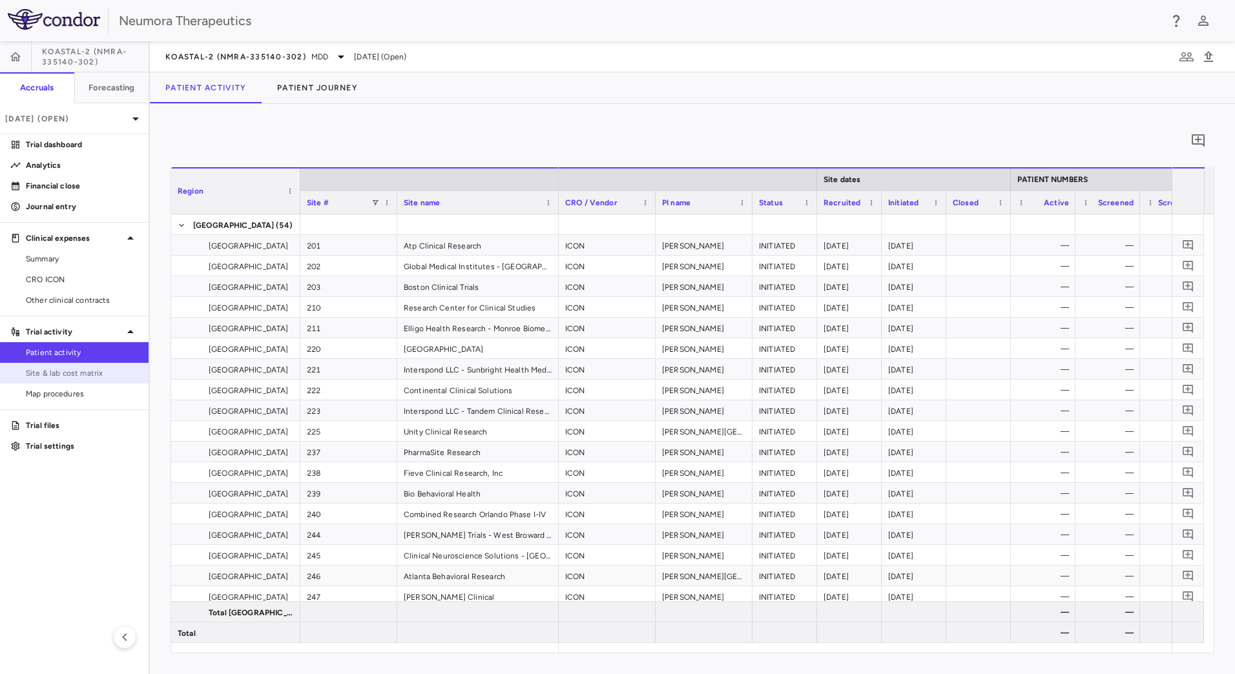
click at [95, 370] on span "Site & lab cost matrix" at bounding box center [82, 374] width 112 height 12
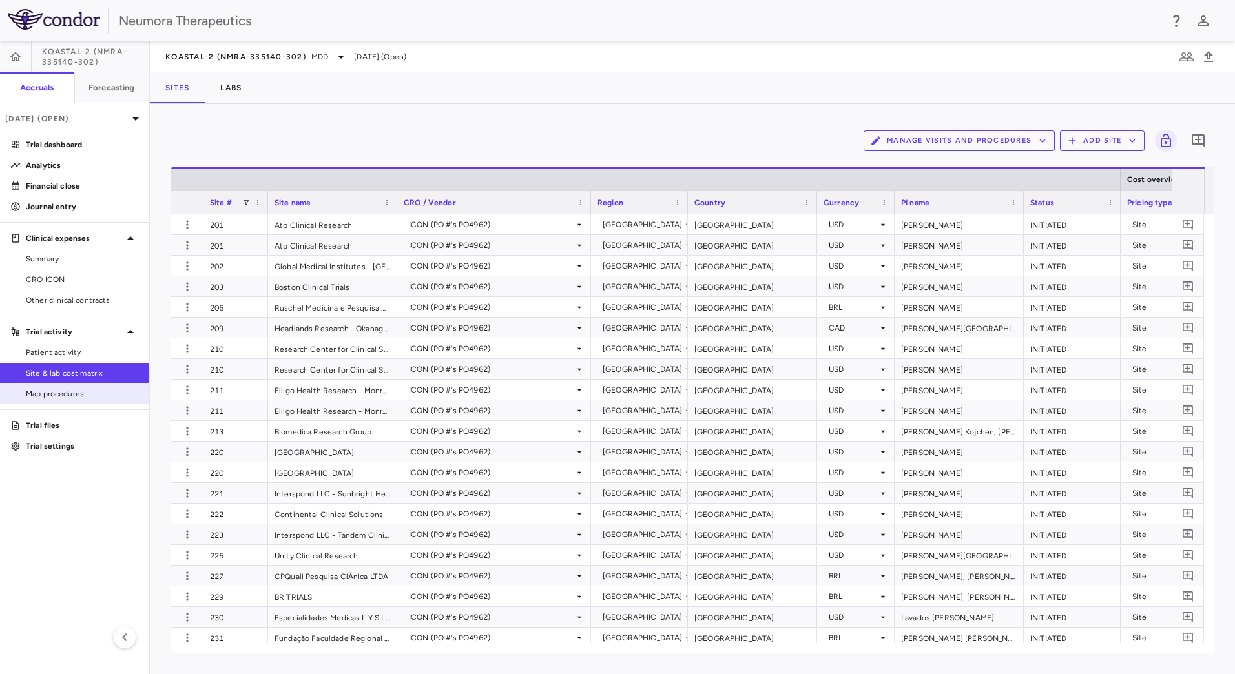
click at [88, 398] on span "Map procedures" at bounding box center [82, 394] width 112 height 12
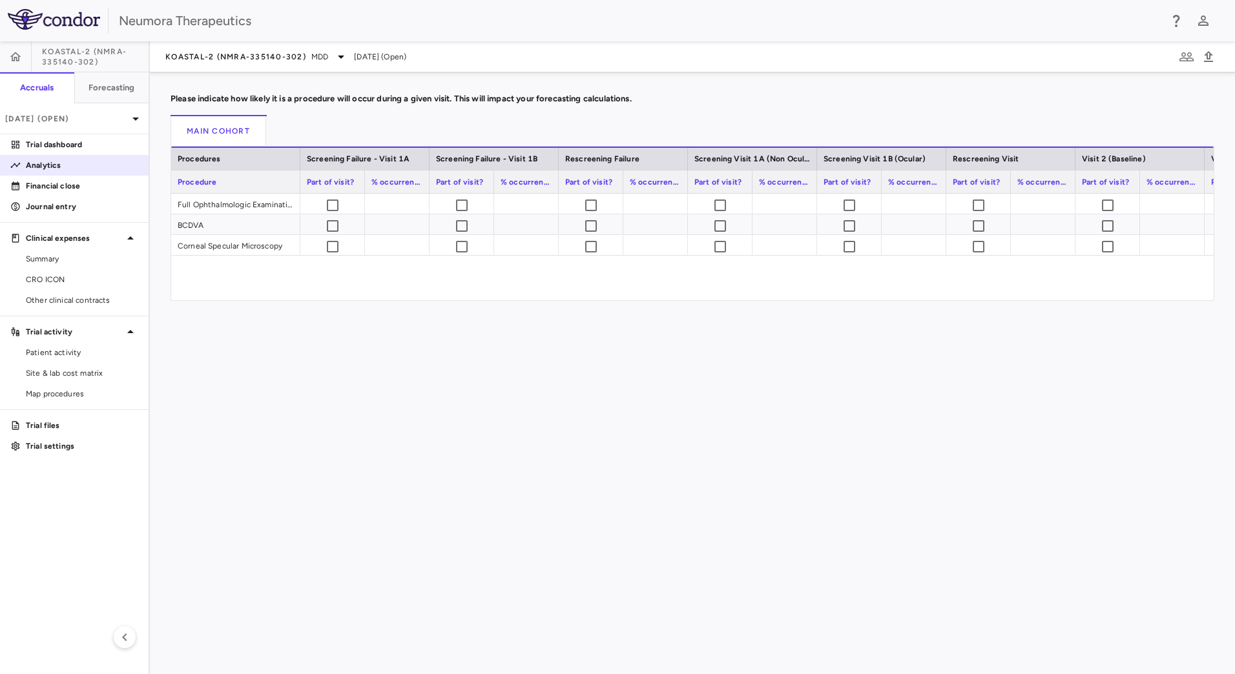
click at [73, 158] on link "Analytics" at bounding box center [74, 165] width 149 height 19
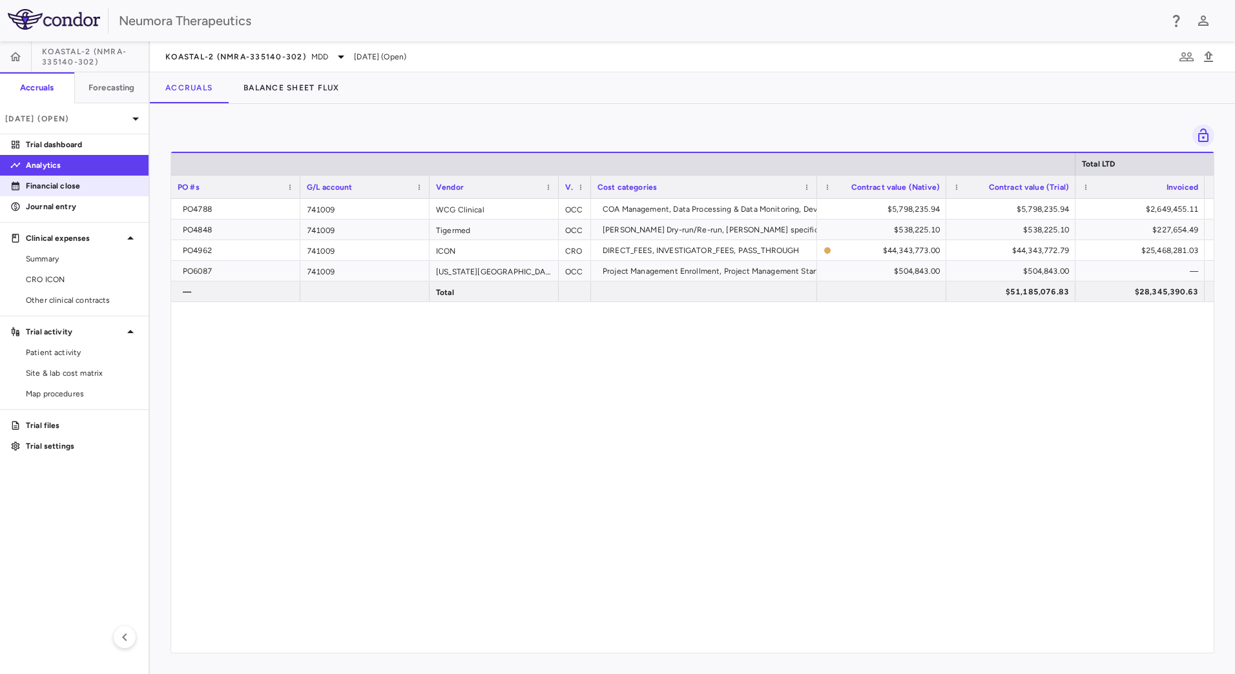
click at [74, 183] on p "Financial close" at bounding box center [82, 186] width 112 height 12
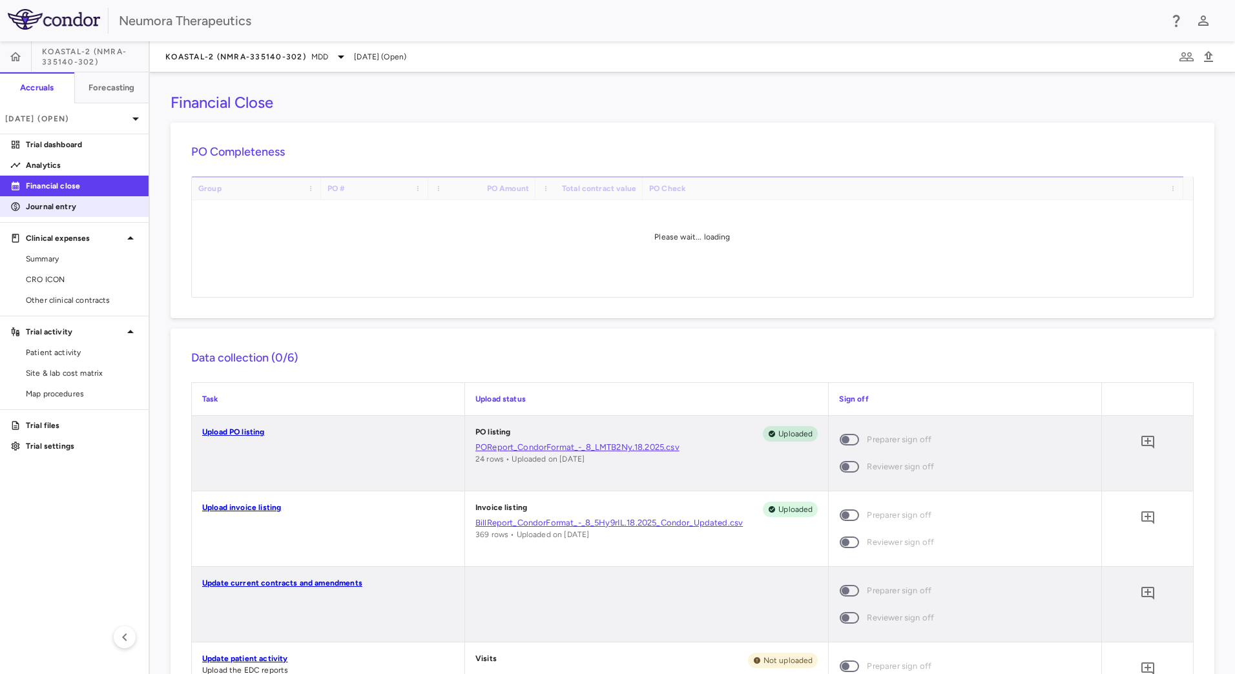
click at [74, 202] on p "Journal entry" at bounding box center [82, 207] width 112 height 12
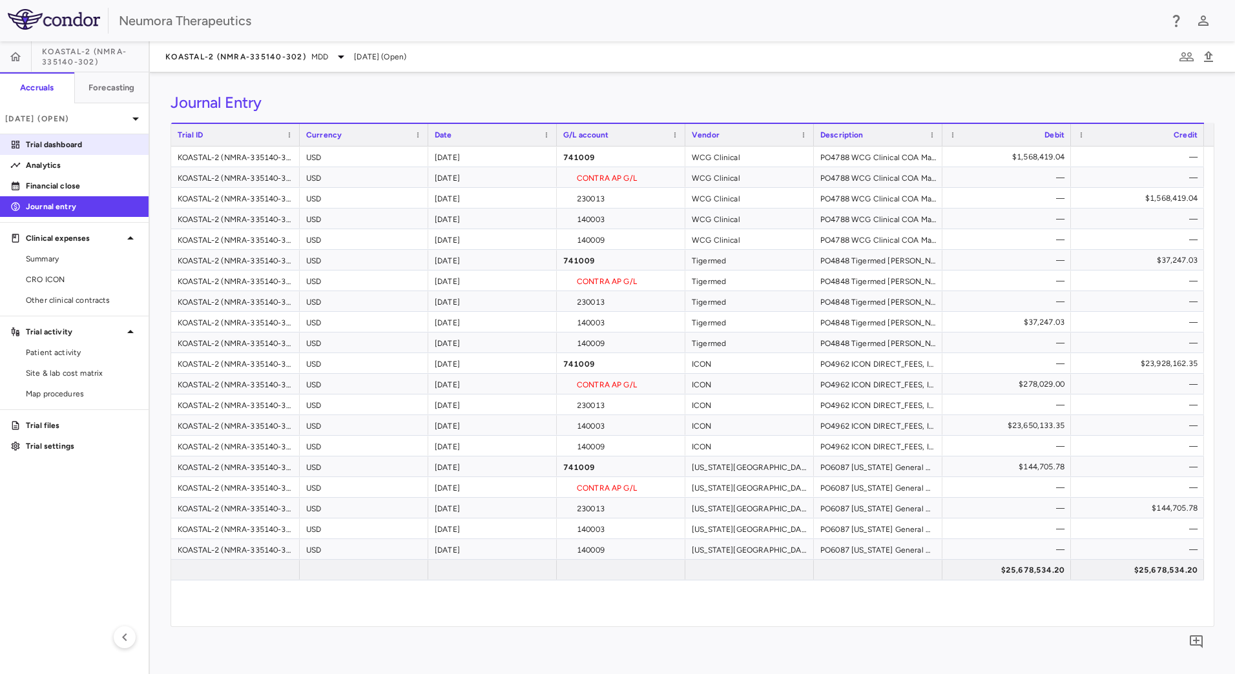
click at [100, 145] on p "Trial dashboard" at bounding box center [82, 145] width 112 height 12
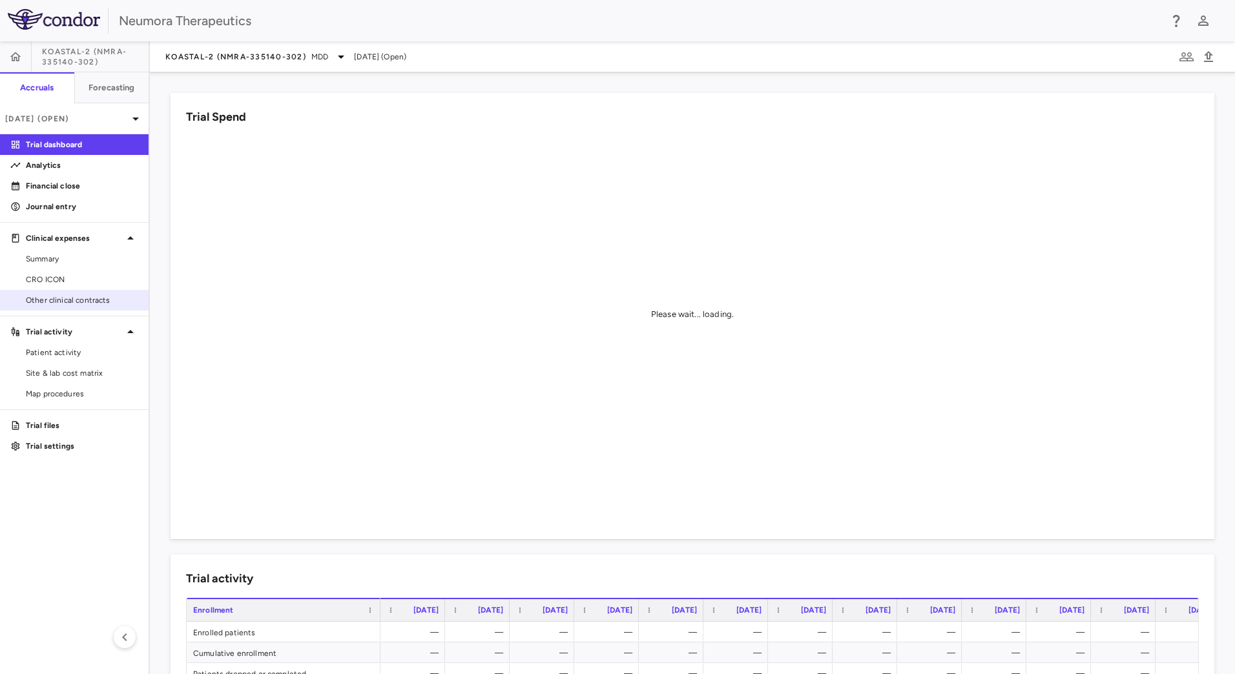
click at [86, 301] on span "Other clinical contracts" at bounding box center [82, 301] width 112 height 12
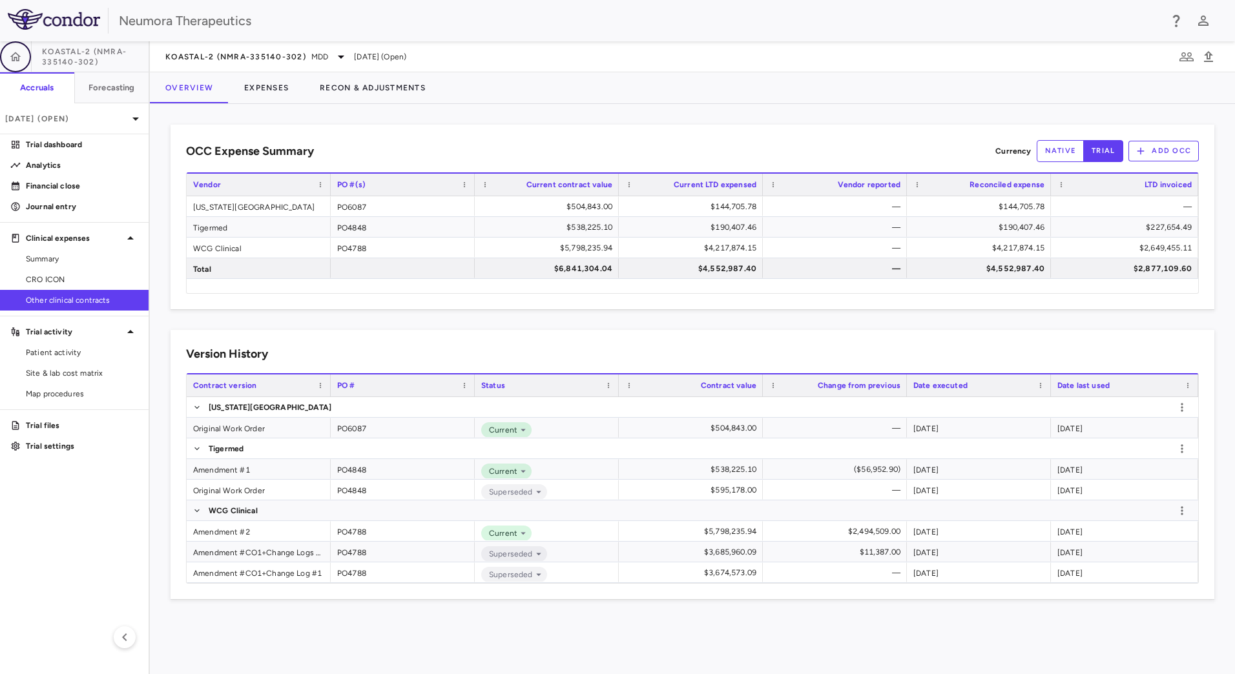
click at [13, 57] on icon "button" at bounding box center [15, 56] width 13 height 13
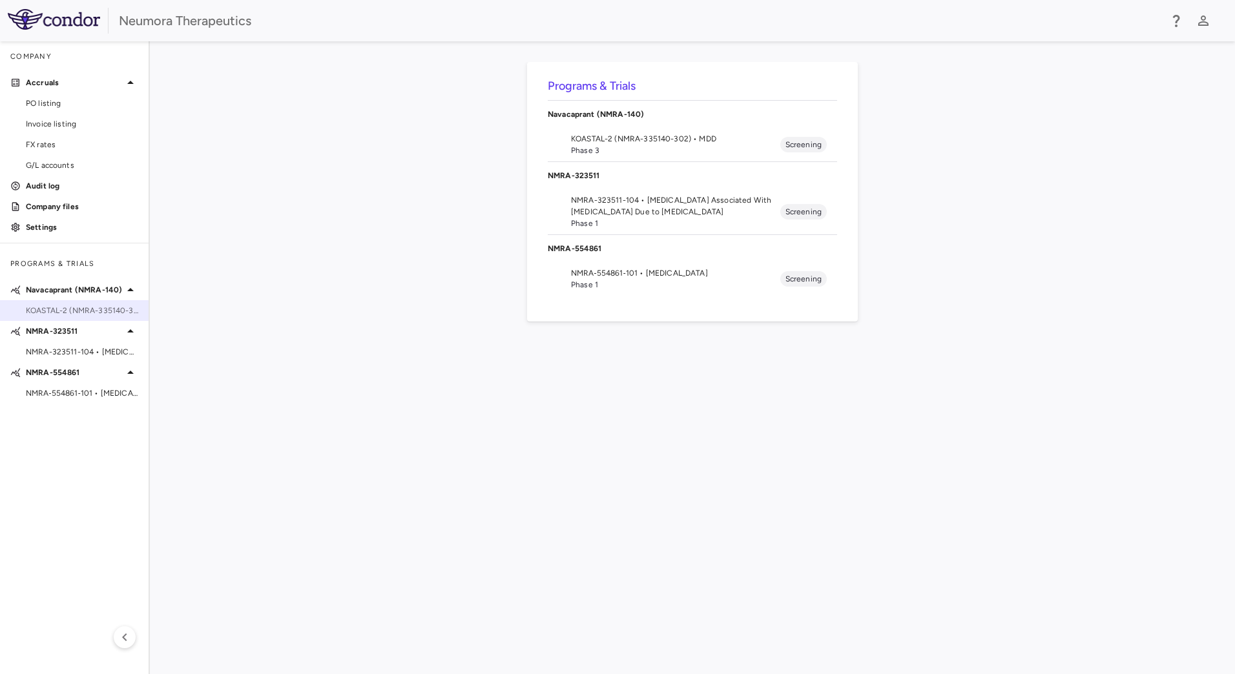
click at [88, 306] on span "KOASTAL-2 (NMRA-335140-302) • MDD" at bounding box center [82, 311] width 112 height 12
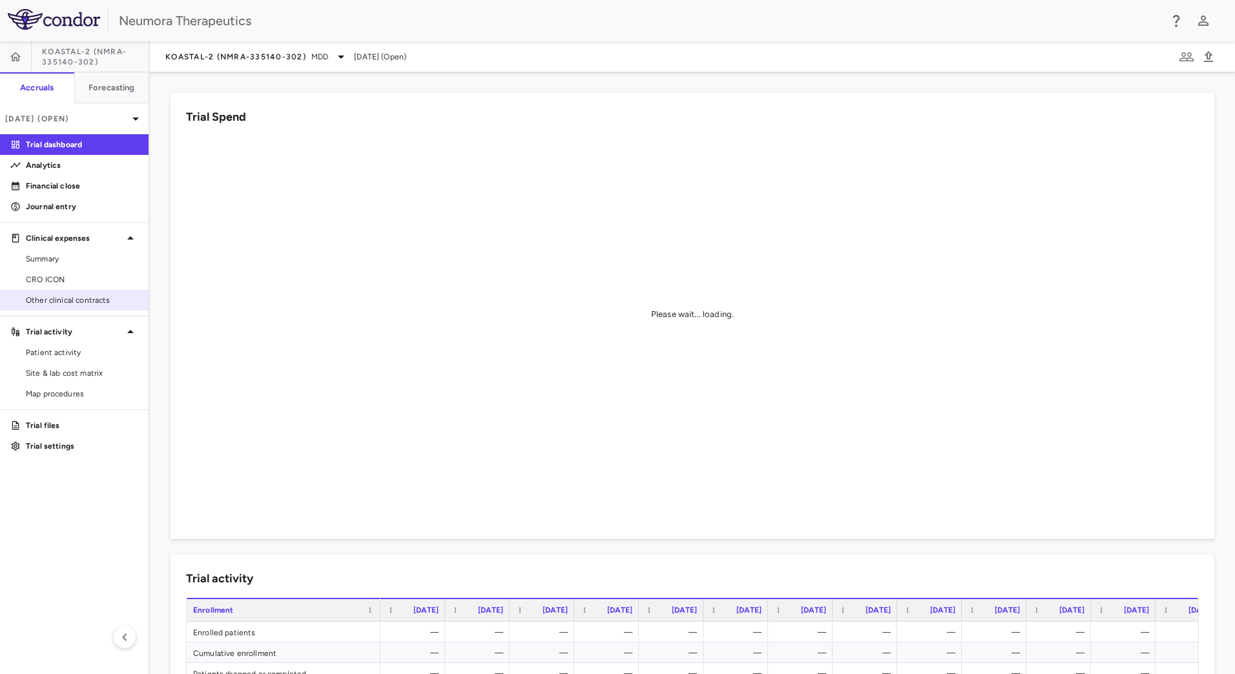
click at [86, 296] on span "Other clinical contracts" at bounding box center [82, 301] width 112 height 12
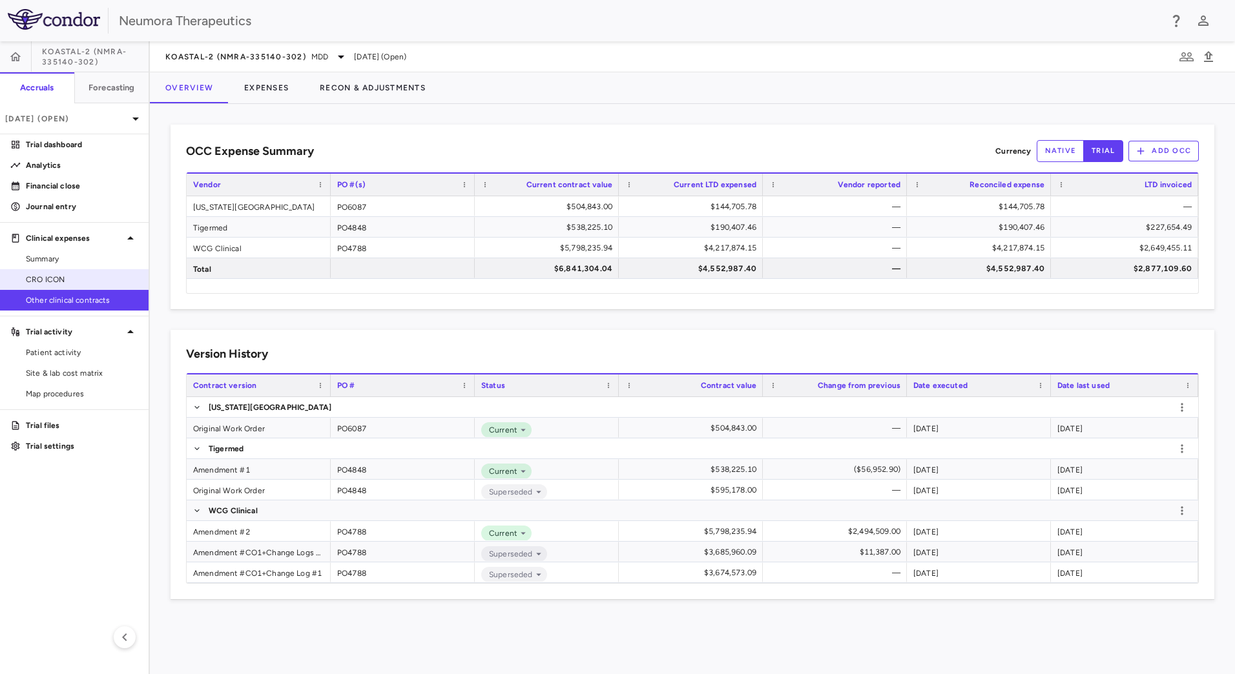
click at [99, 280] on span "CRO ICON" at bounding box center [82, 280] width 112 height 12
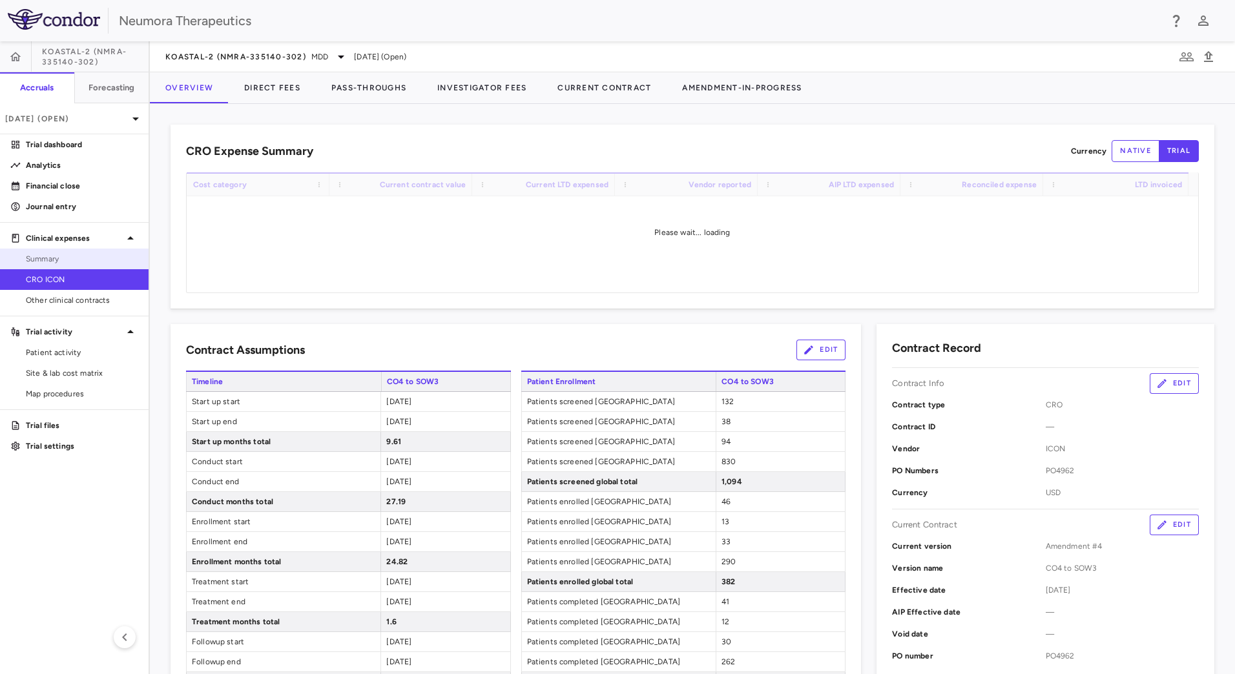
click at [103, 256] on span "Summary" at bounding box center [82, 259] width 112 height 12
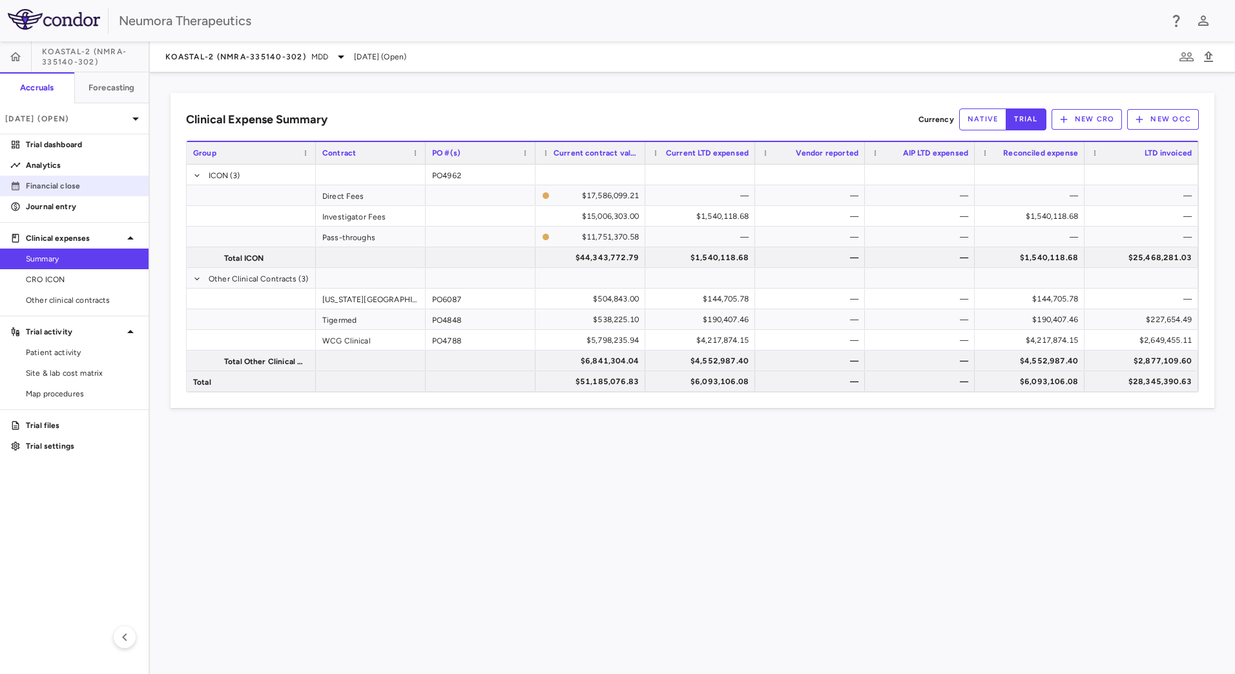
click at [93, 185] on p "Financial close" at bounding box center [82, 186] width 112 height 12
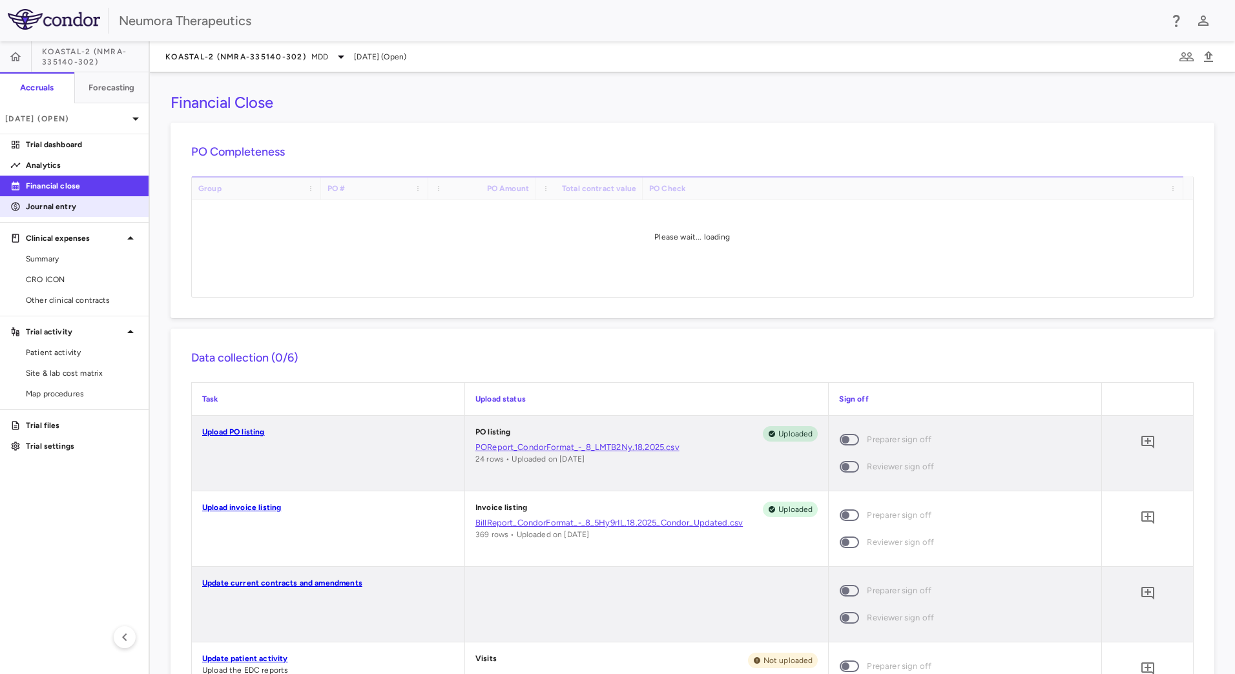
click at [75, 207] on p "Journal entry" at bounding box center [82, 207] width 112 height 12
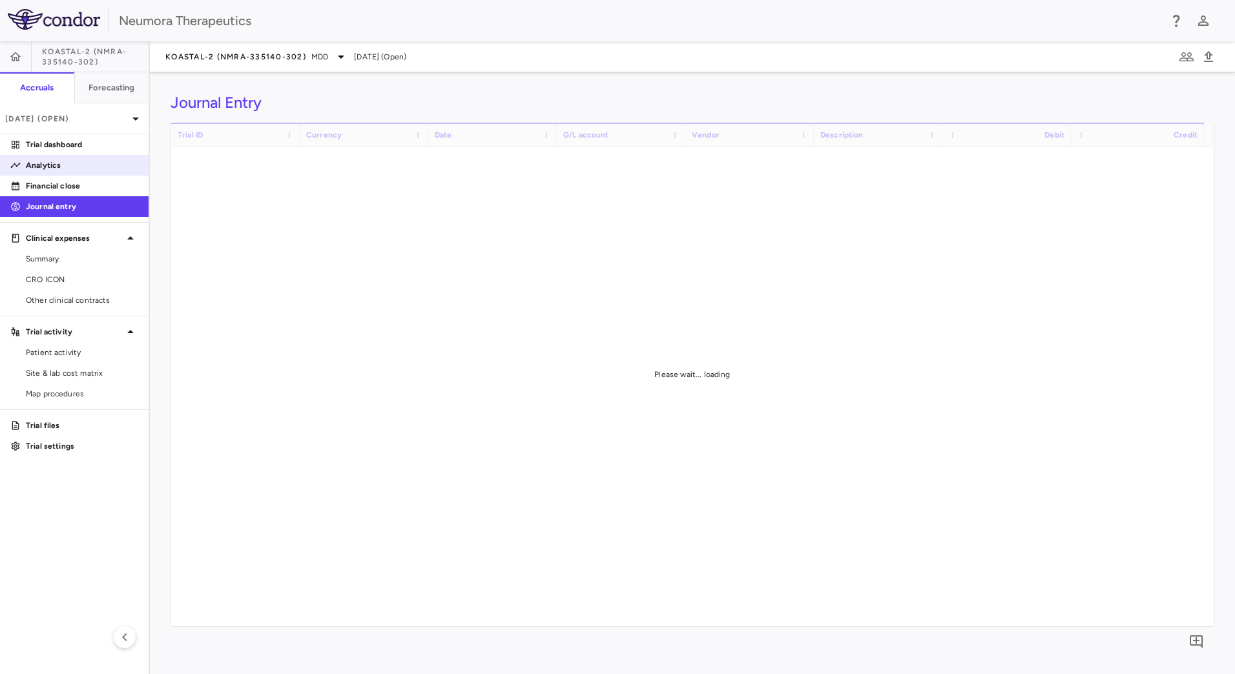
click at [87, 160] on p "Analytics" at bounding box center [82, 166] width 112 height 12
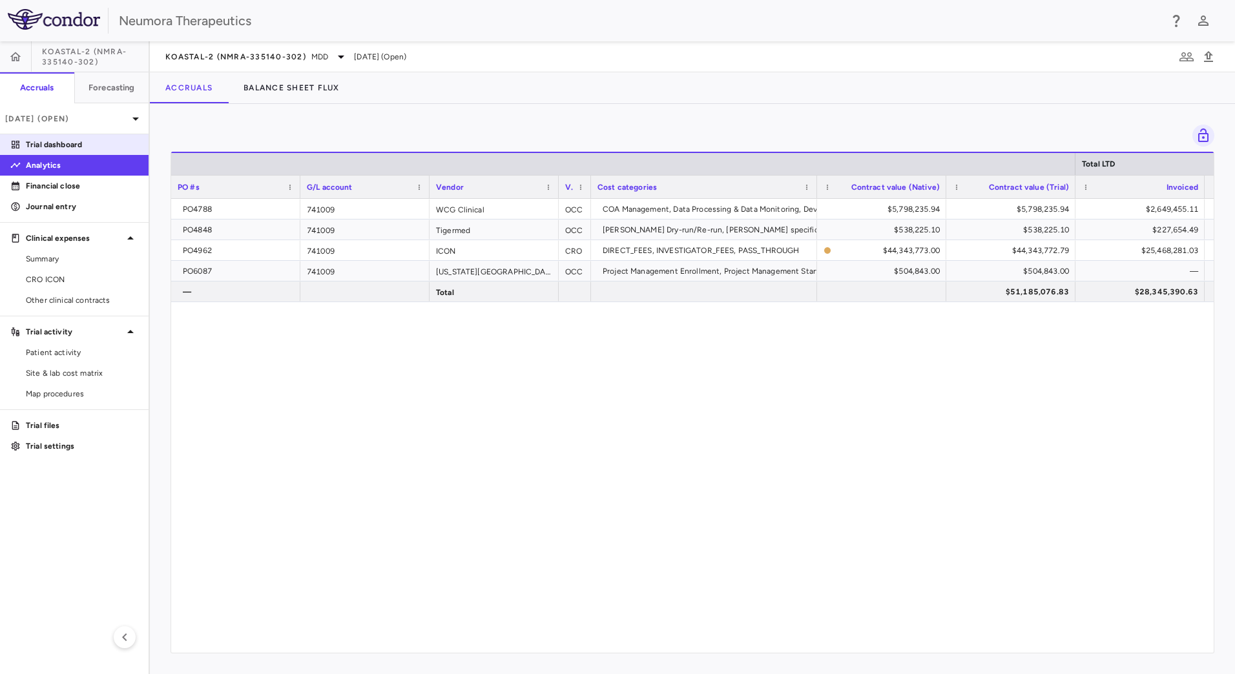
click at [106, 143] on p "Trial dashboard" at bounding box center [82, 145] width 112 height 12
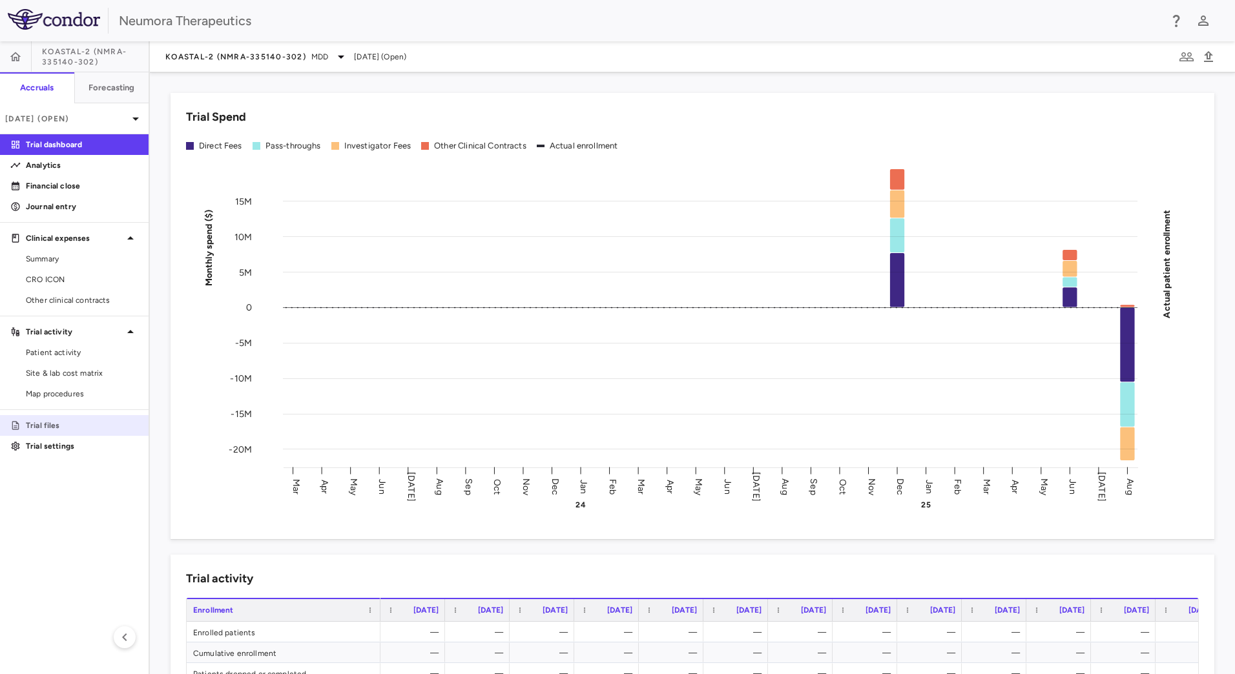
click at [64, 426] on p "Trial files" at bounding box center [82, 426] width 112 height 12
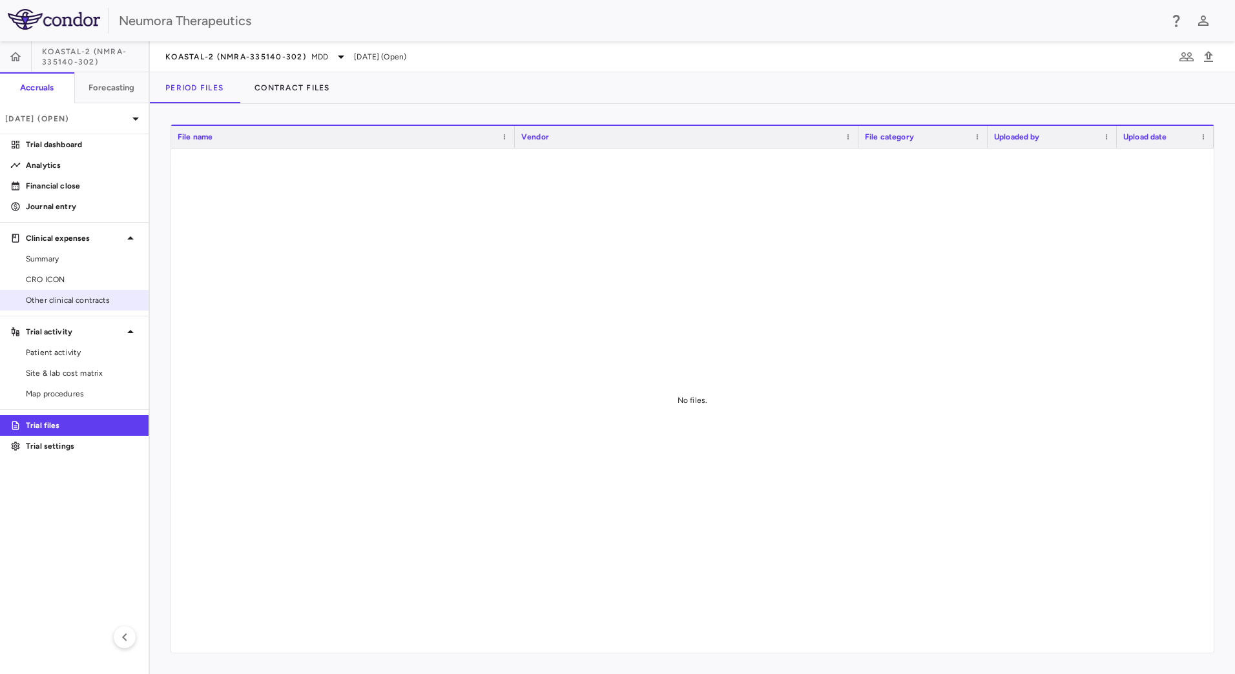
click at [89, 293] on link "Other clinical contracts" at bounding box center [74, 300] width 149 height 19
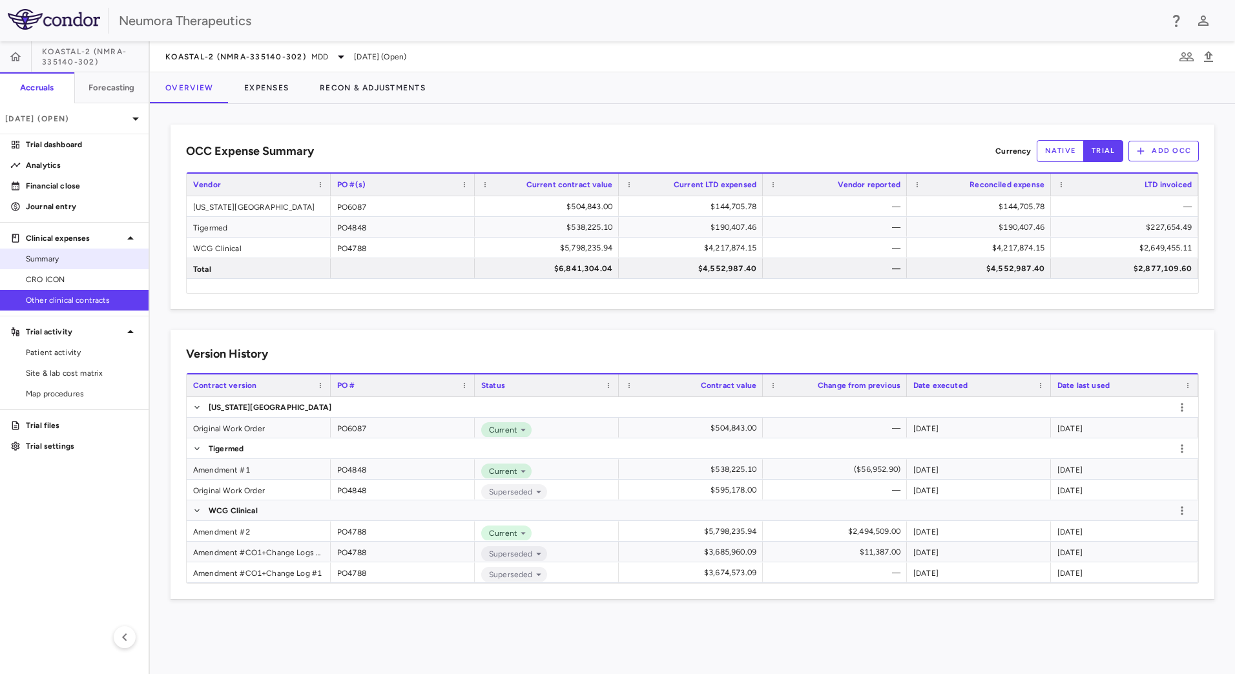
click at [98, 264] on span "Summary" at bounding box center [82, 259] width 112 height 12
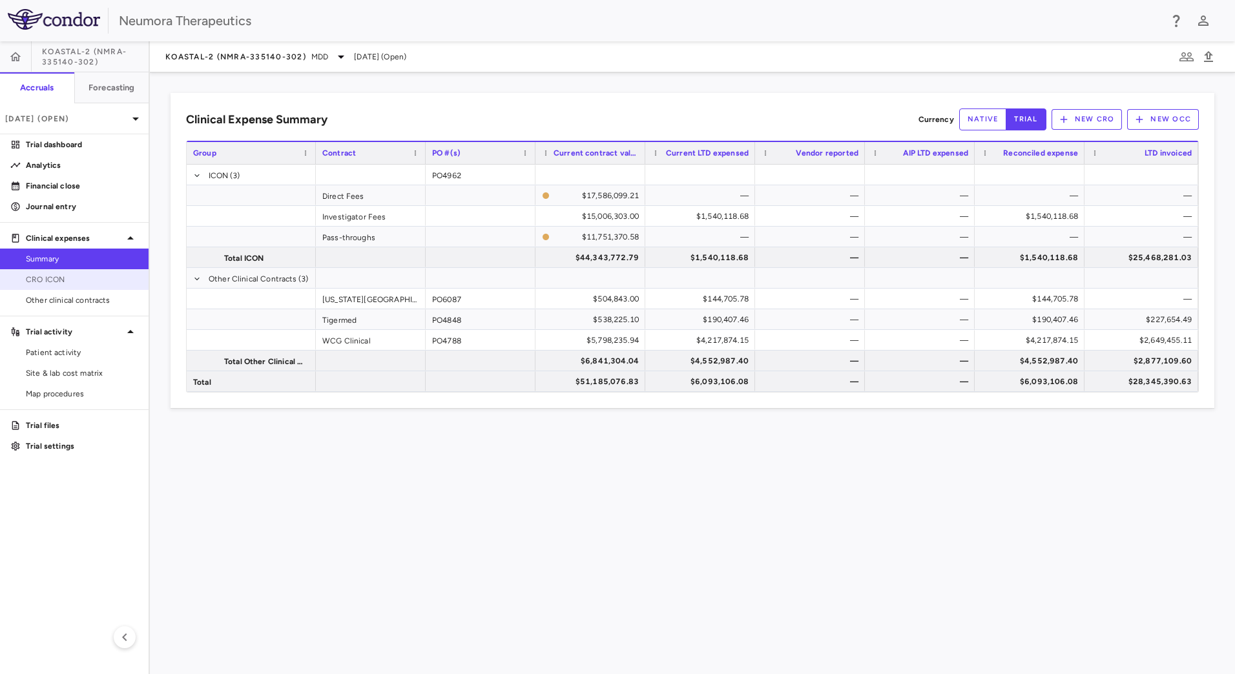
click at [90, 279] on span "CRO ICON" at bounding box center [82, 280] width 112 height 12
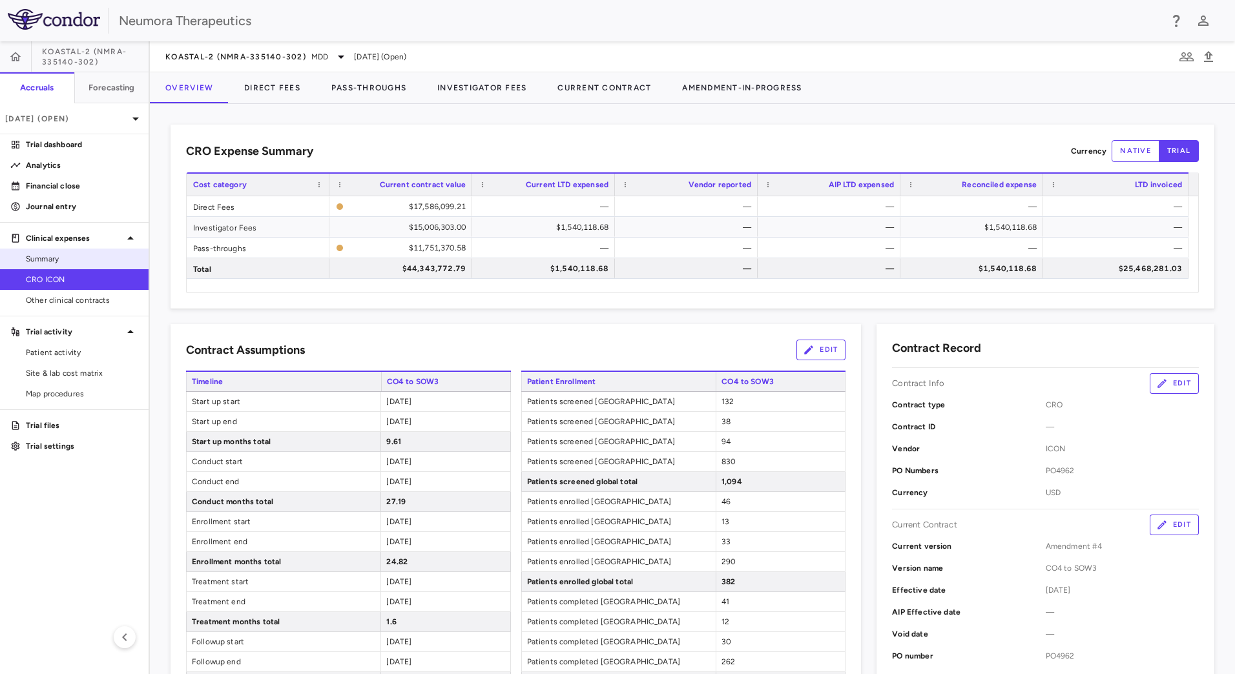
click at [100, 263] on span "Summary" at bounding box center [82, 259] width 112 height 12
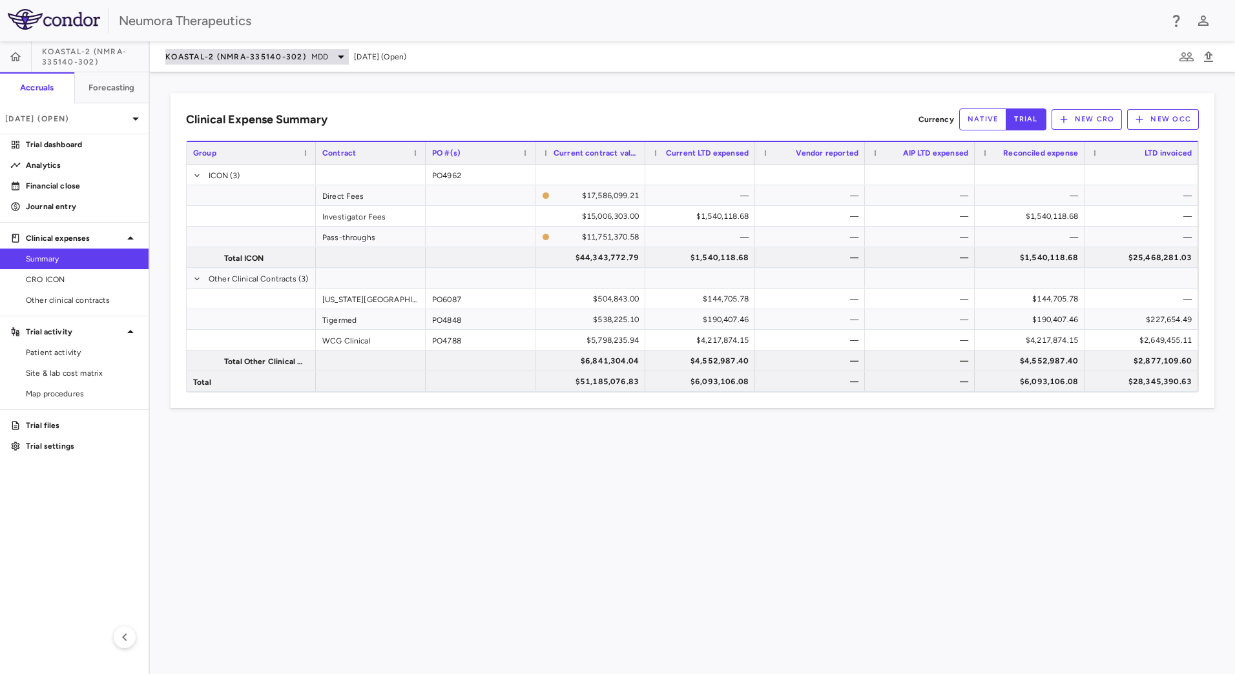
click at [330, 57] on div "KOASTAL-2 (NMRA-335140-302) MDD" at bounding box center [256, 57] width 183 height 16
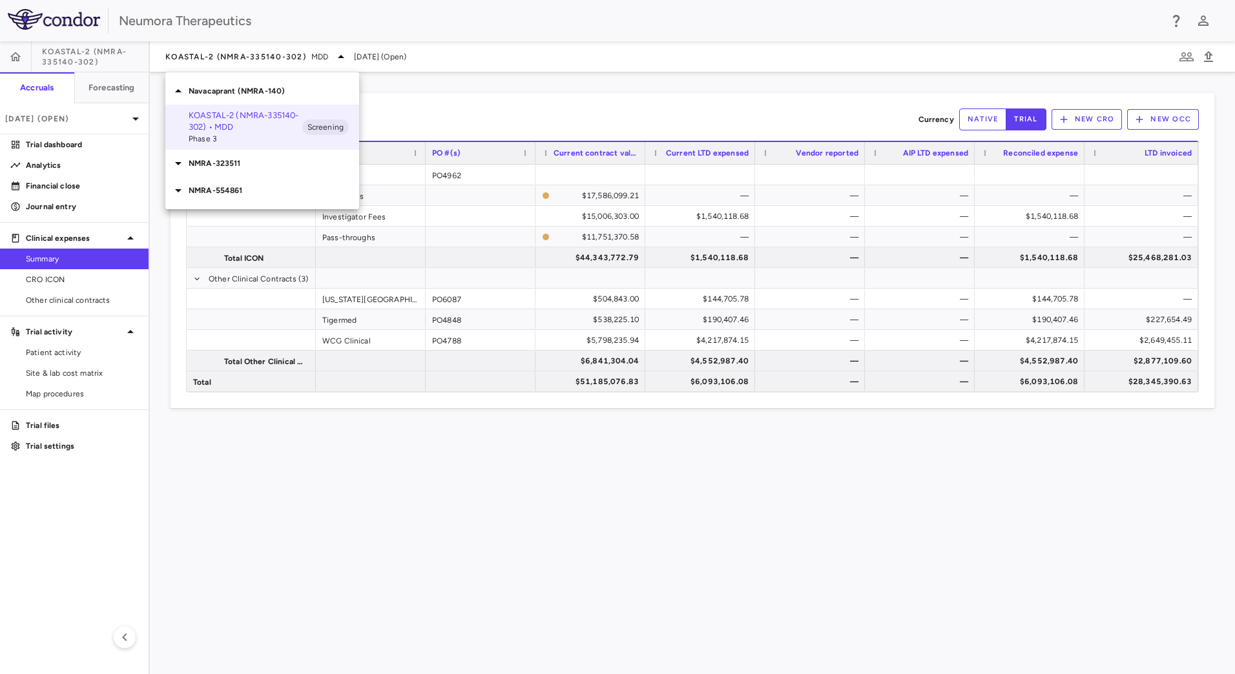
click at [334, 56] on div at bounding box center [617, 337] width 1235 height 674
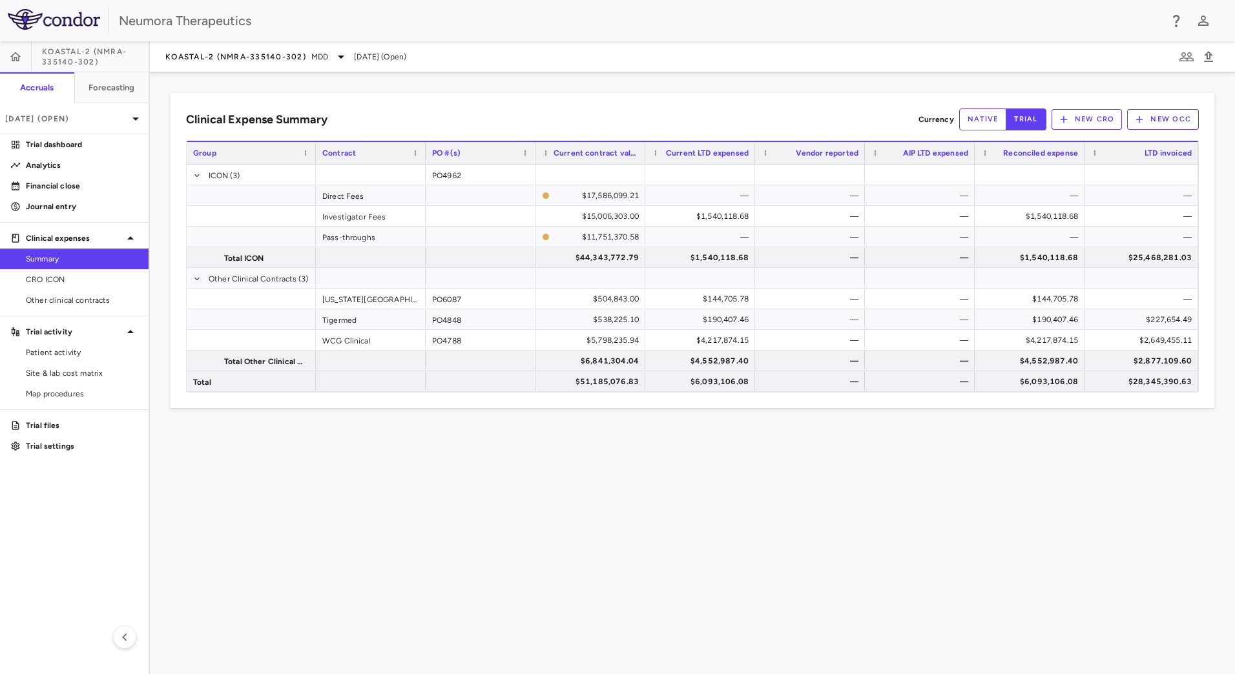
click at [334, 56] on div "Navacaprant (NMRA-140) KOASTAL-2 (NMRA-335140-302) • MDD Phase 3 Screening NMRA…" at bounding box center [617, 337] width 1235 height 674
drag, startPoint x: 334, startPoint y: 56, endPoint x: 302, endPoint y: 56, distance: 32.3
click at [302, 56] on span "KOASTAL-2 (NMRA-335140-302)" at bounding box center [235, 57] width 141 height 10
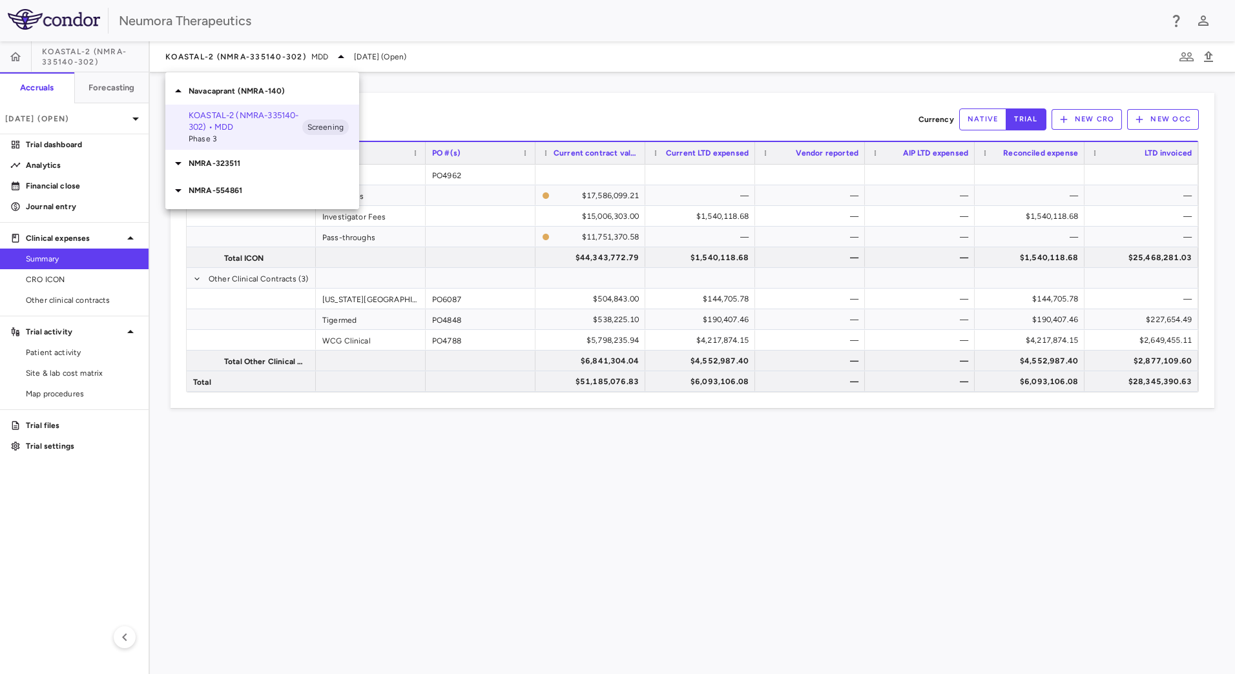
click at [336, 56] on div at bounding box center [617, 337] width 1235 height 674
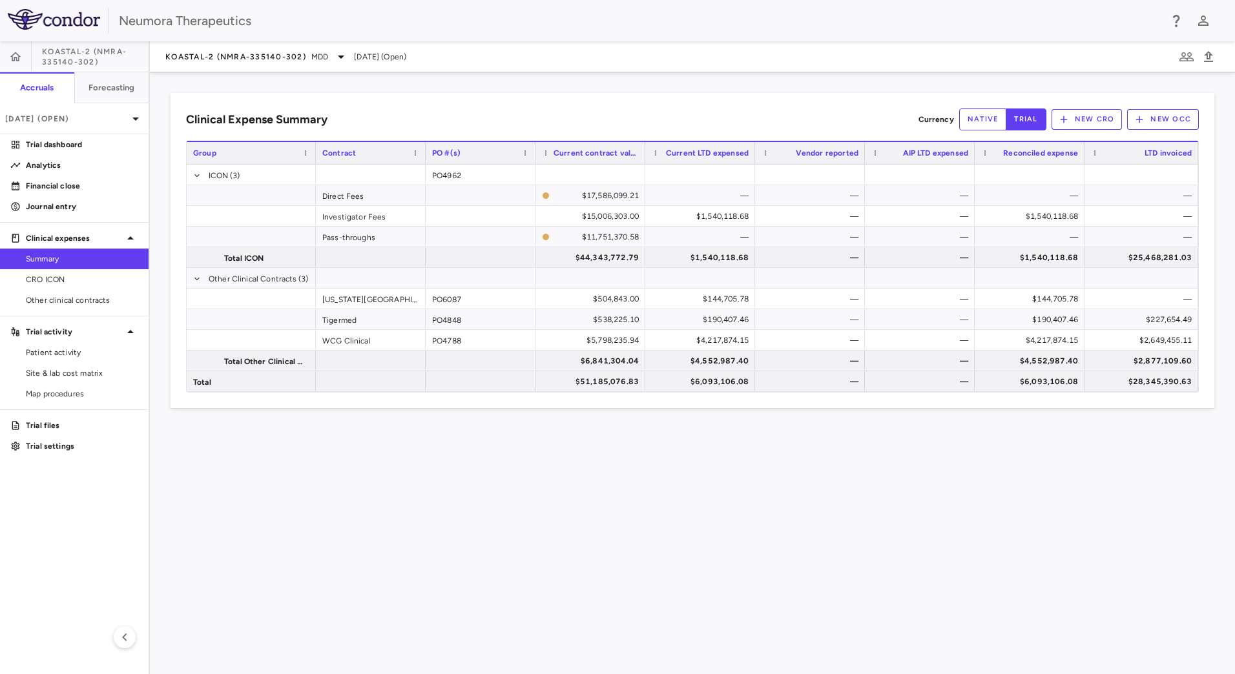
click at [338, 56] on icon at bounding box center [341, 57] width 16 height 16
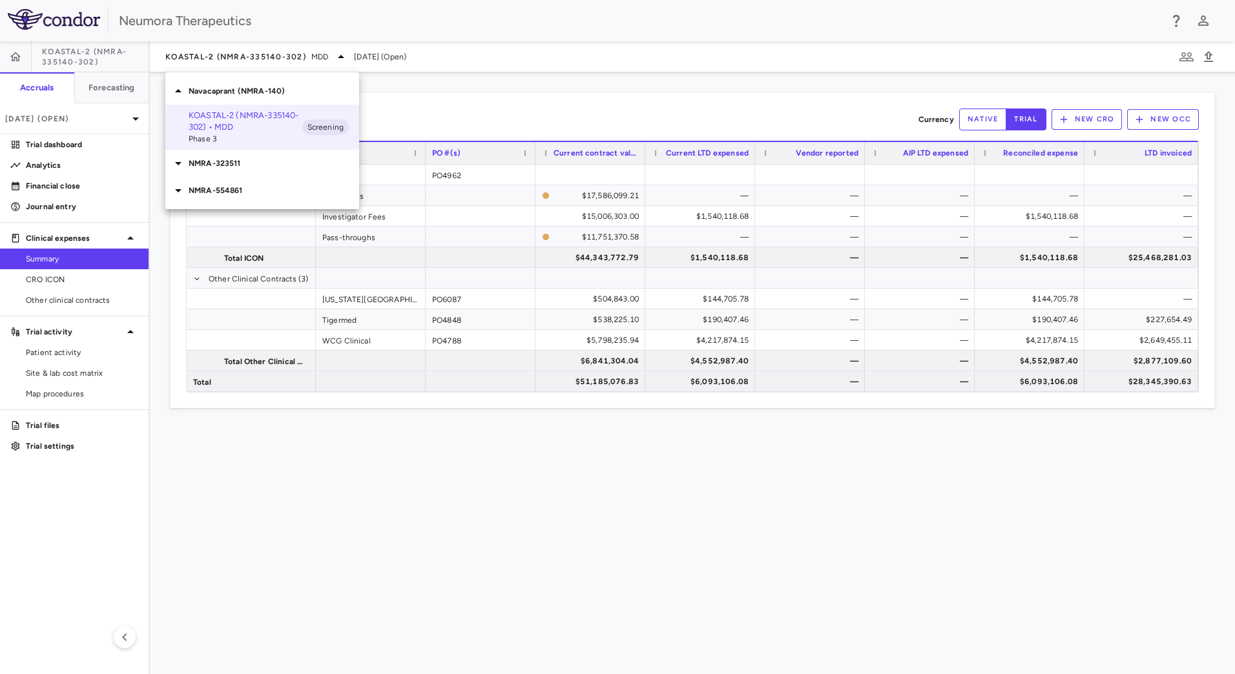
click at [222, 164] on p "NMRA-323511" at bounding box center [274, 164] width 171 height 12
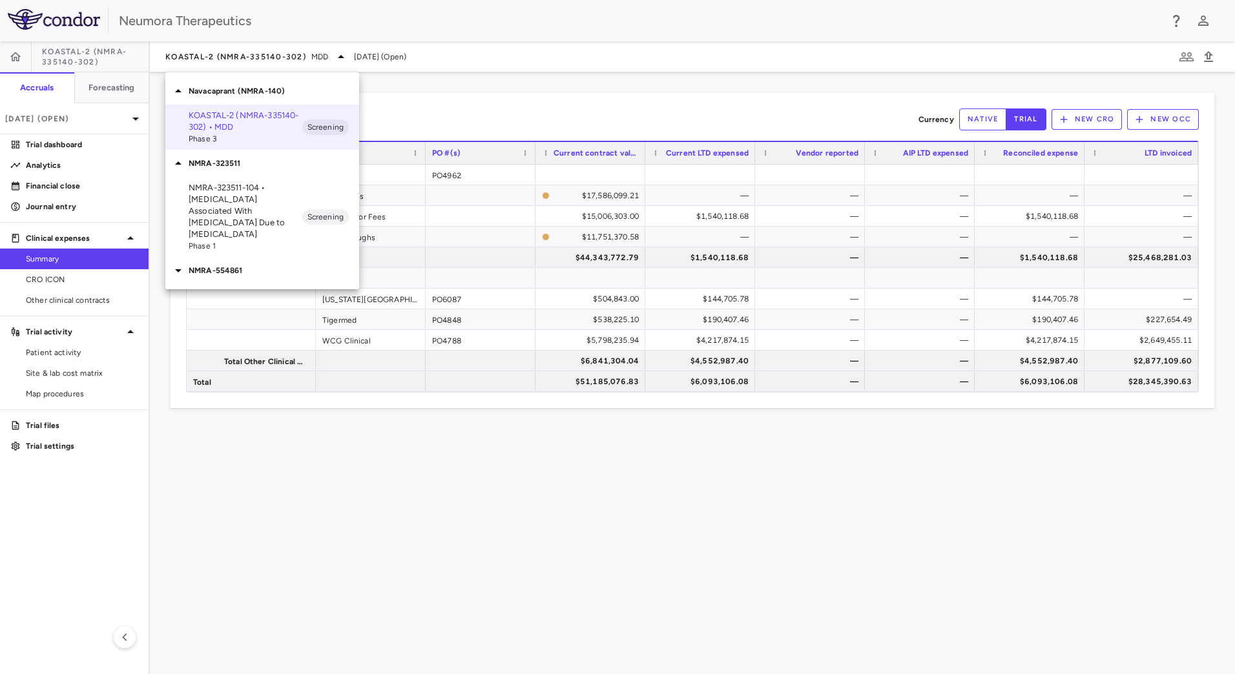
click at [384, 470] on div at bounding box center [617, 337] width 1235 height 674
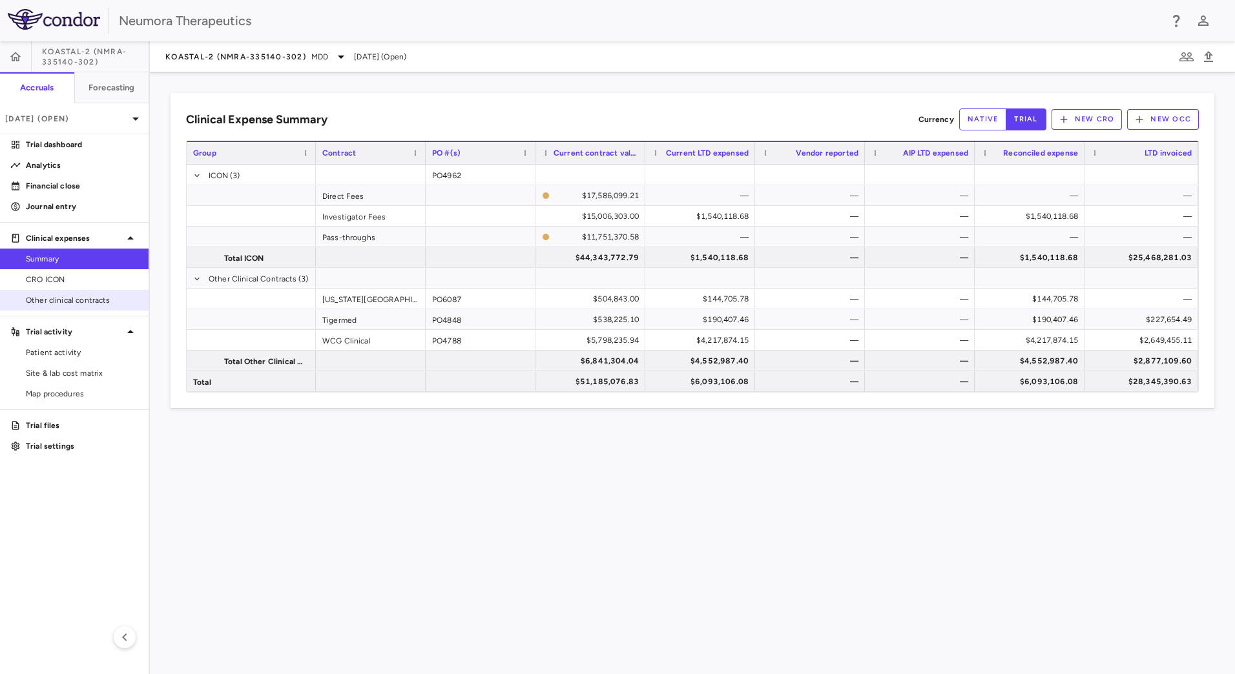
click at [102, 299] on span "Other clinical contracts" at bounding box center [82, 301] width 112 height 12
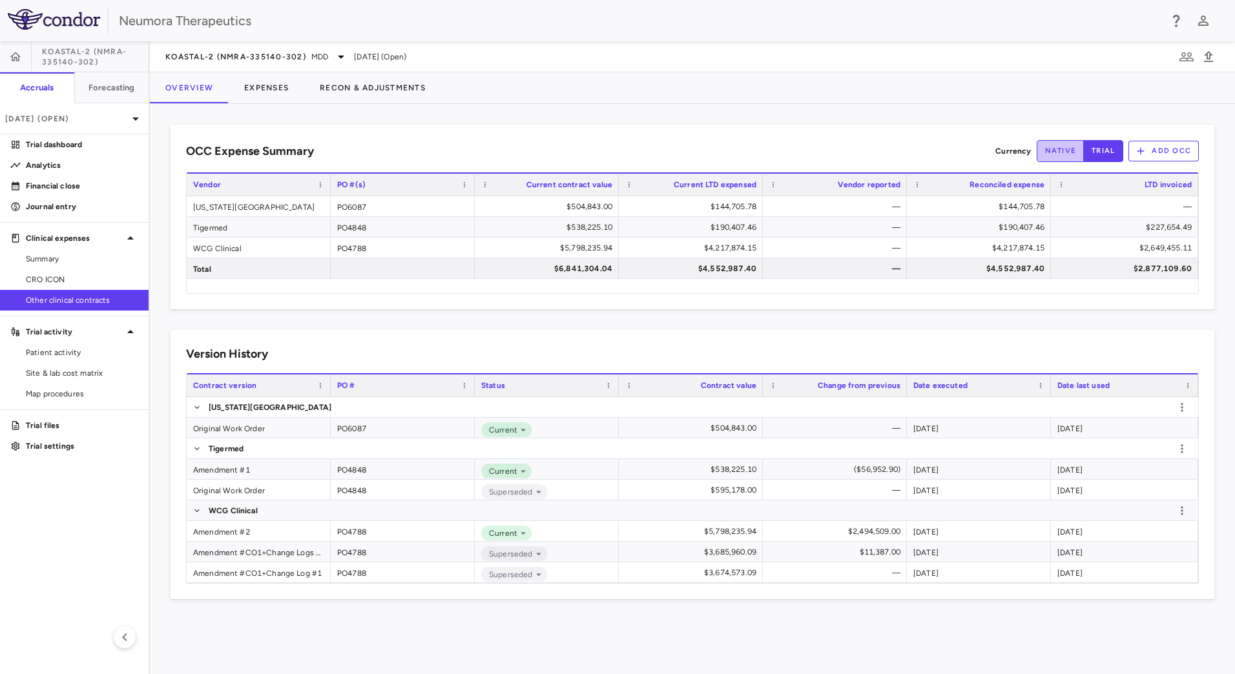
click at [1052, 148] on button "native" at bounding box center [1061, 151] width 48 height 22
click at [1101, 151] on button "trial" at bounding box center [1103, 151] width 40 height 22
click at [104, 72] on button "Forecasting" at bounding box center [111, 87] width 75 height 31
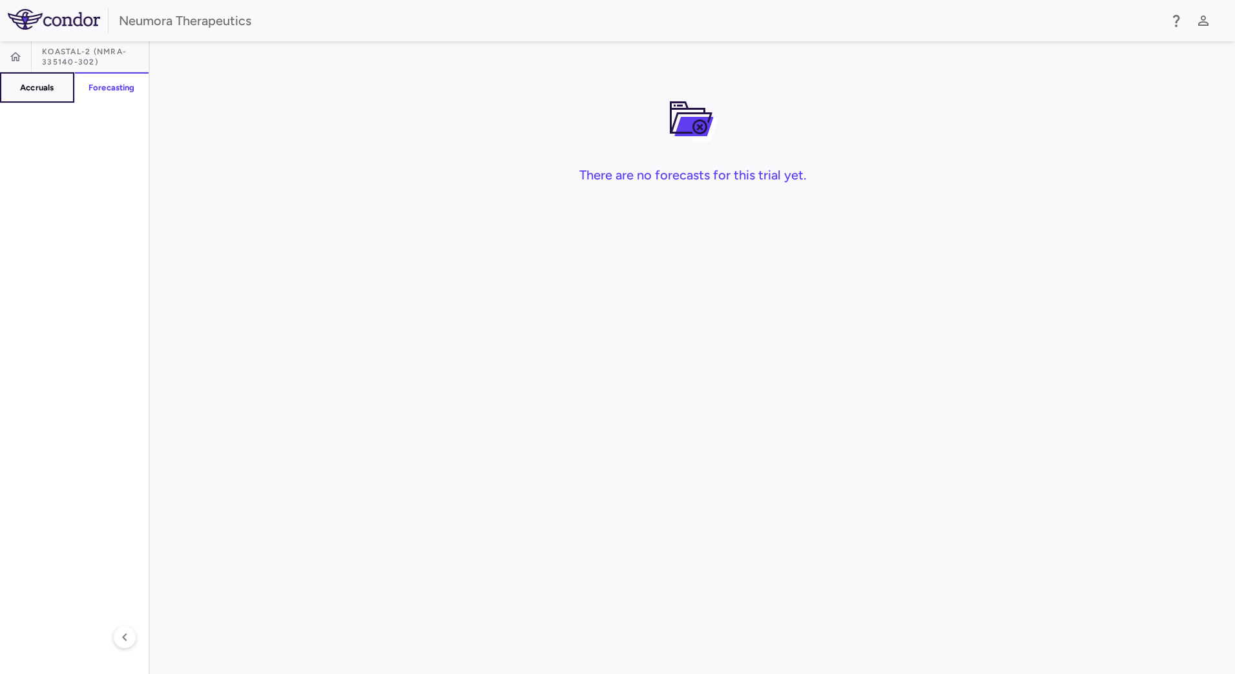
click at [51, 94] on button "Accruals" at bounding box center [37, 87] width 75 height 31
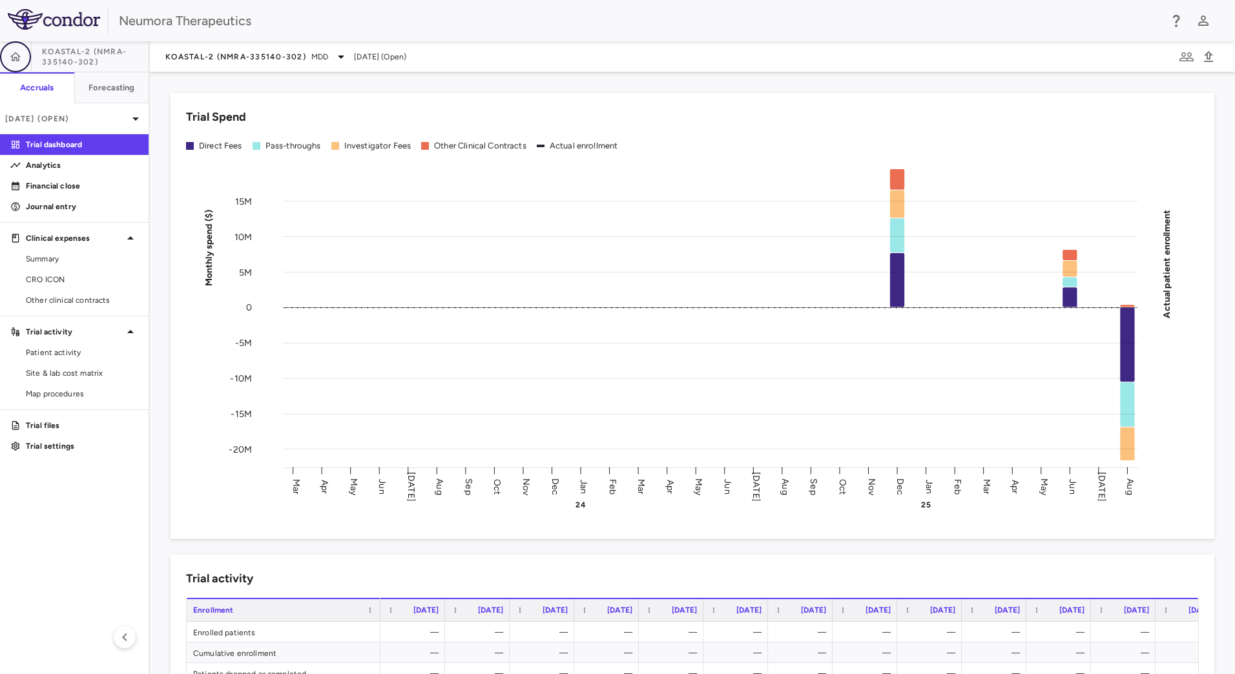
click at [14, 62] on icon "button" at bounding box center [15, 56] width 13 height 13
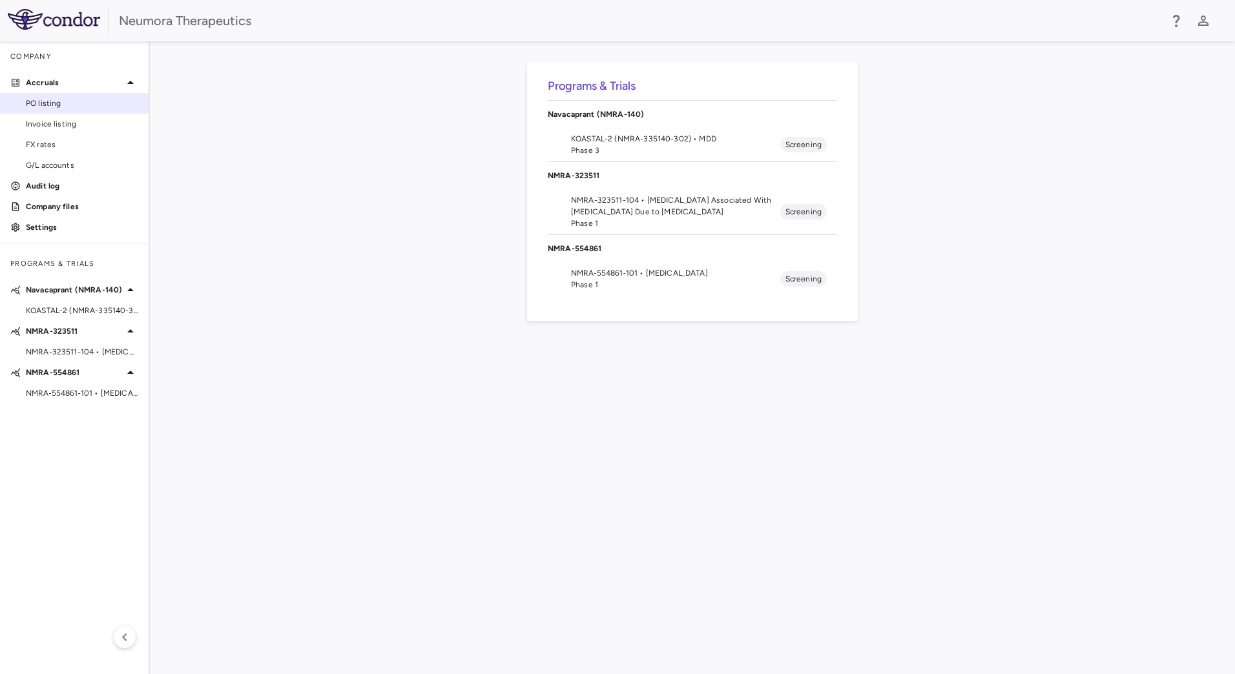
click at [78, 99] on span "PO listing" at bounding box center [82, 104] width 112 height 12
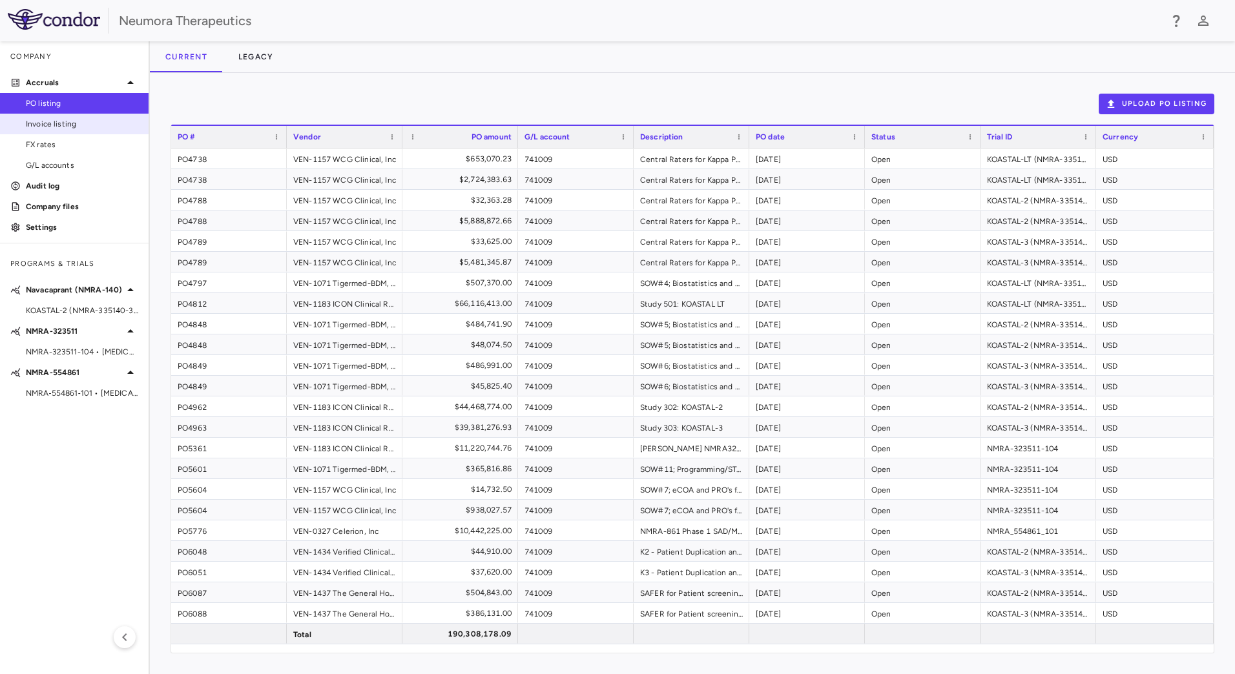
click at [78, 119] on span "Invoice listing" at bounding box center [82, 124] width 112 height 12
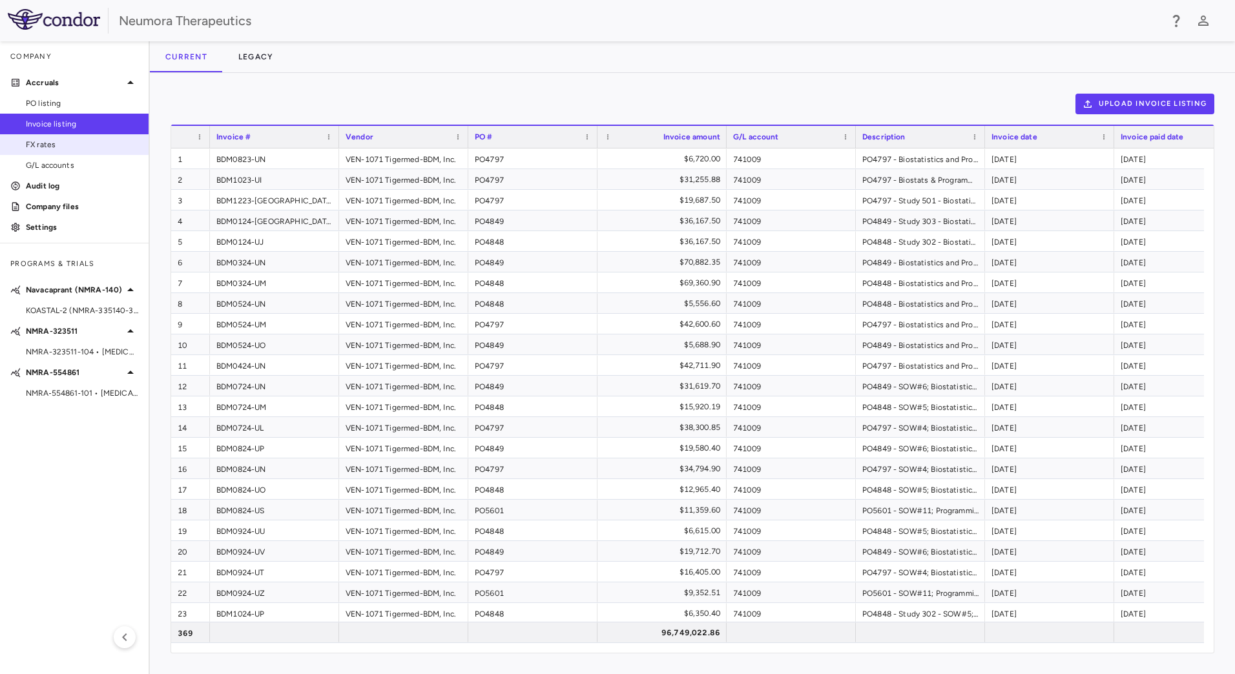
click at [79, 151] on link "FX rates" at bounding box center [74, 144] width 149 height 19
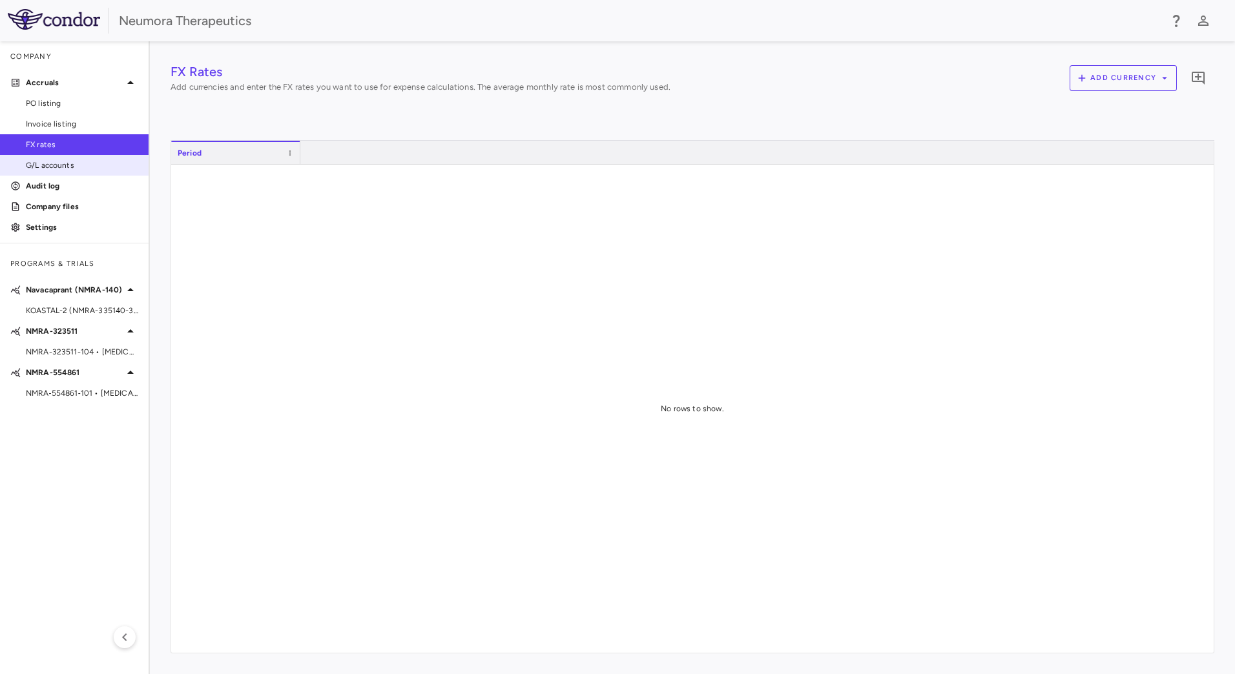
click at [76, 166] on span "G/L accounts" at bounding box center [82, 166] width 112 height 12
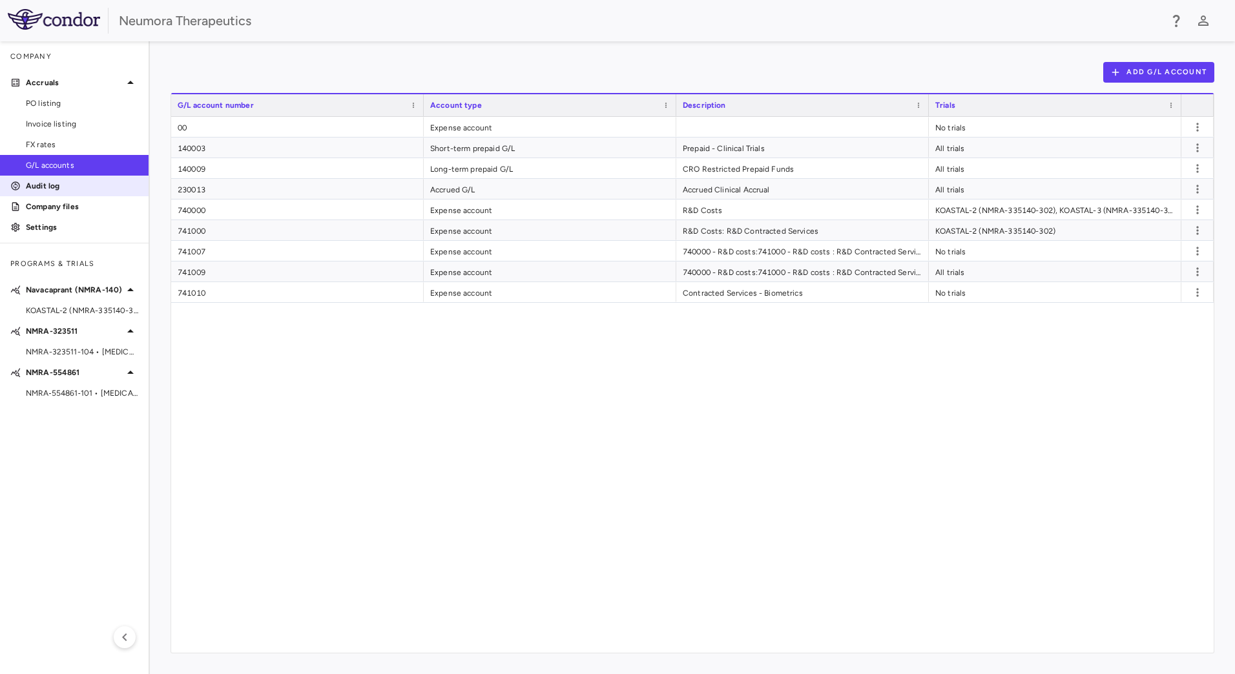
click at [81, 189] on p "Audit log" at bounding box center [82, 186] width 112 height 12
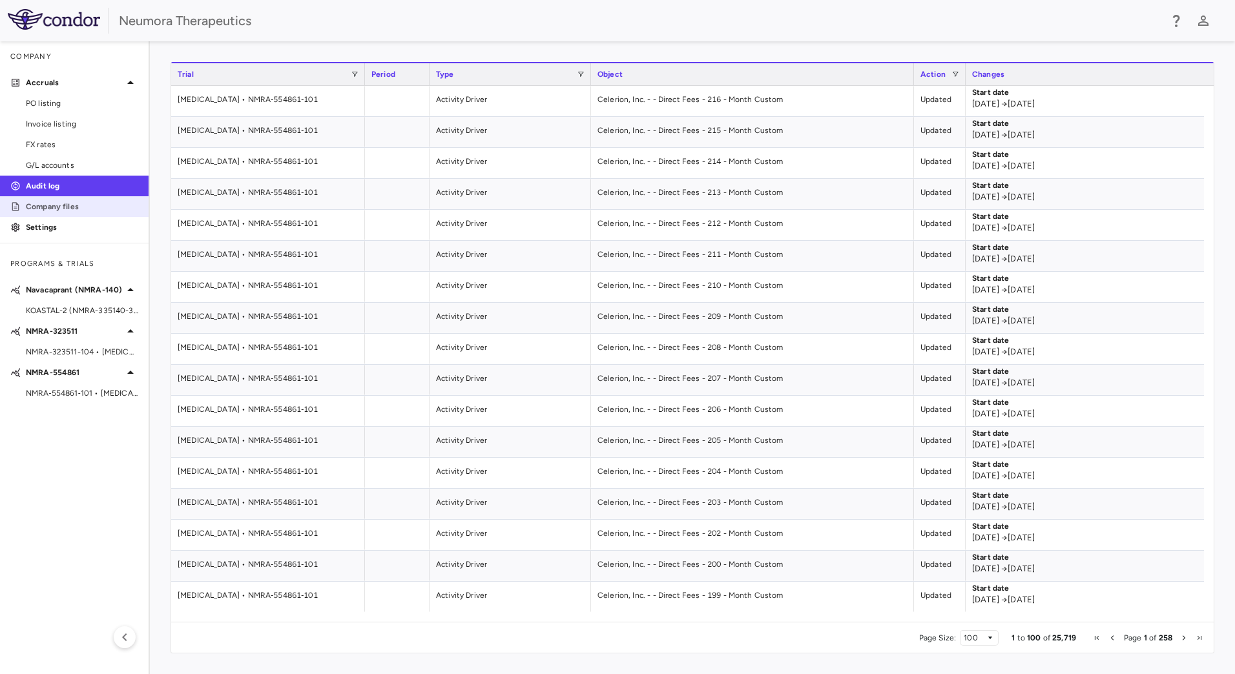
click at [83, 205] on p "Company files" at bounding box center [82, 207] width 112 height 12
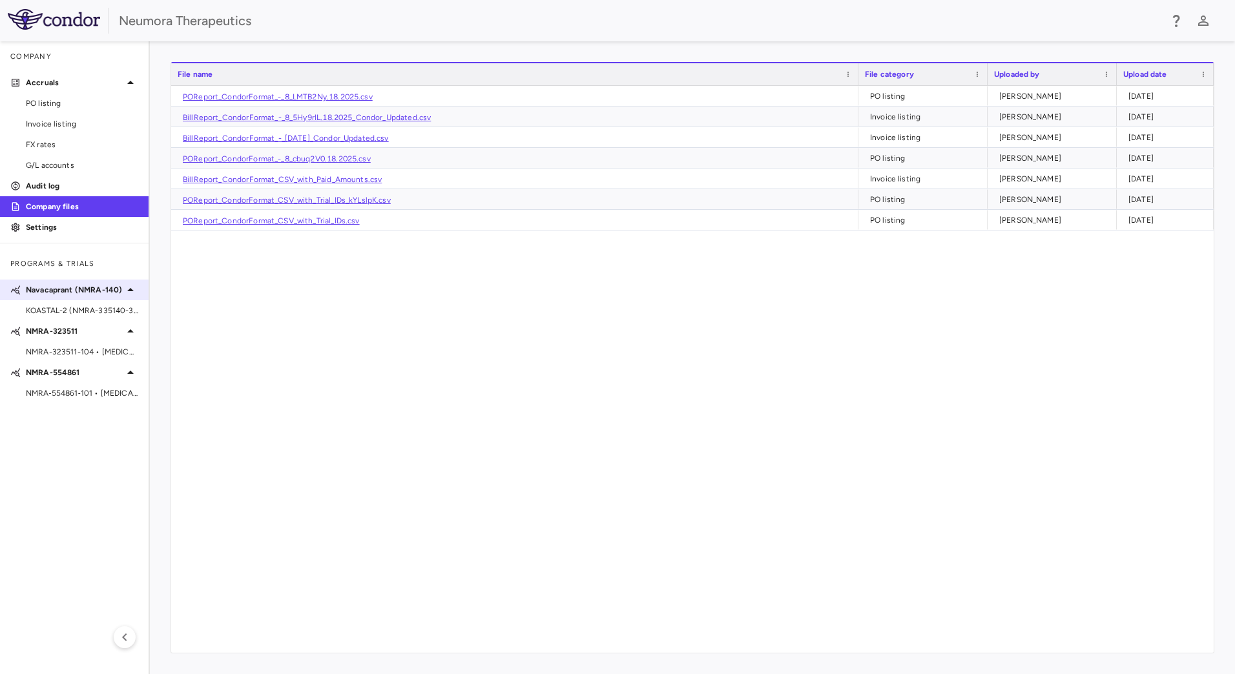
click at [67, 286] on div "Navacaprant (NMRA-140)" at bounding box center [74, 289] width 149 height 23
click at [94, 290] on p "Navacaprant (NMRA-140)" at bounding box center [74, 290] width 97 height 12
click at [96, 307] on span "KOASTAL-2 (NMRA-335140-302) • MDD" at bounding box center [82, 311] width 112 height 12
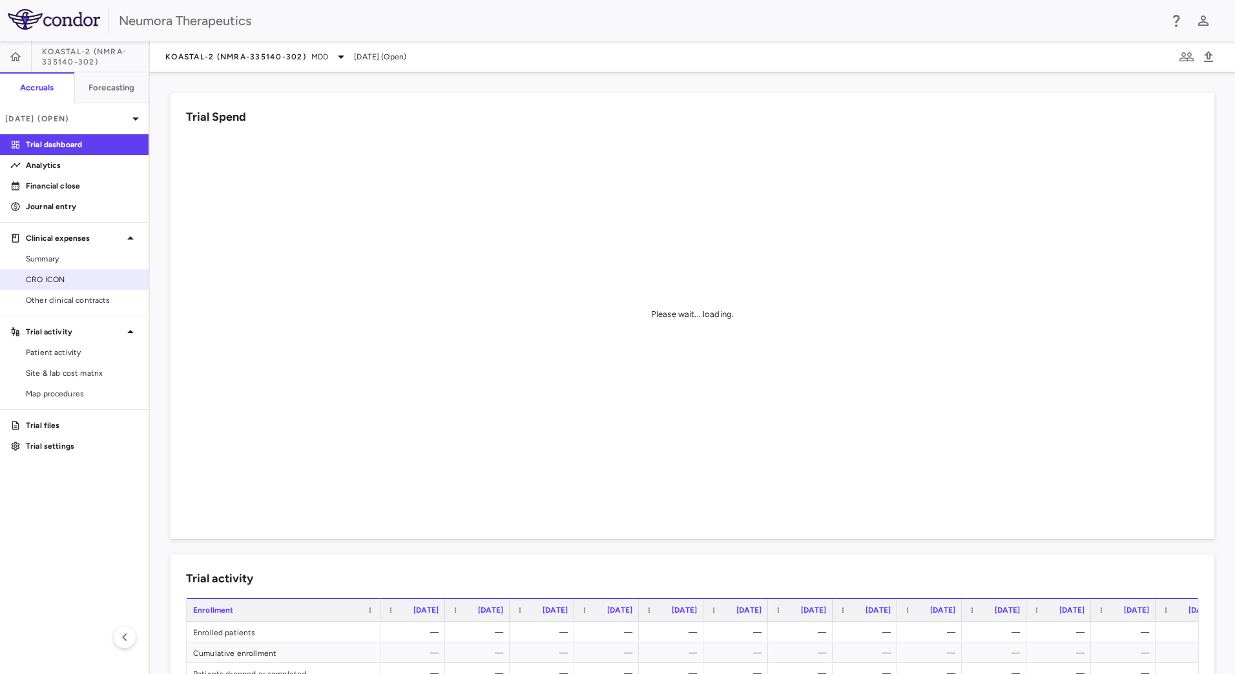
click at [85, 275] on span "CRO ICON" at bounding box center [82, 280] width 112 height 12
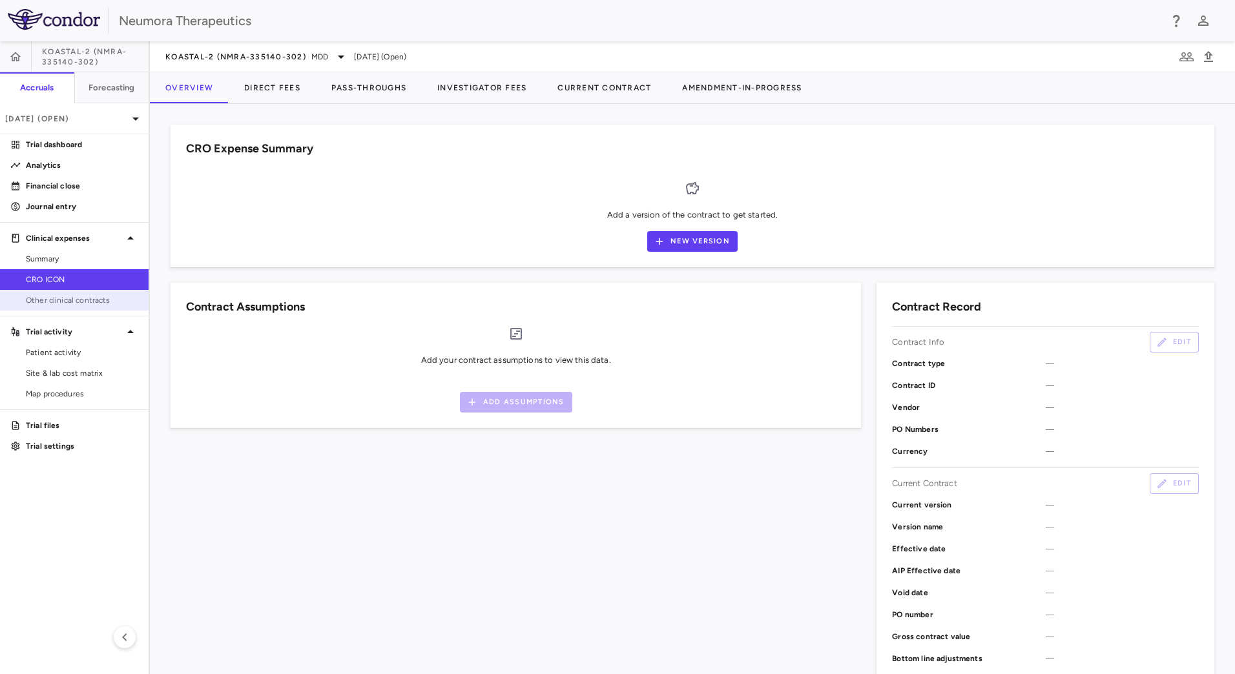
click at [81, 296] on span "Other clinical contracts" at bounding box center [82, 301] width 112 height 12
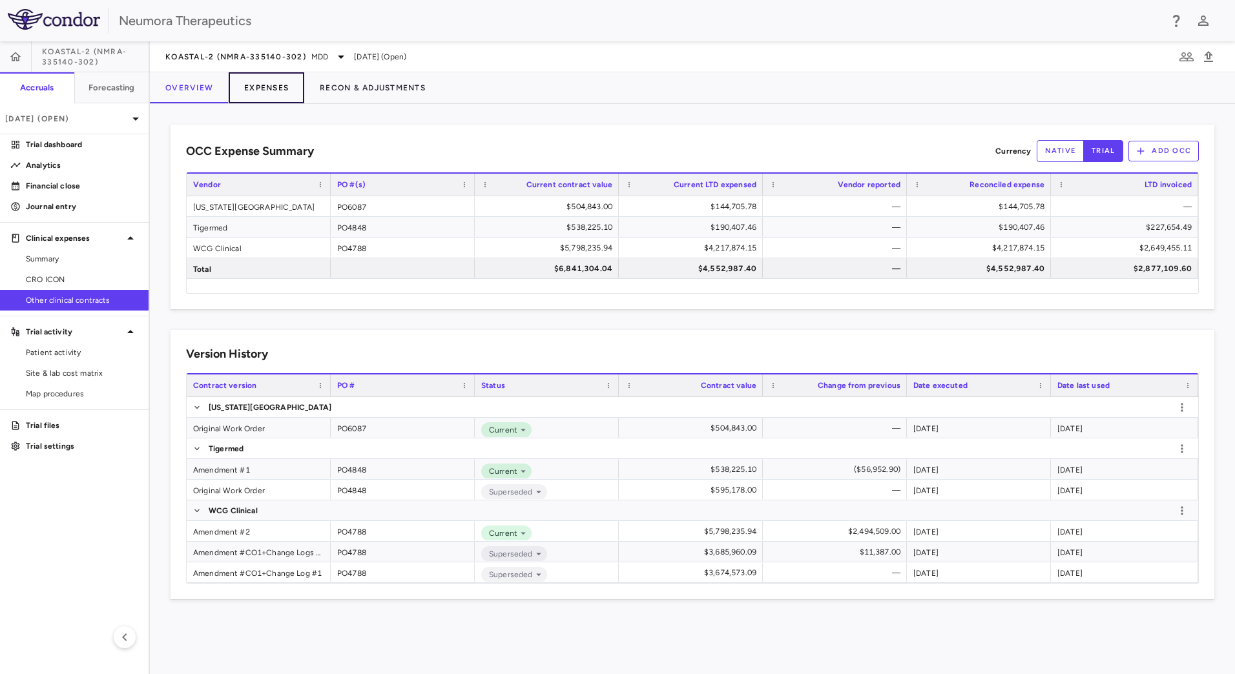
click at [284, 87] on button "Expenses" at bounding box center [267, 87] width 76 height 31
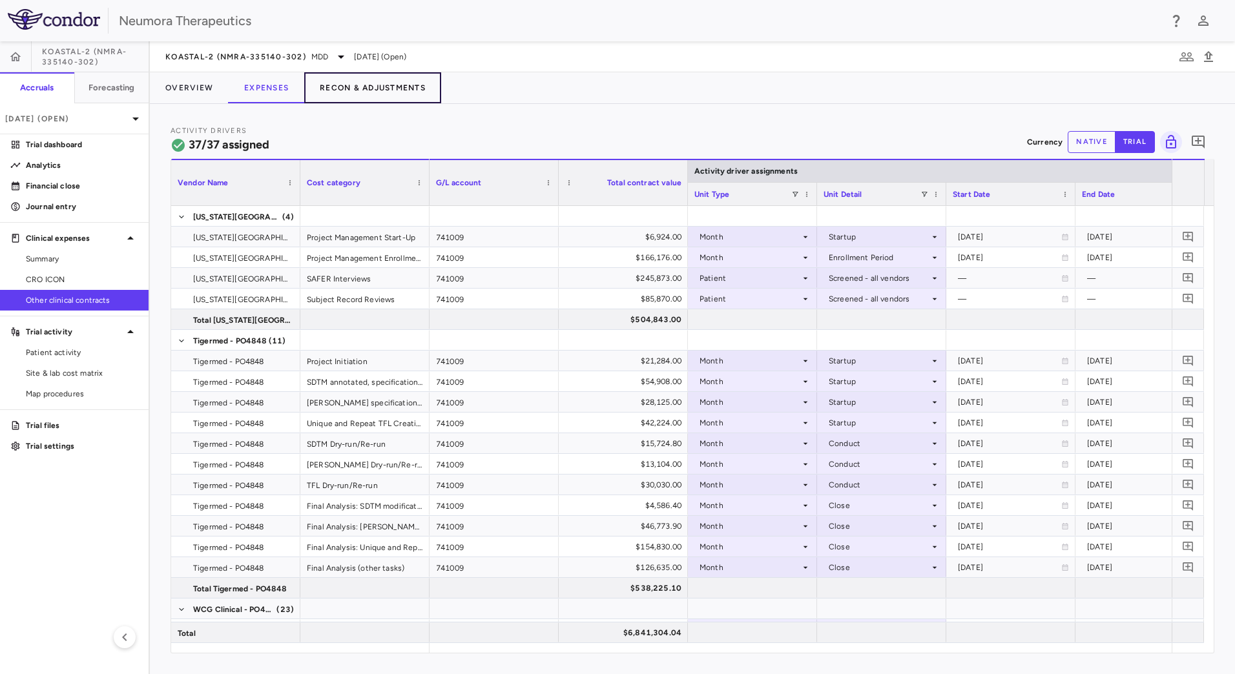
click at [375, 90] on button "Recon & Adjustments" at bounding box center [372, 87] width 137 height 31
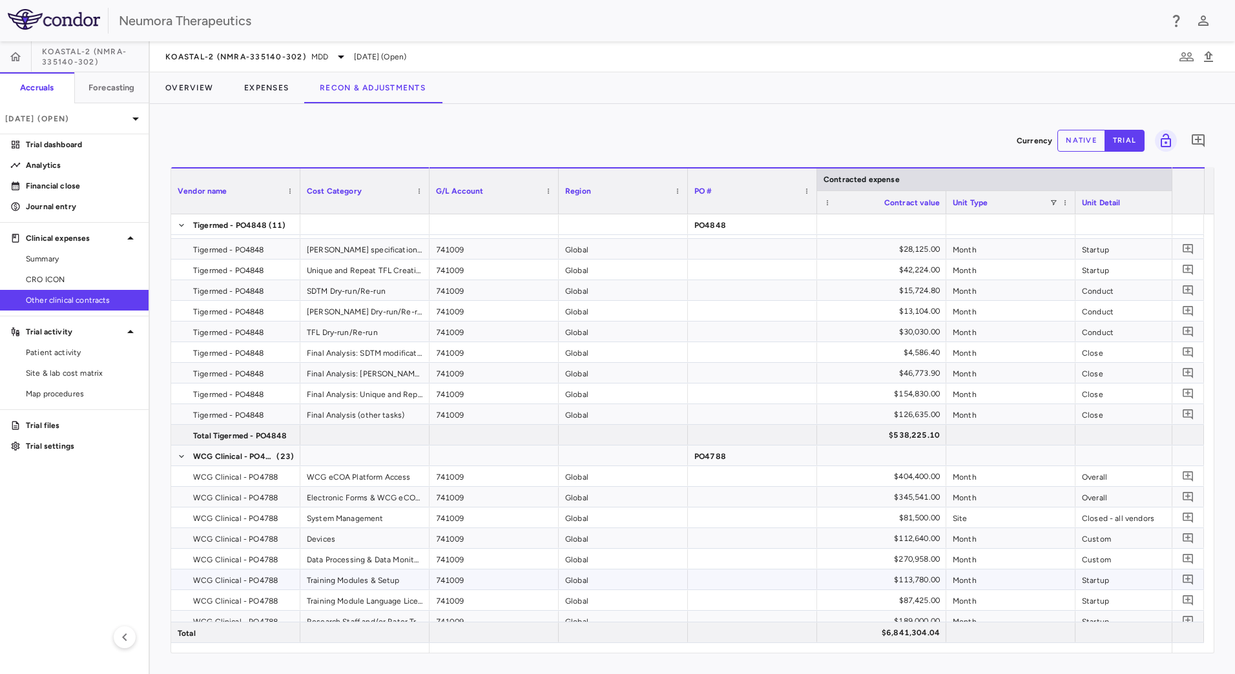
scroll to position [388, 0]
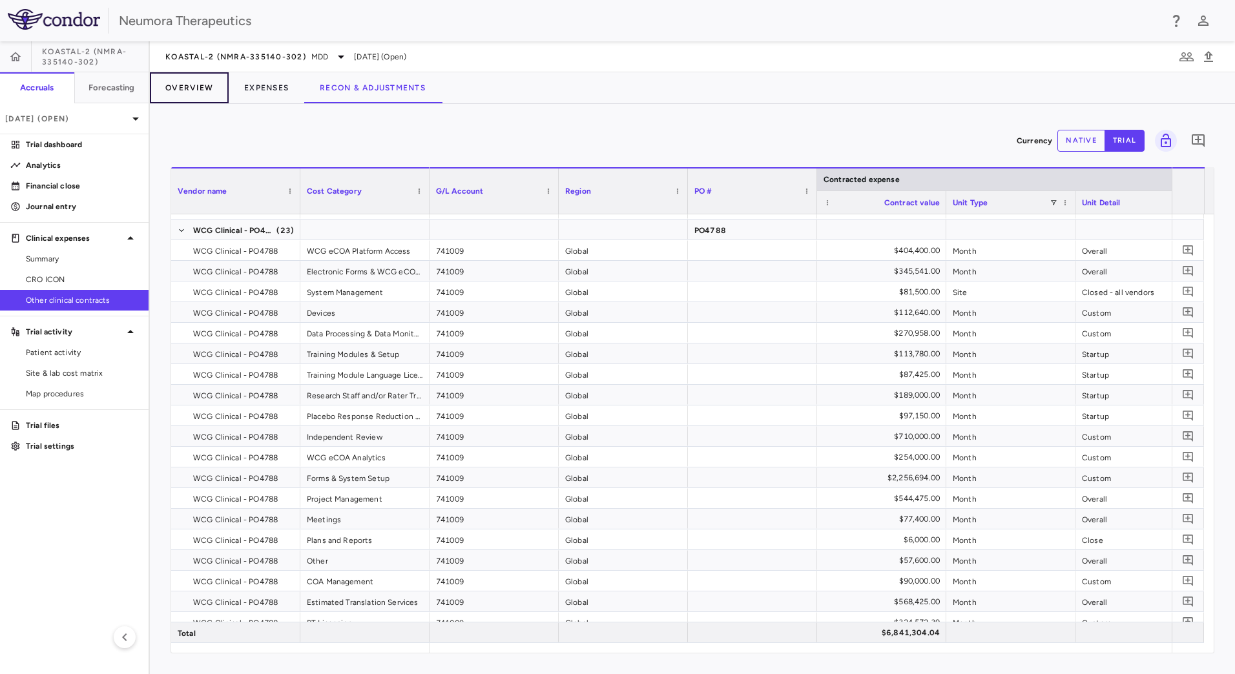
click at [201, 92] on button "Overview" at bounding box center [189, 87] width 79 height 31
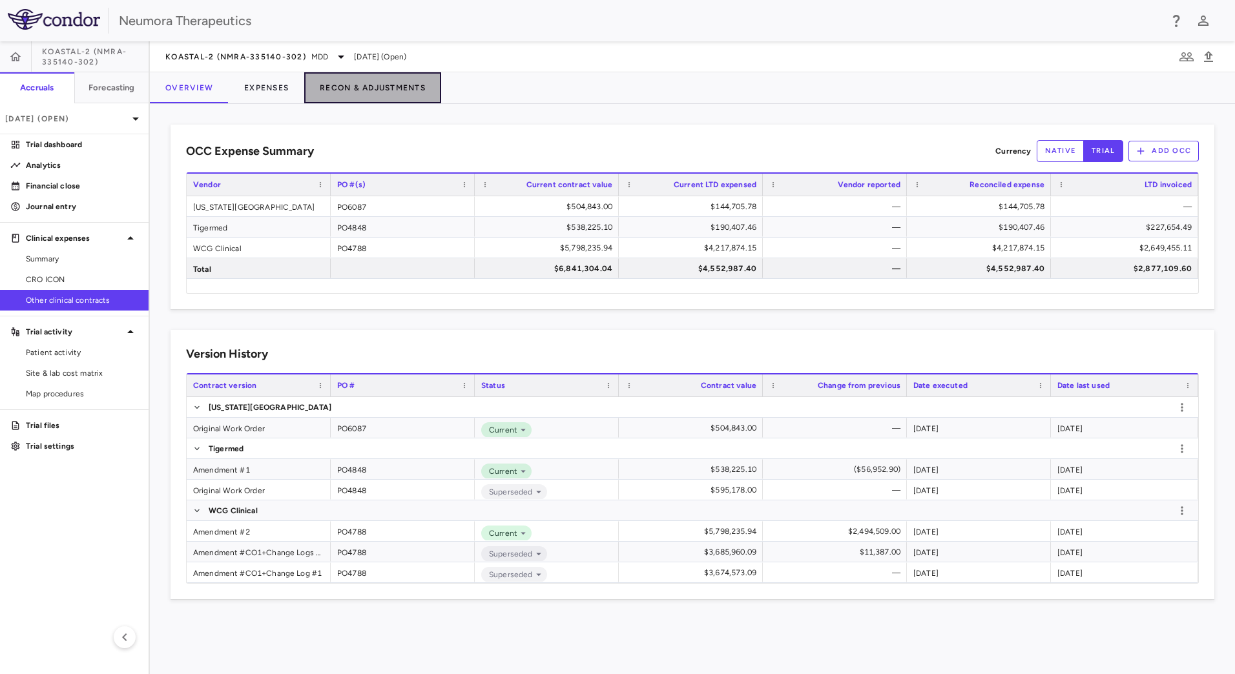
click at [315, 91] on button "Recon & Adjustments" at bounding box center [372, 87] width 137 height 31
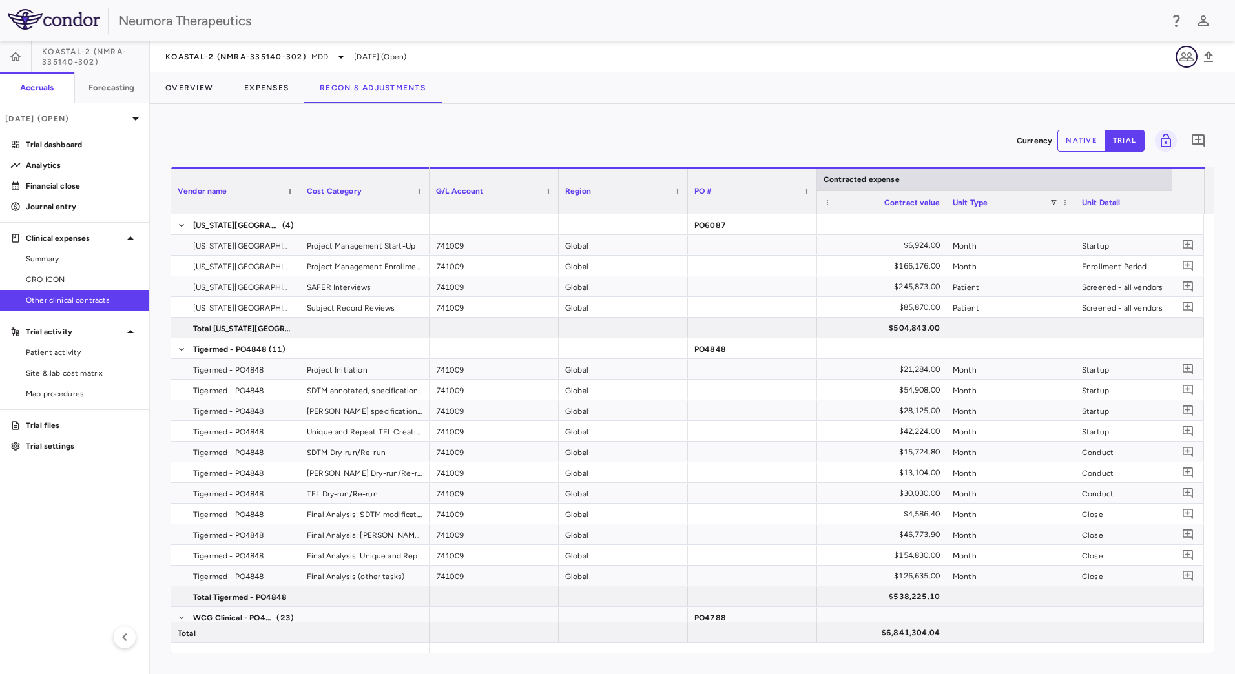
click at [1190, 56] on icon "button" at bounding box center [1186, 56] width 14 height 9
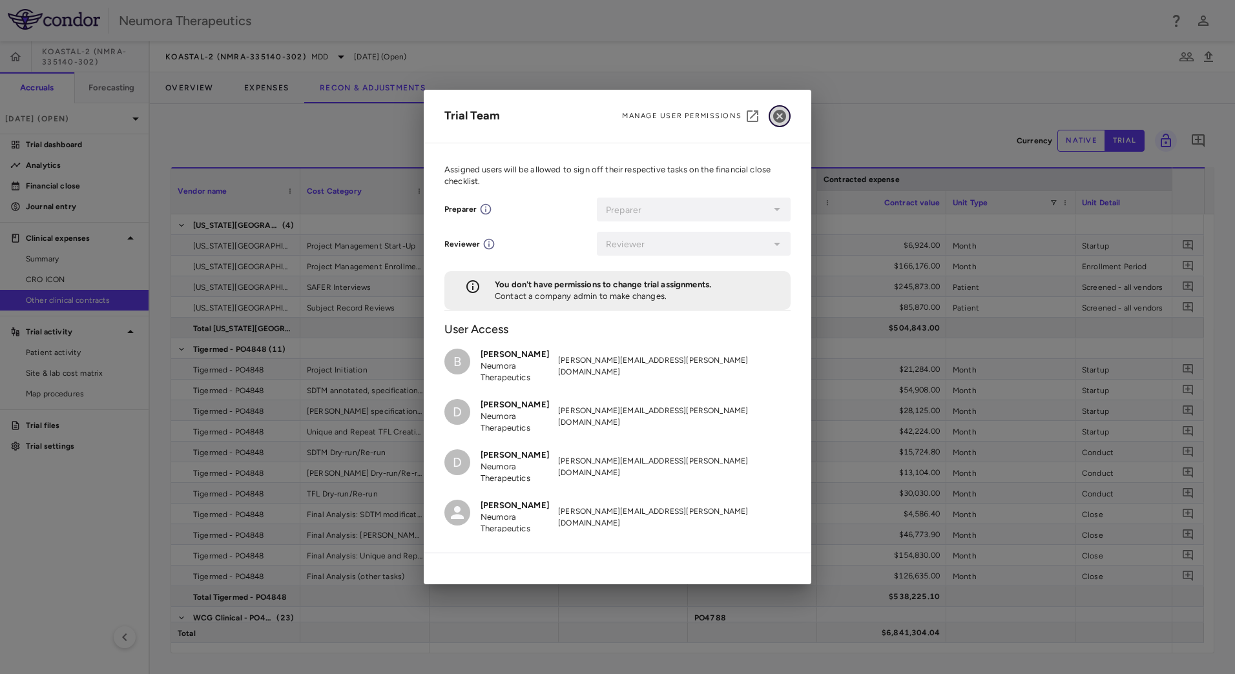
click at [782, 112] on icon "button" at bounding box center [779, 116] width 13 height 13
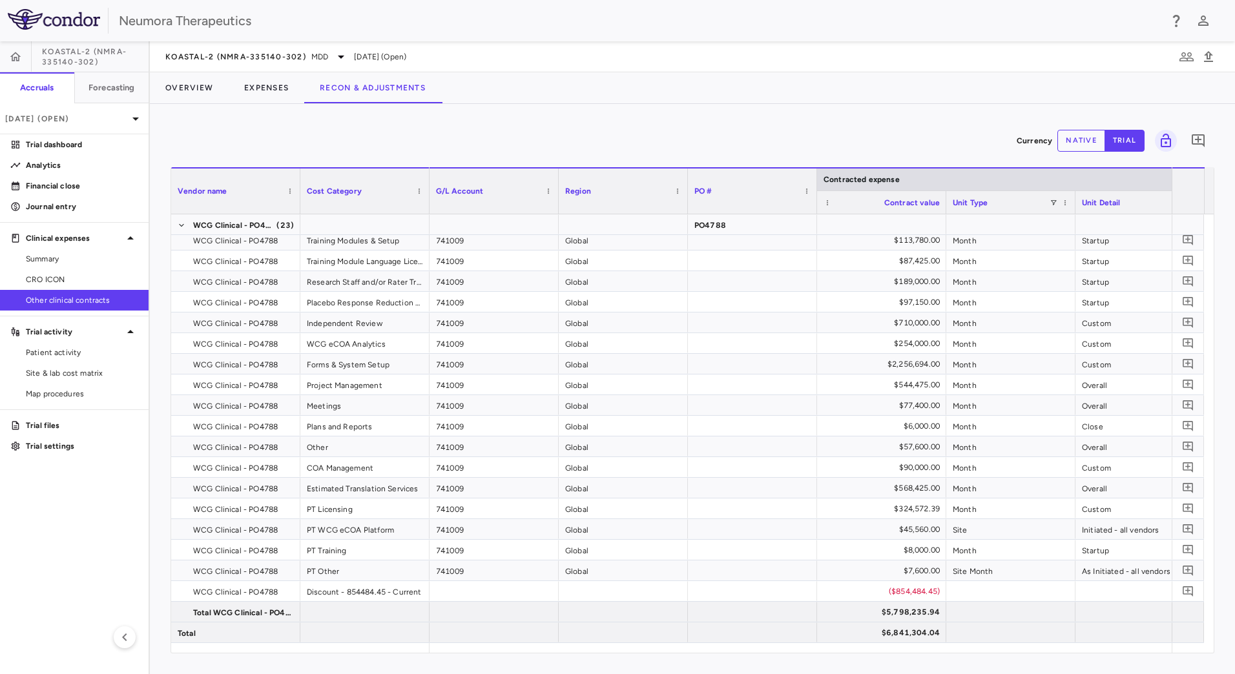
click at [203, 190] on span "Vendor name" at bounding box center [203, 191] width 50 height 9
click at [203, 185] on div "Vendor name 1" at bounding box center [230, 191] width 105 height 39
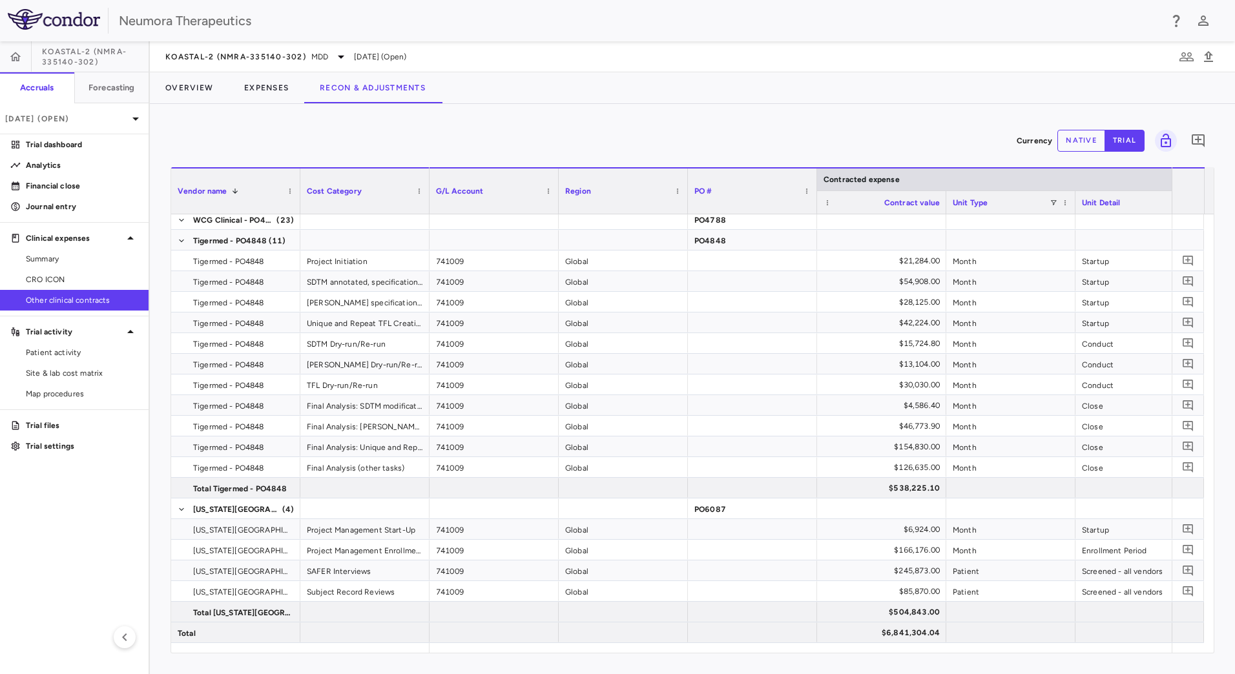
click at [767, 185] on div "PO #" at bounding box center [746, 191] width 105 height 39
click at [753, 189] on div "PO # 1" at bounding box center [746, 191] width 105 height 39
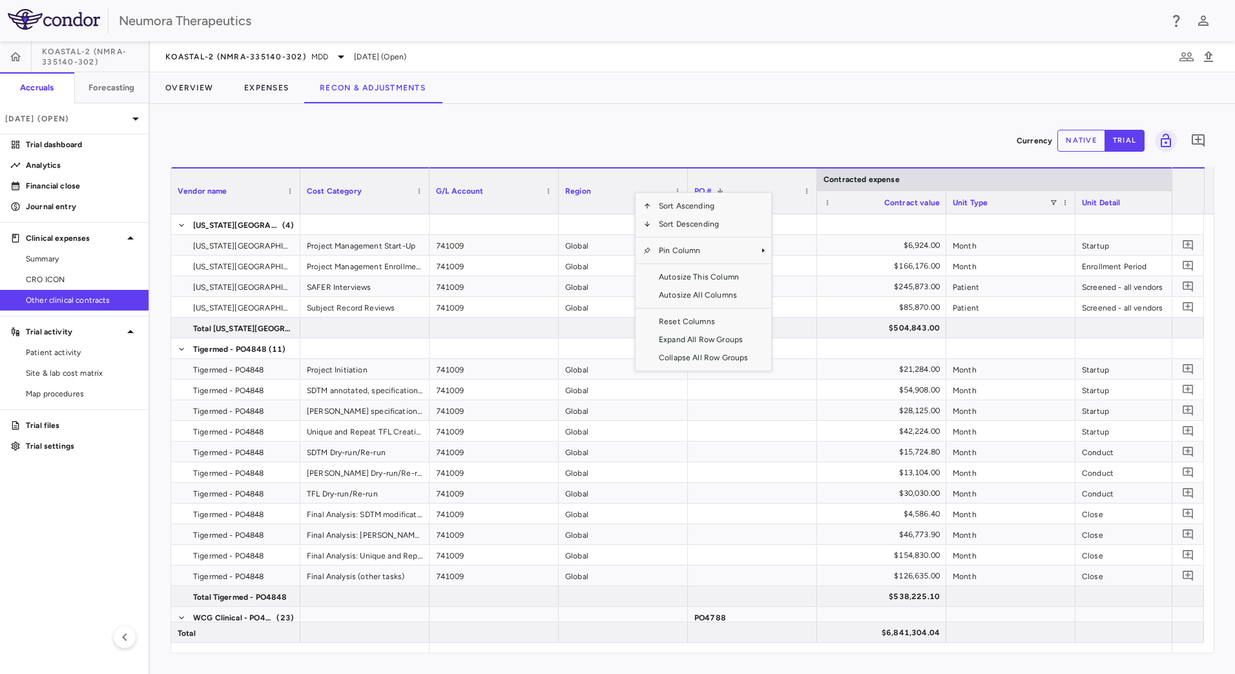
click at [698, 103] on div "Overview Expenses Recon & Adjustments" at bounding box center [692, 87] width 1085 height 31
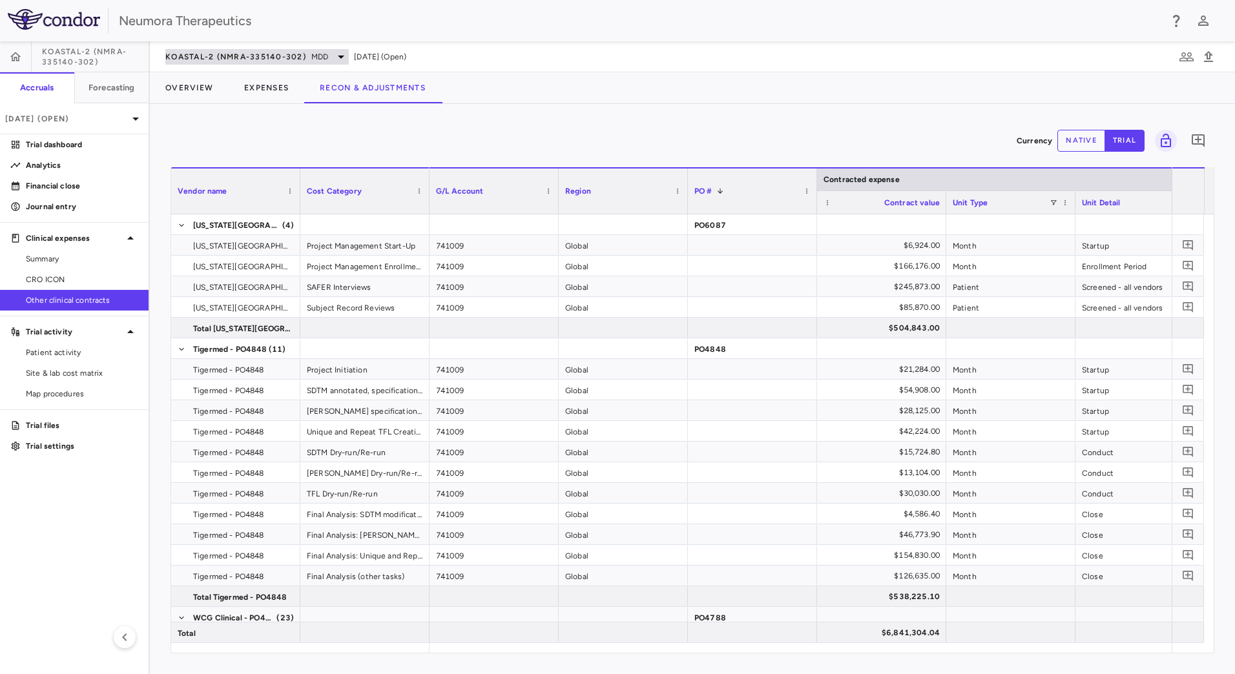
click at [348, 61] on icon at bounding box center [341, 57] width 16 height 16
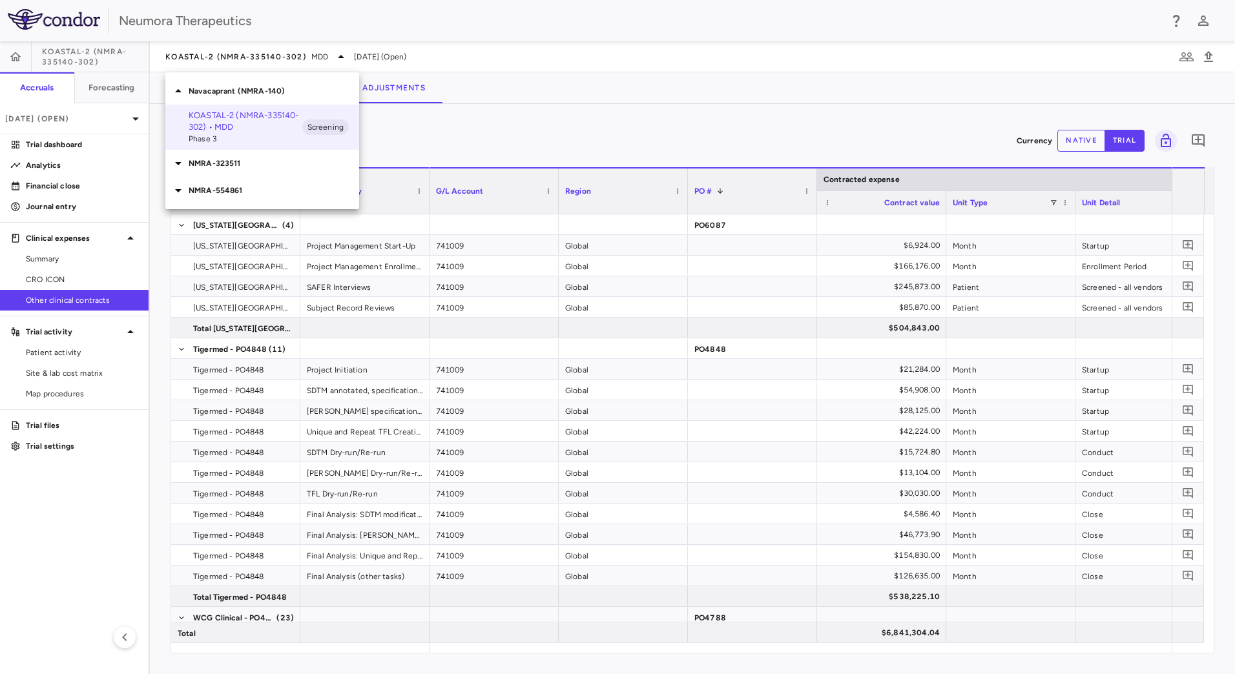
click at [346, 57] on div at bounding box center [617, 337] width 1235 height 674
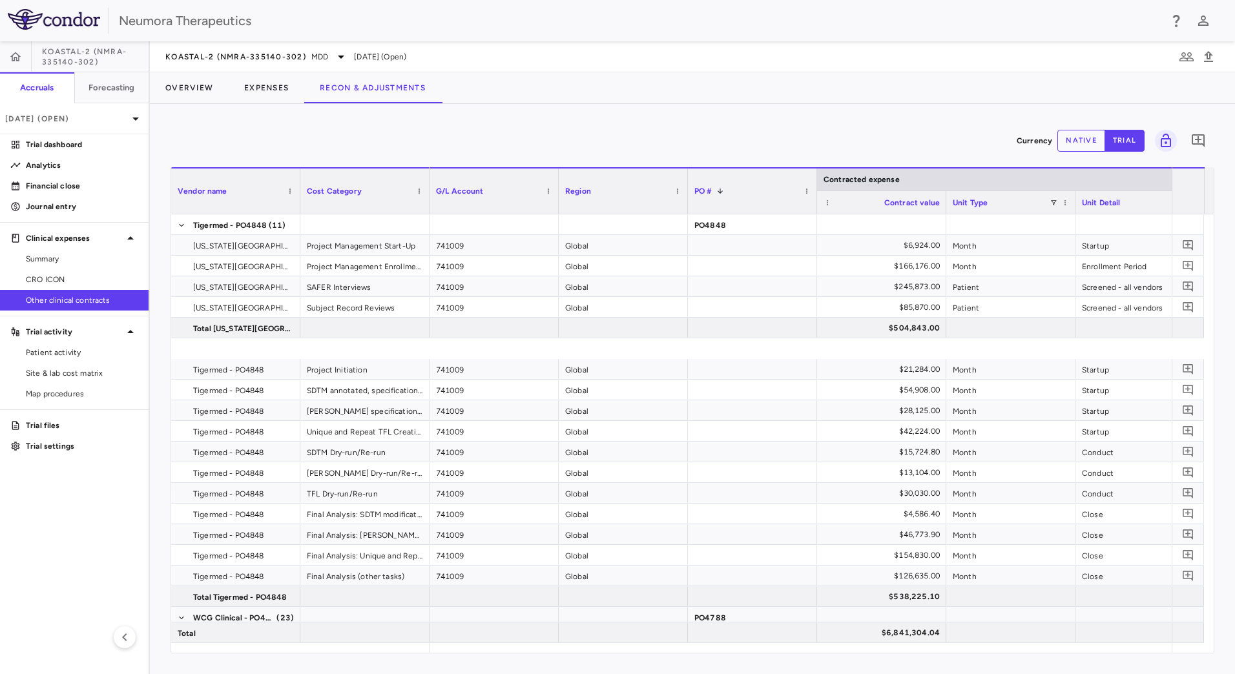
scroll to position [501, 0]
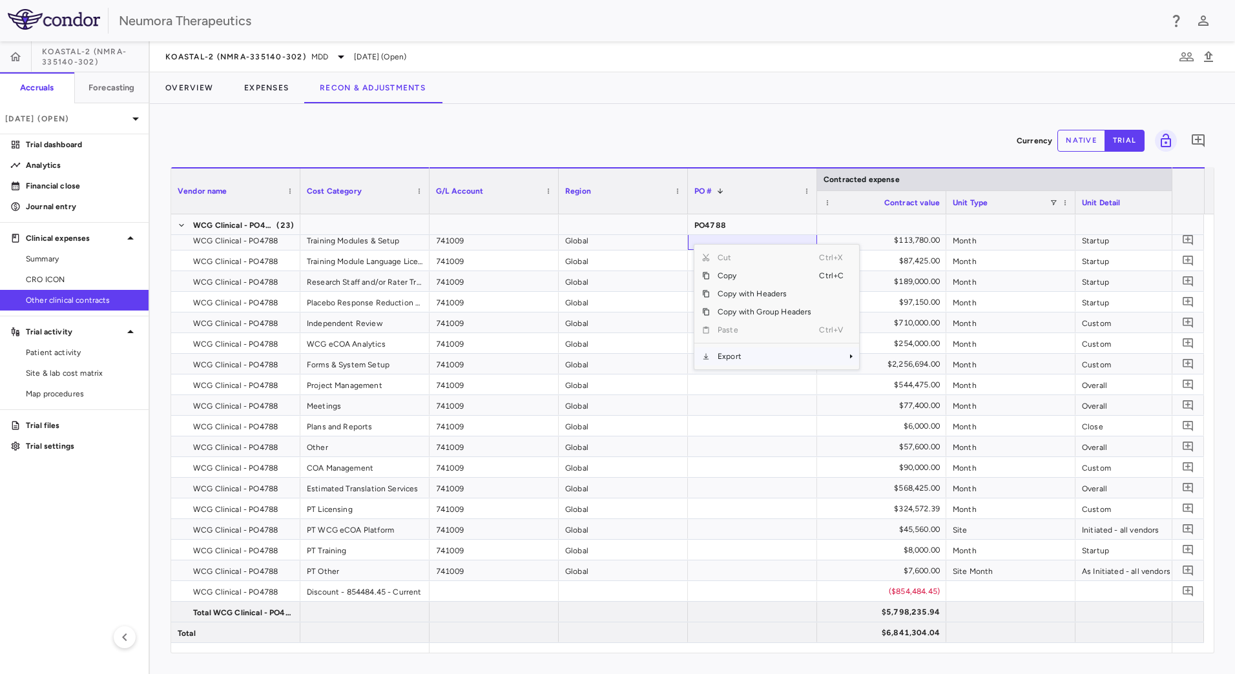
click at [747, 362] on span "Export" at bounding box center [764, 357] width 109 height 18
click at [917, 379] on span "Excel Export" at bounding box center [902, 379] width 61 height 18
